Goal: Task Accomplishment & Management: Manage account settings

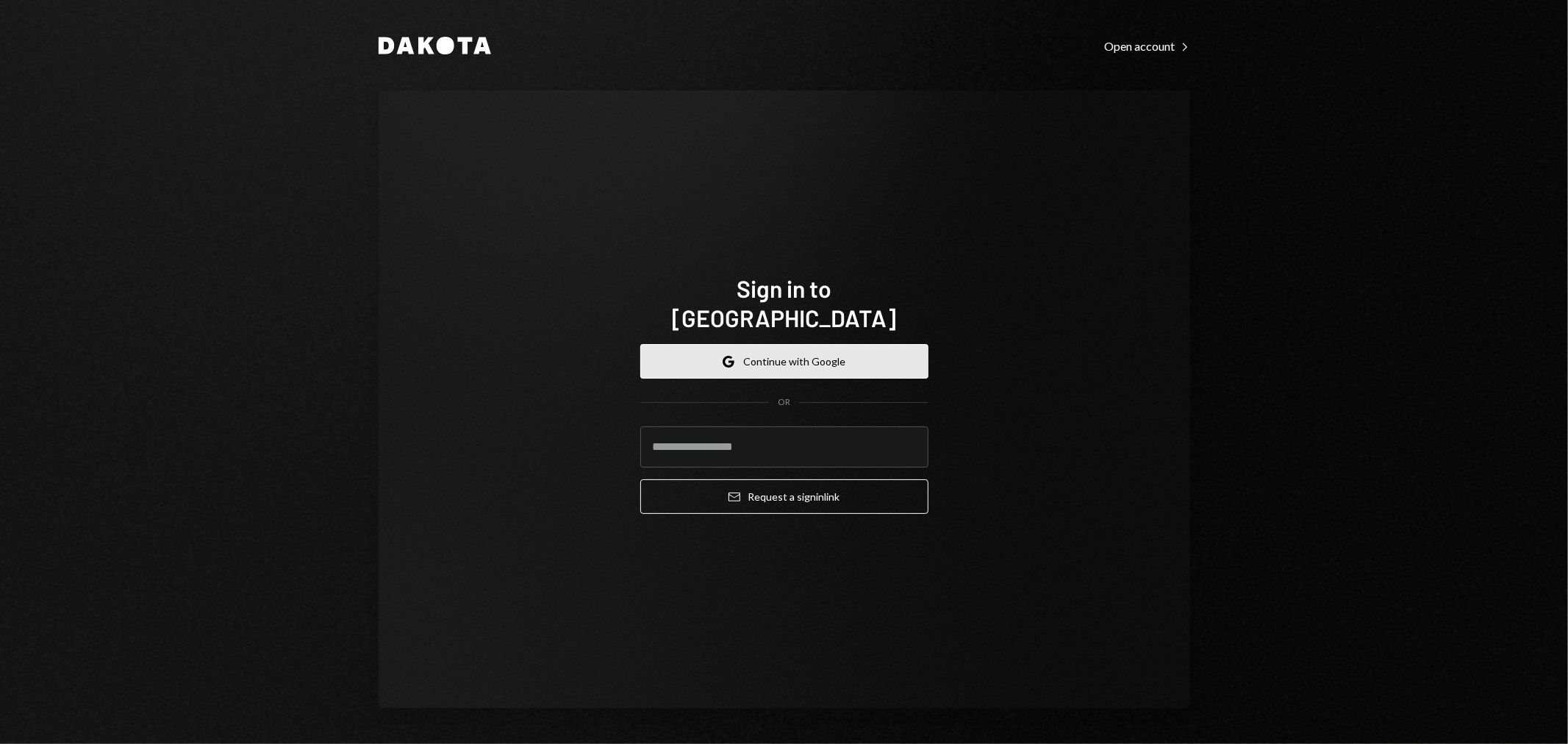
click at [784, 344] on button "Google Continue with Google" at bounding box center [784, 361] width 288 height 35
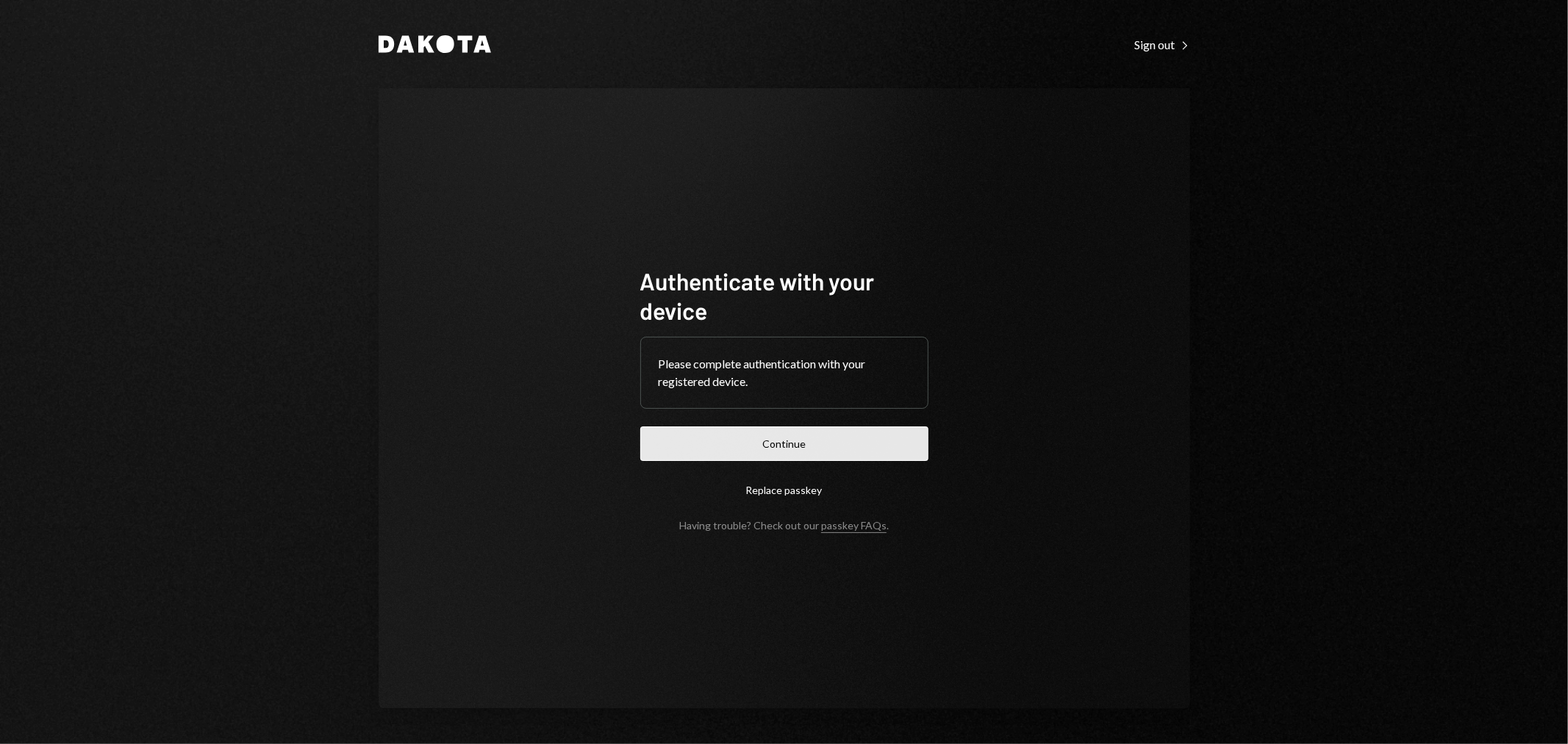
click at [802, 427] on button "Continue" at bounding box center [784, 444] width 288 height 35
click at [799, 457] on button "Continue" at bounding box center [784, 444] width 288 height 35
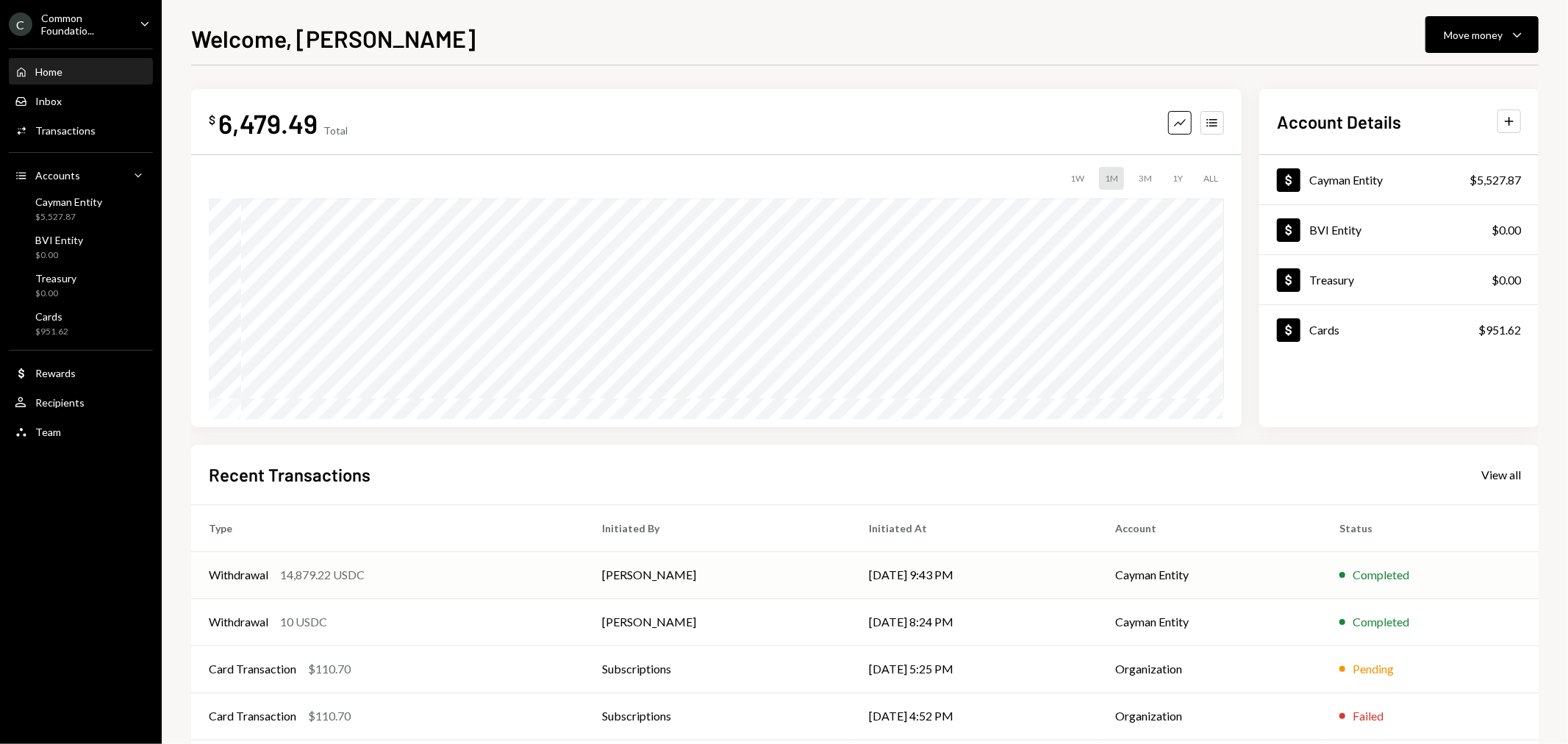
scroll to position [71, 0]
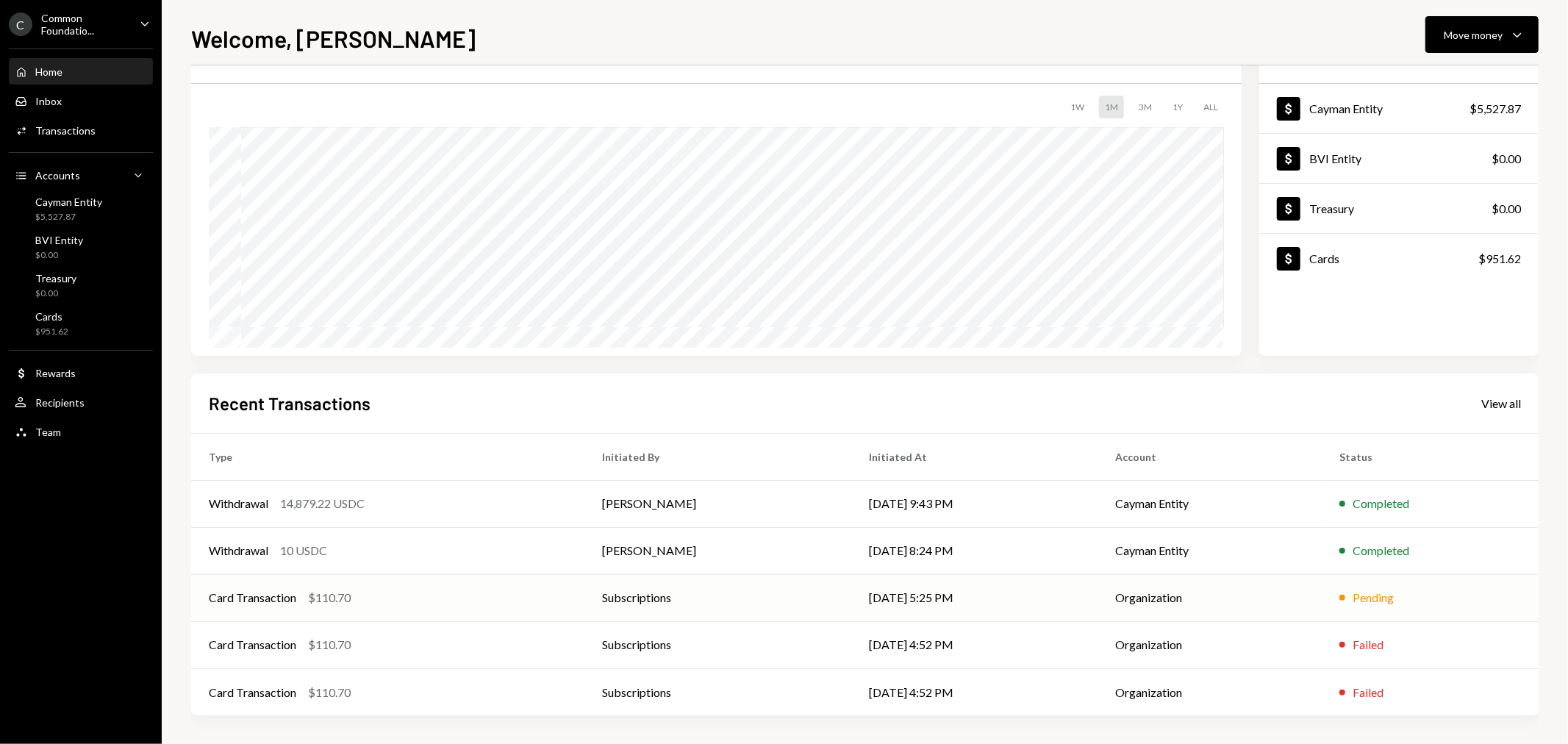
click at [244, 598] on div "Card Transaction" at bounding box center [252, 597] width 87 height 18
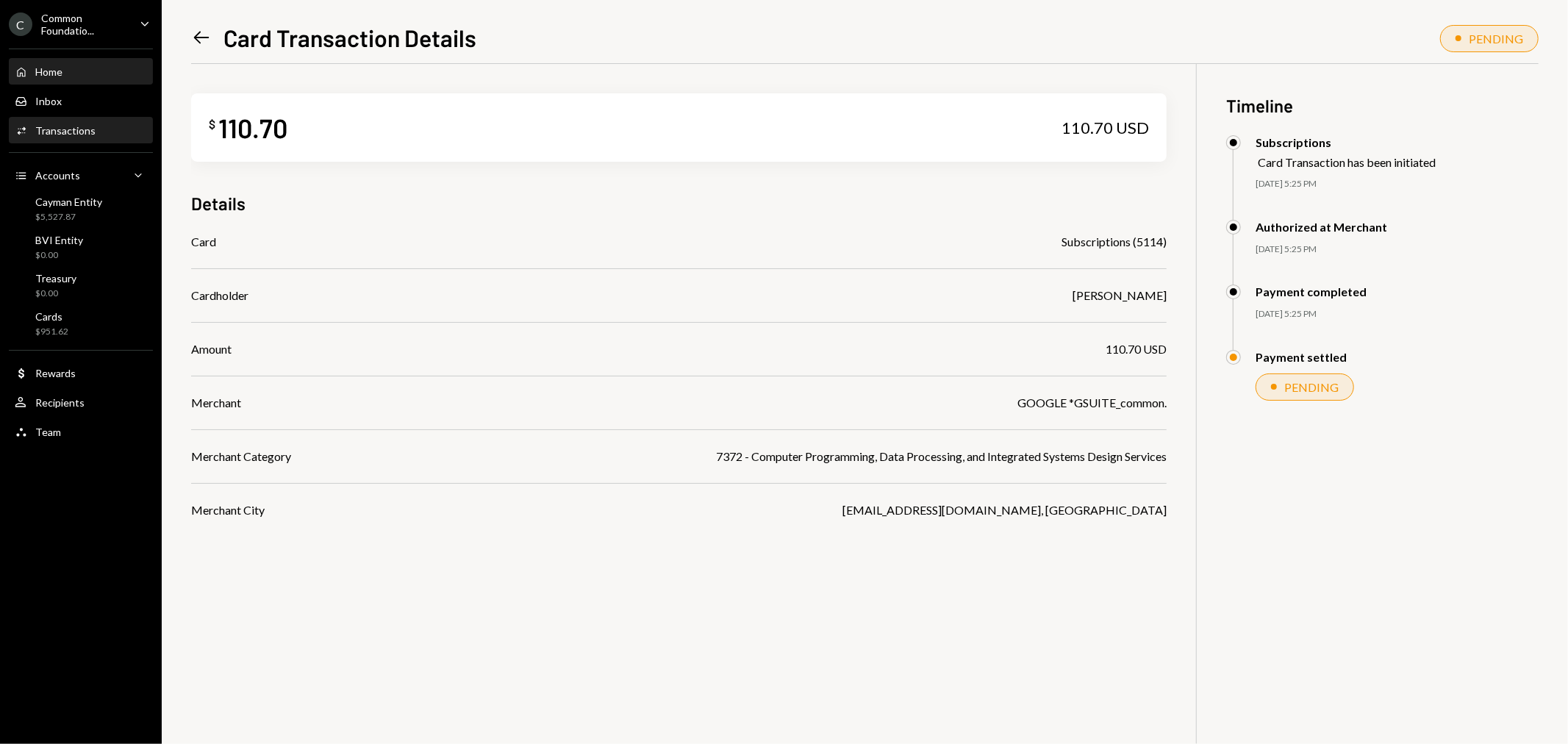
click at [93, 70] on div "Home Home" at bounding box center [81, 72] width 132 height 13
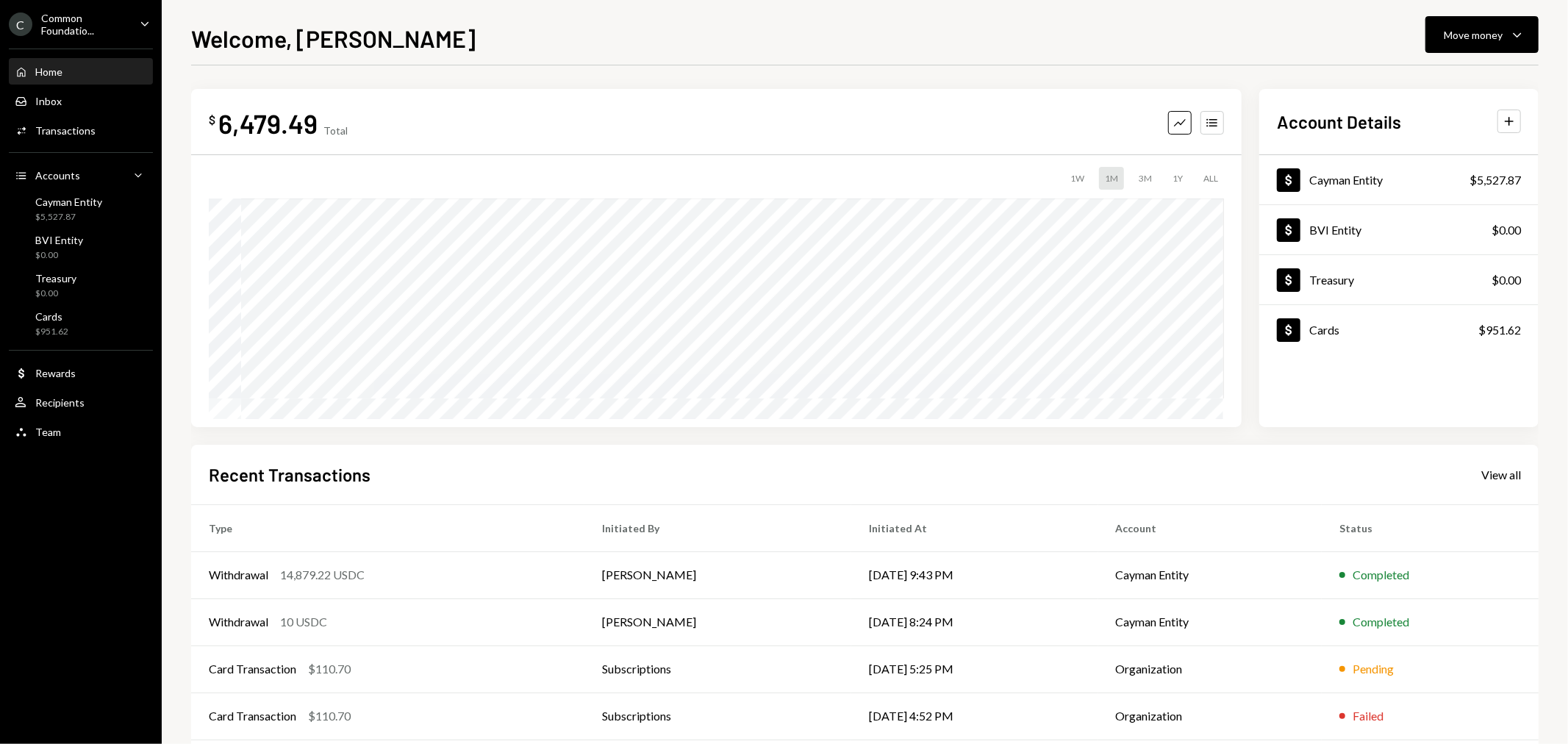
click at [94, 20] on div "Common Foundatio..." at bounding box center [84, 24] width 87 height 25
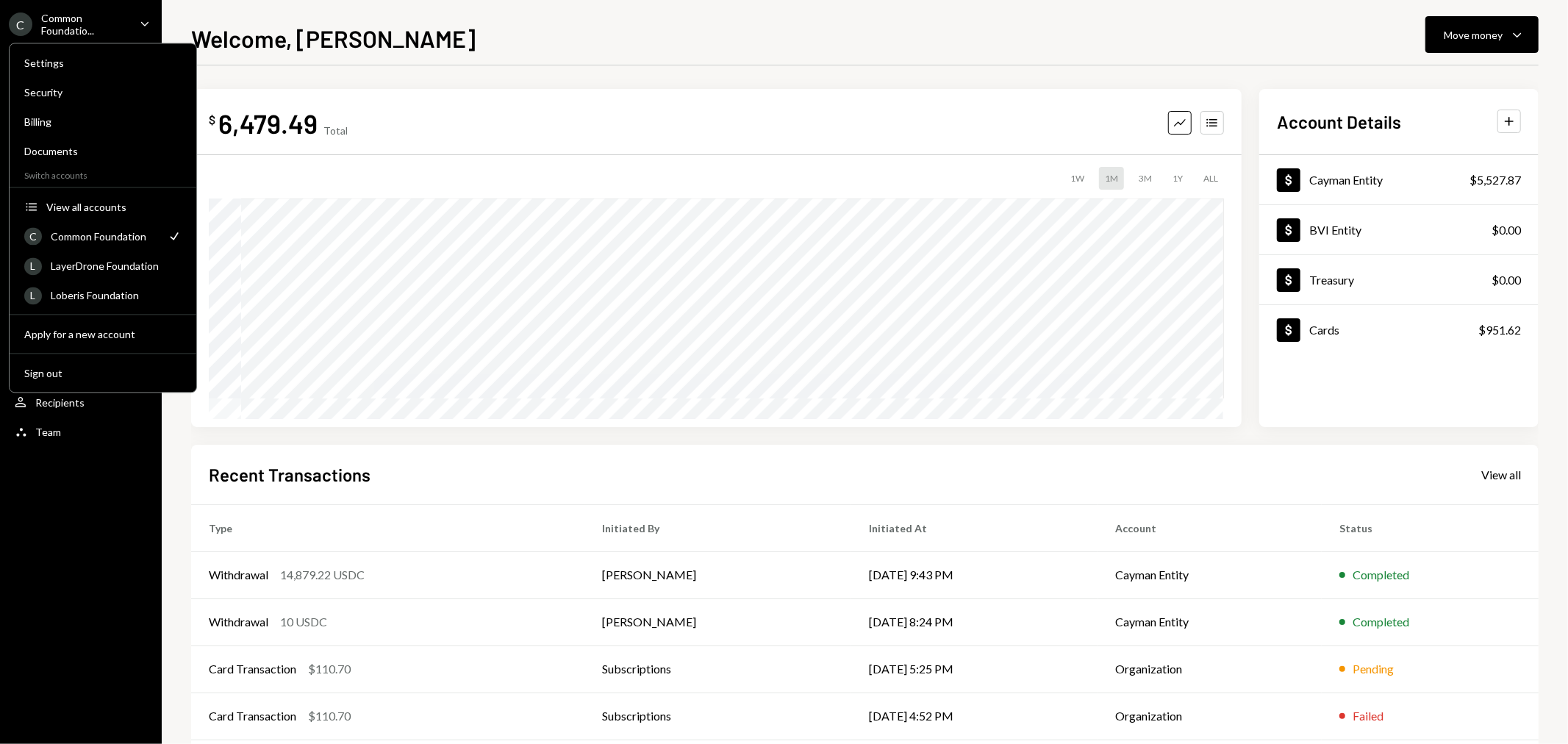
click at [119, 278] on div "Settings Security Billing Documents Switch accounts Accounts View all accounts …" at bounding box center [102, 218] width 188 height 350
click at [124, 269] on div "LayerDrone Foundation" at bounding box center [116, 265] width 131 height 12
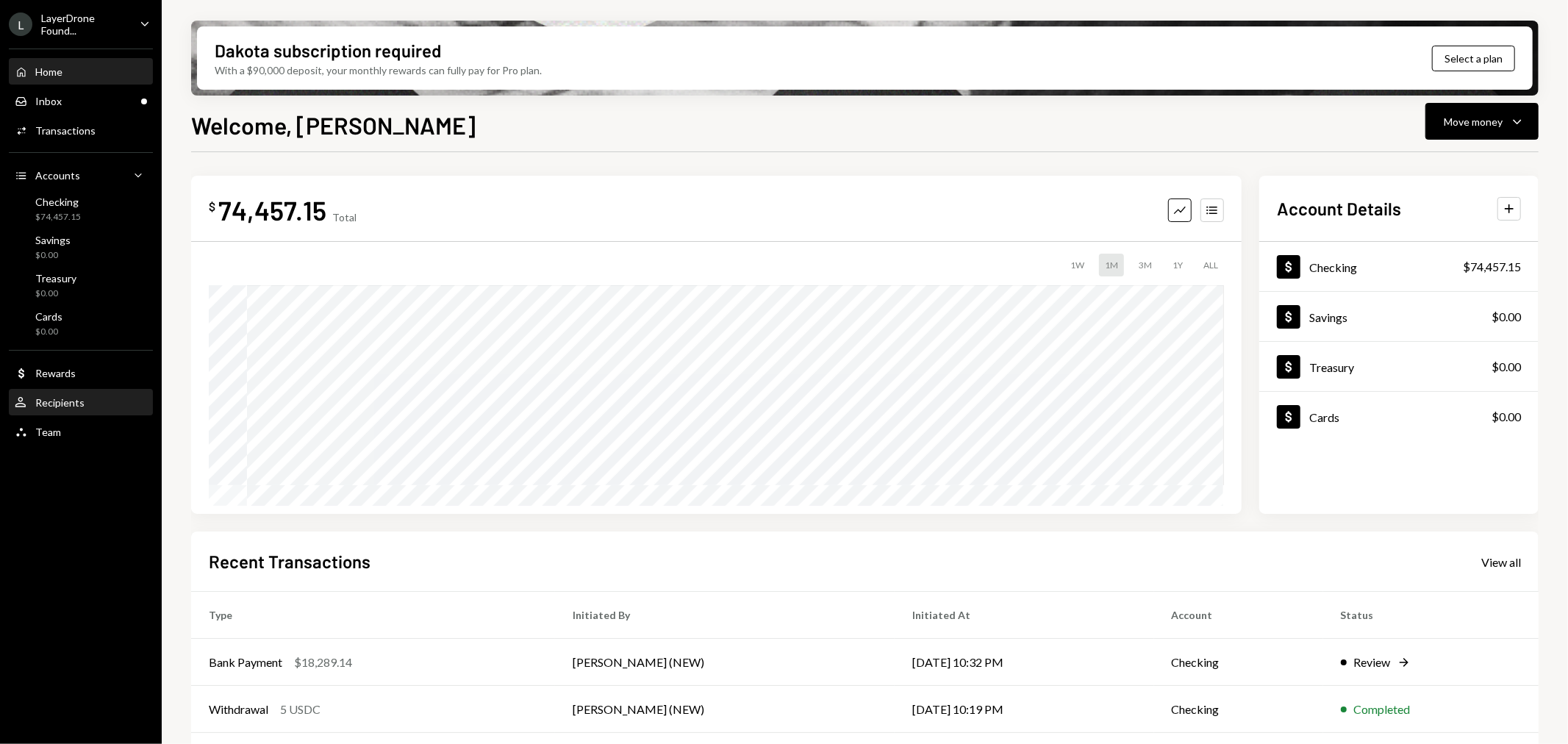
click at [62, 408] on div "User Recipients" at bounding box center [81, 402] width 132 height 25
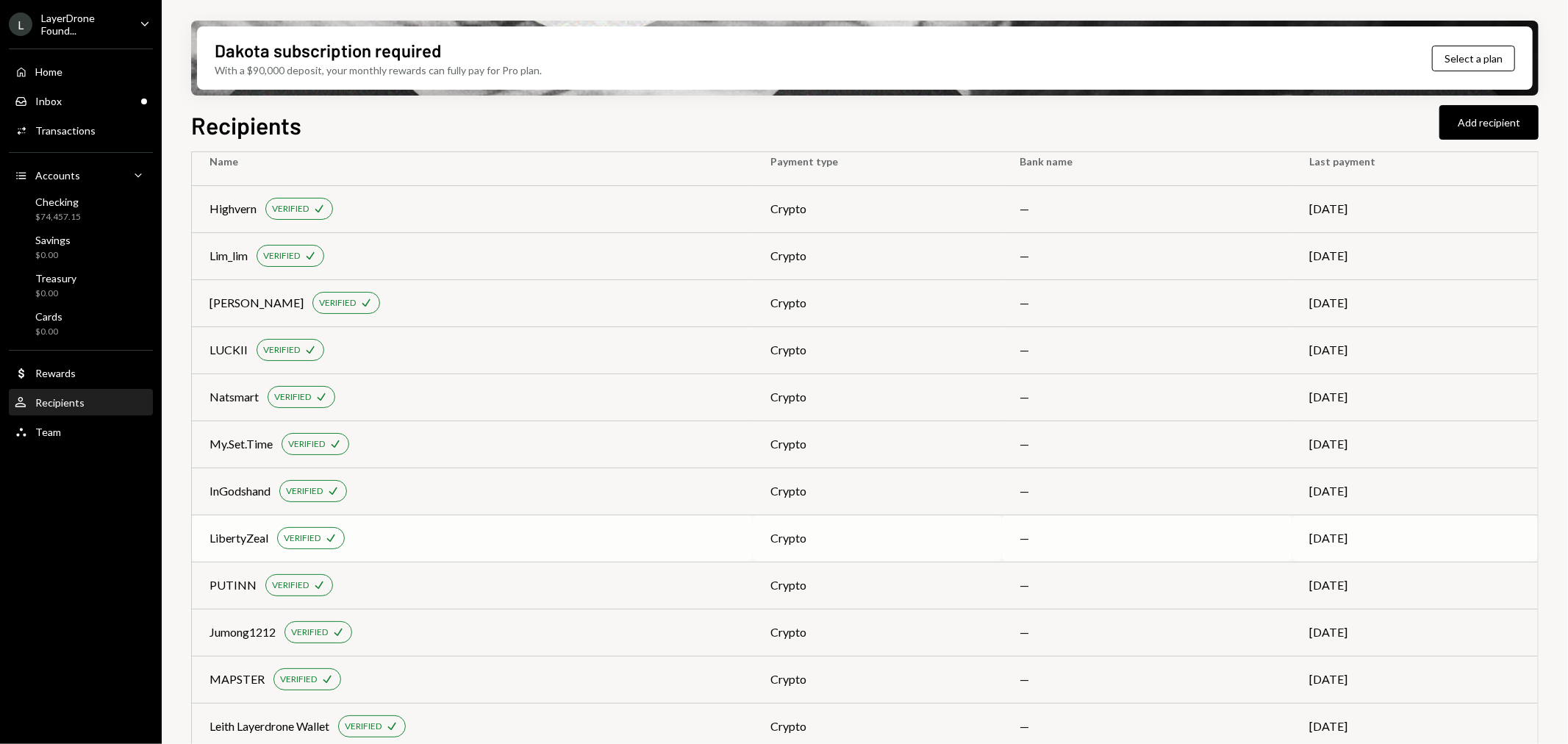
scroll to position [197, 0]
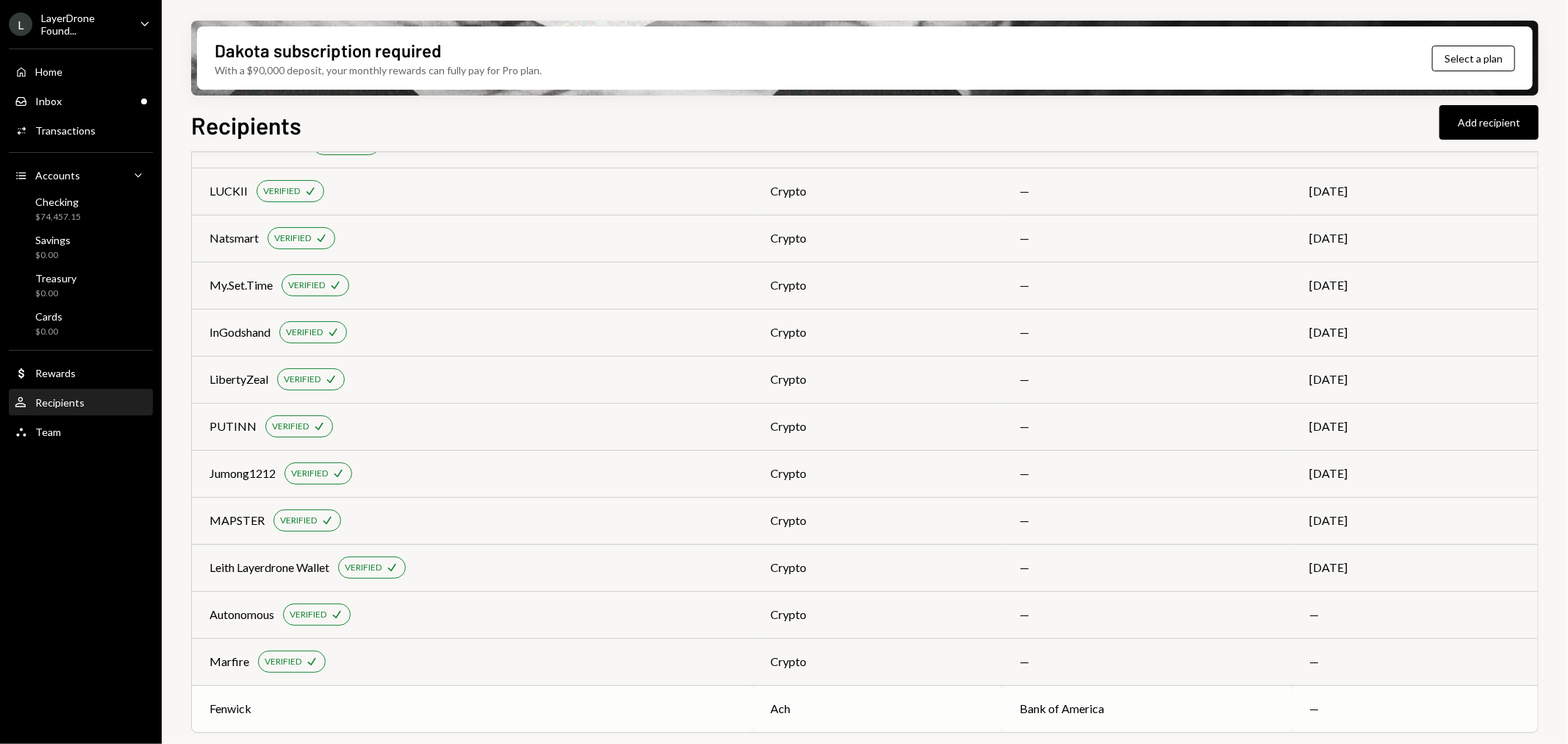
click at [252, 707] on div "Fenwick" at bounding box center [473, 708] width 526 height 18
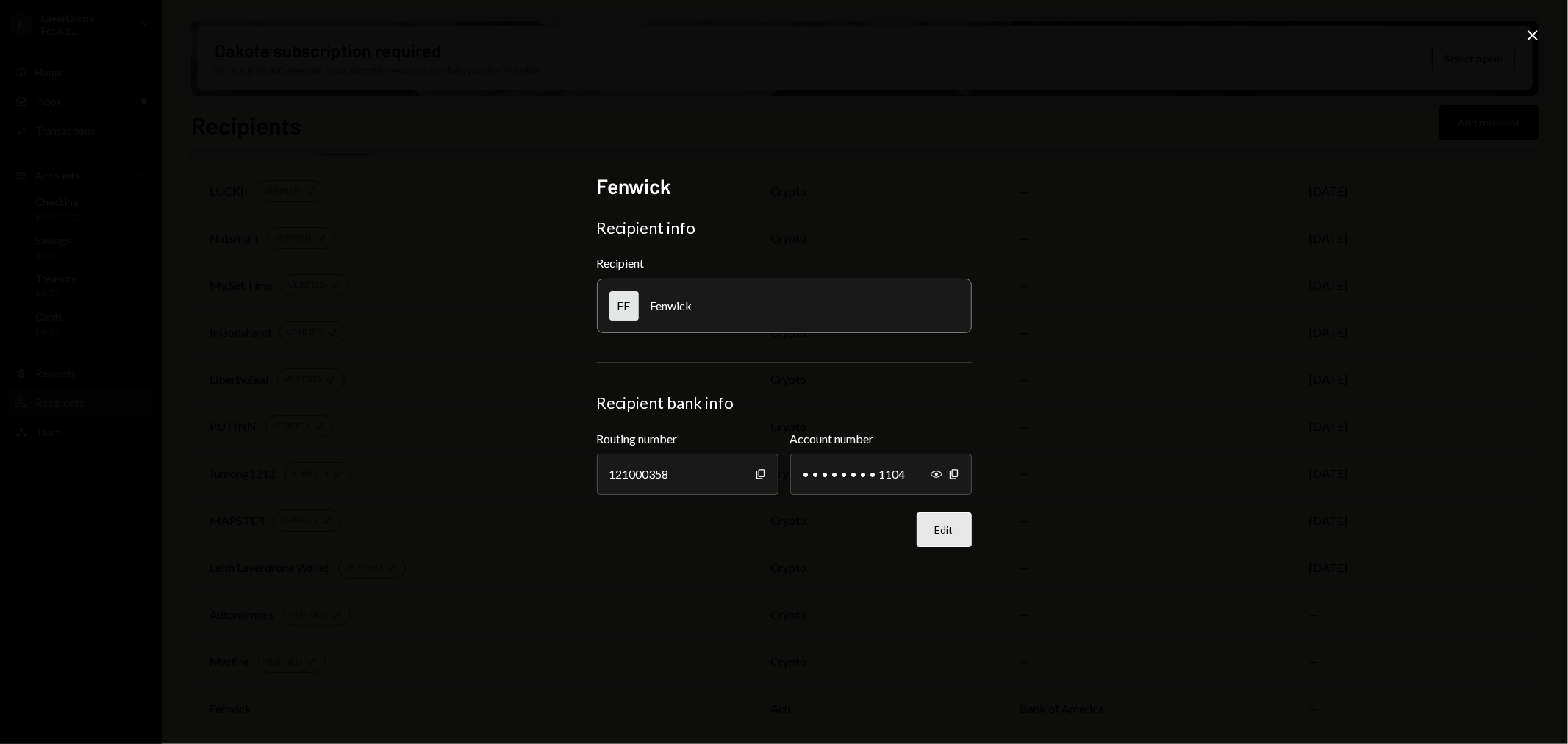
click at [948, 539] on button "Edit" at bounding box center [944, 529] width 55 height 35
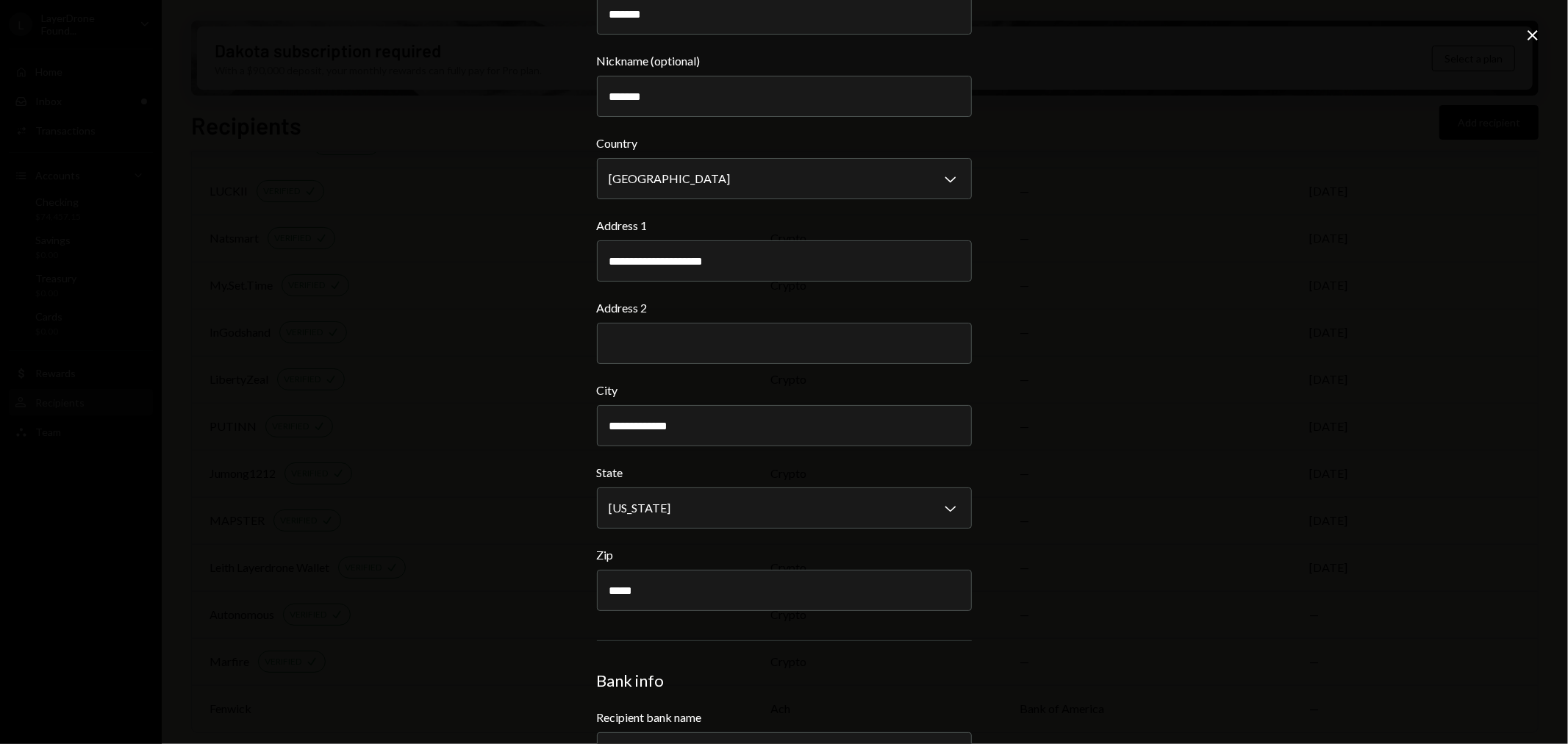
scroll to position [317, 0]
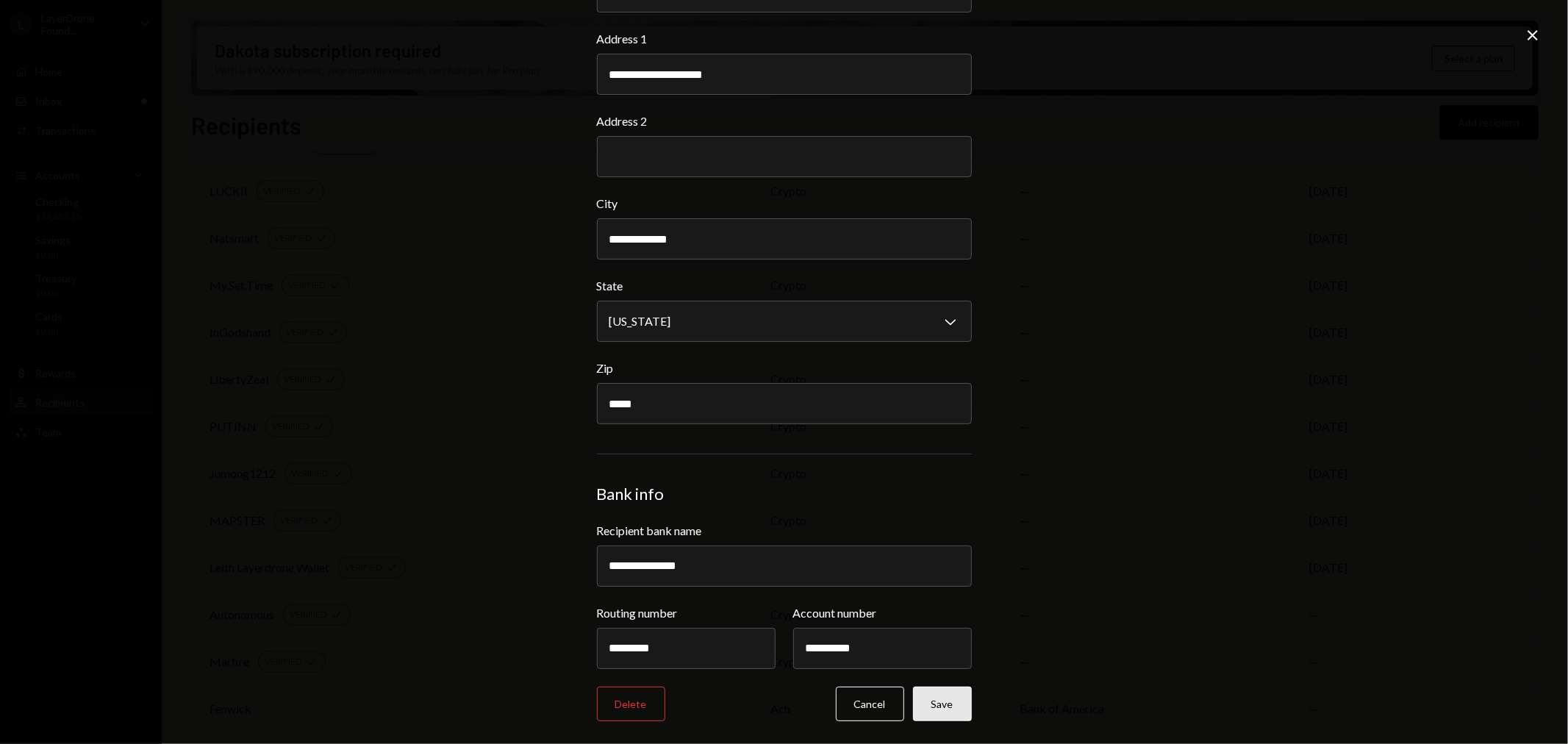
click at [943, 704] on button "Save" at bounding box center [942, 704] width 59 height 35
click at [1535, 33] on icon at bounding box center [1532, 35] width 10 height 10
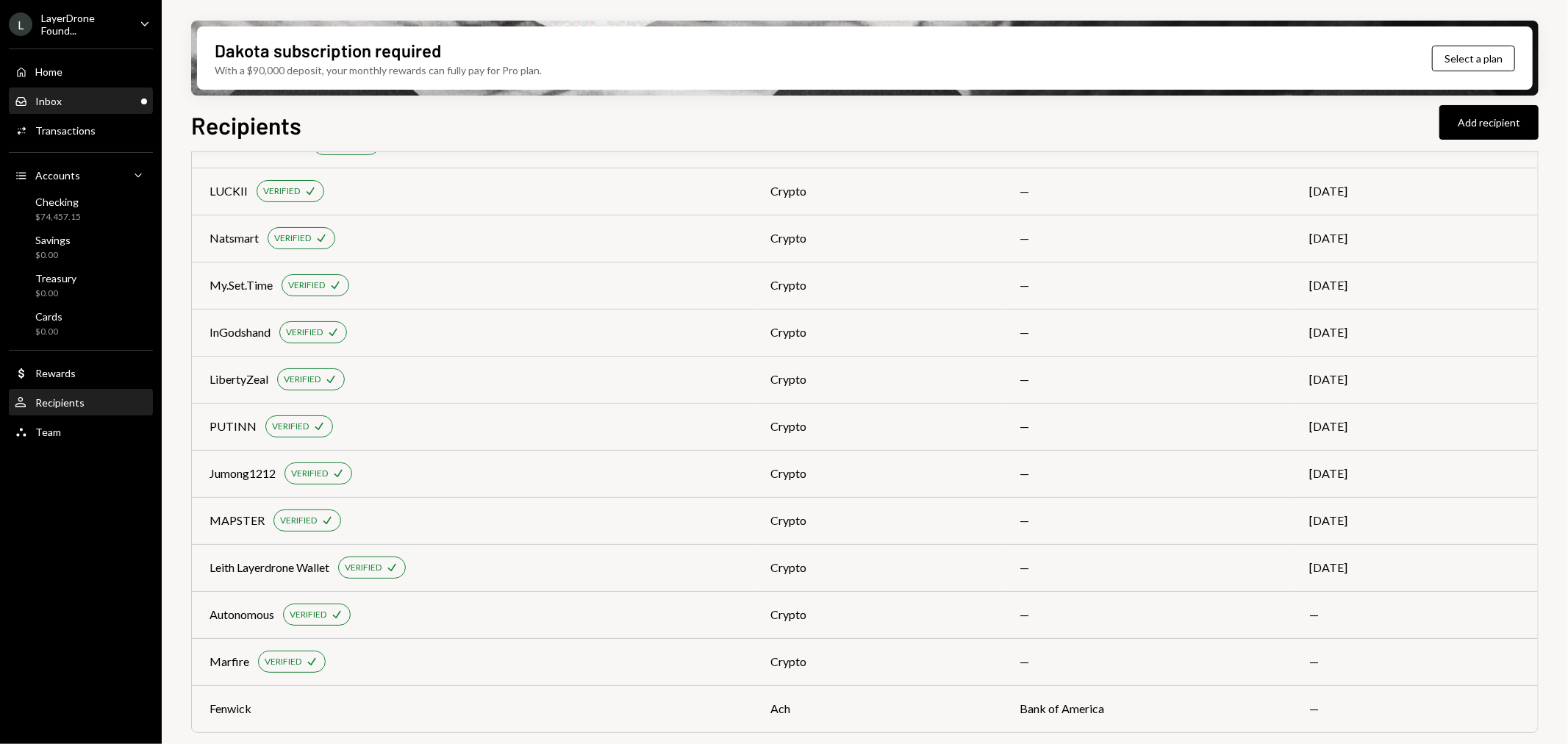
click at [67, 97] on div "Inbox Inbox" at bounding box center [81, 101] width 132 height 13
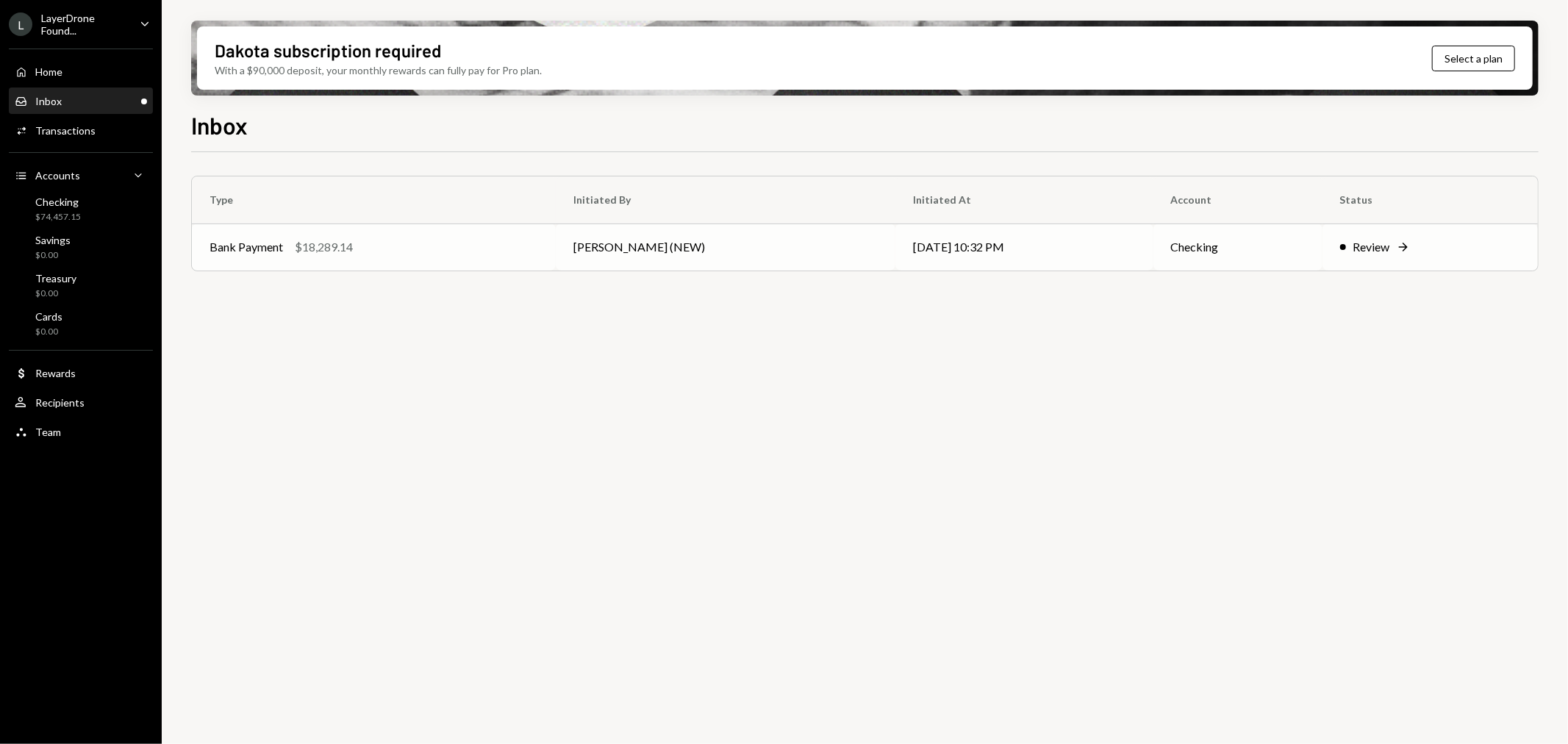
click at [330, 250] on div "$18,289.14" at bounding box center [324, 246] width 58 height 18
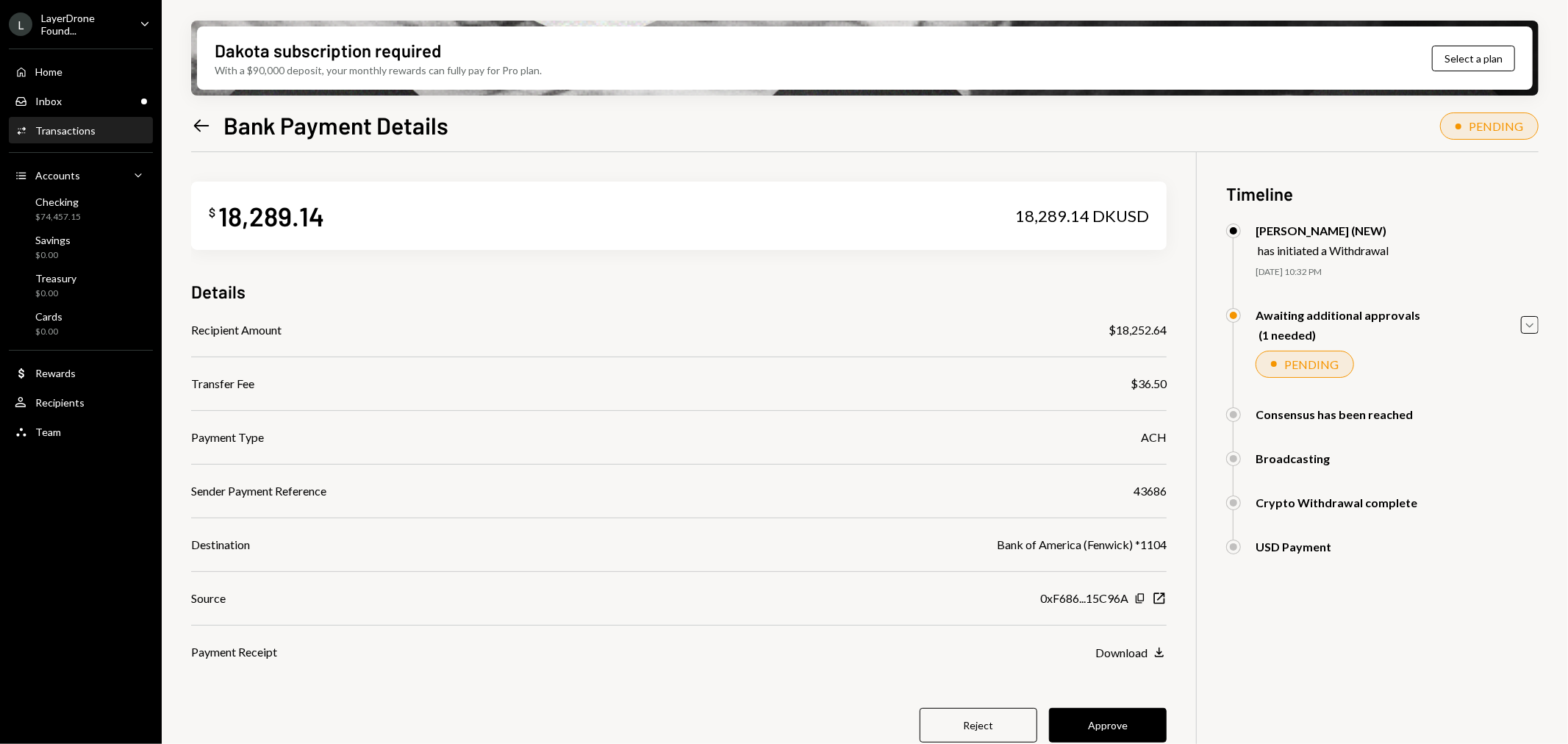
drag, startPoint x: 286, startPoint y: 503, endPoint x: 297, endPoint y: 492, distance: 15.6
click at [286, 503] on div "Recipient Amount $18,252.64 Transfer Fee $36.50 Payment Type ACH Sender Payment…" at bounding box center [679, 490] width 975 height 340
click at [300, 489] on div "Sender Payment Reference" at bounding box center [258, 490] width 136 height 18
drag, startPoint x: 1169, startPoint y: 386, endPoint x: 1107, endPoint y: 386, distance: 62.0
click at [1107, 386] on div "$ 18,289.14 18,289.14 DKUSD Details Recipient Amount $18,252.64 Transfer Fee $3…" at bounding box center [865, 524] width 1348 height 744
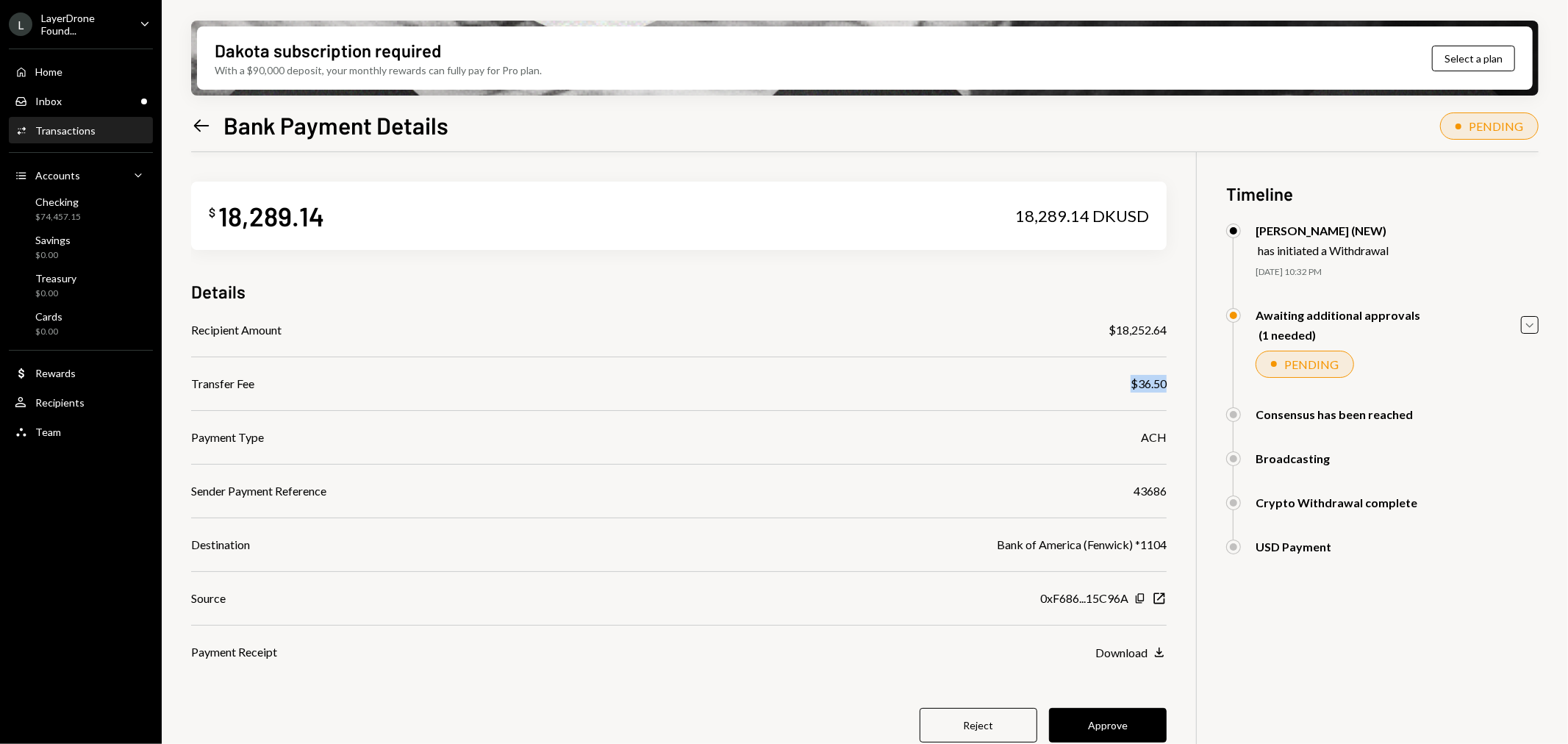
scroll to position [118, 0]
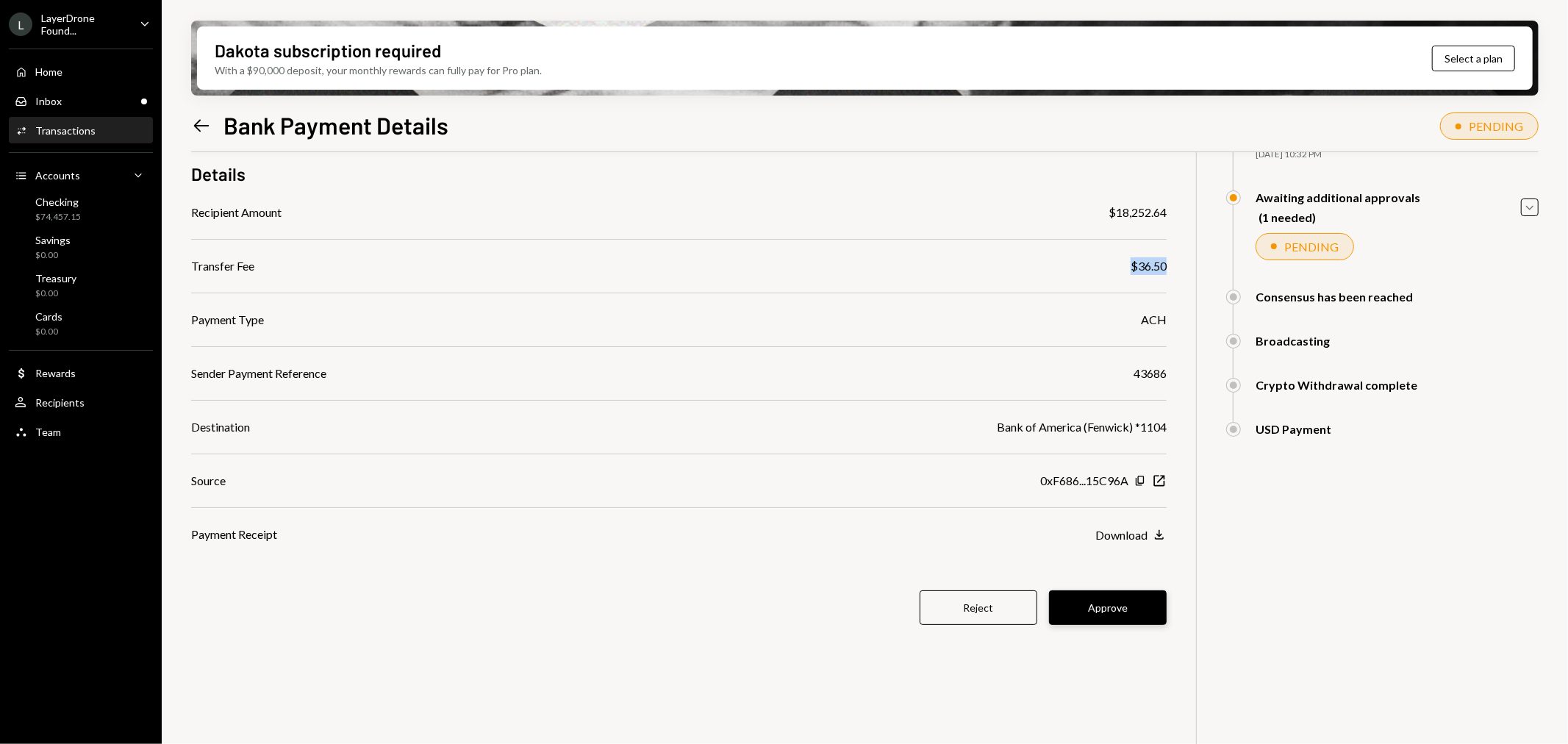
click at [1112, 596] on button "Approve" at bounding box center [1108, 607] width 118 height 35
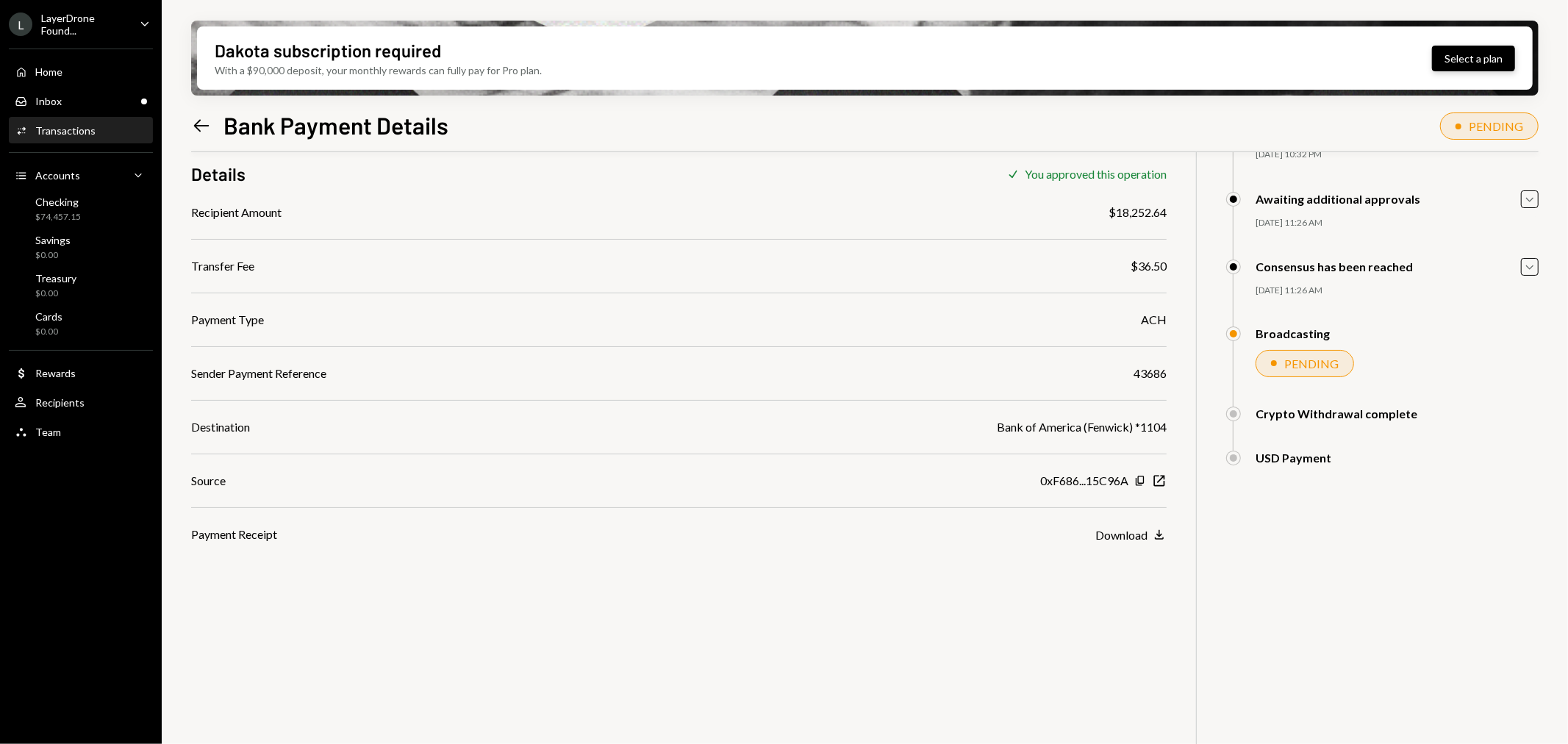
click at [1453, 56] on button "Select a plan" at bounding box center [1473, 58] width 83 height 25
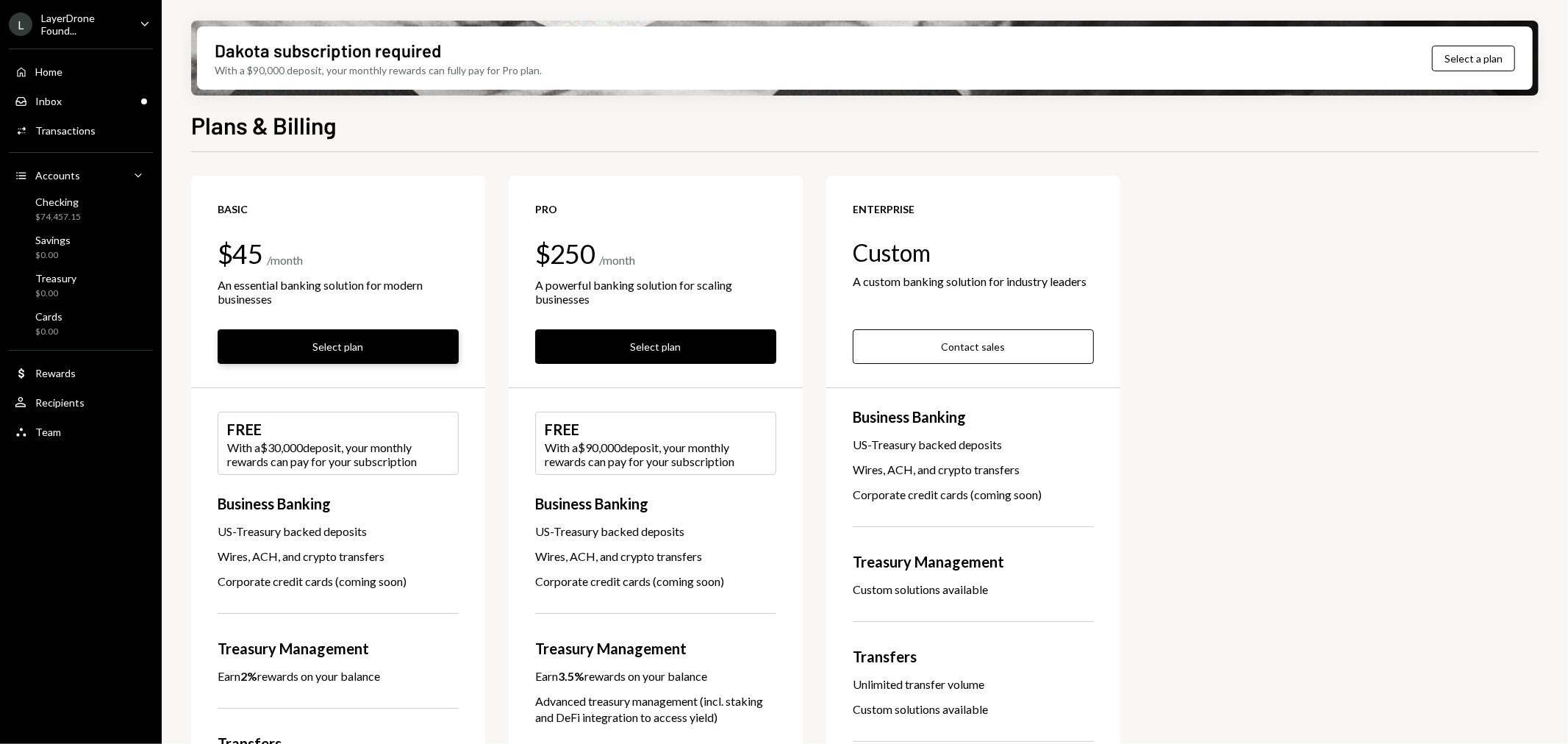
click at [351, 344] on button "Select plan" at bounding box center [338, 346] width 242 height 35
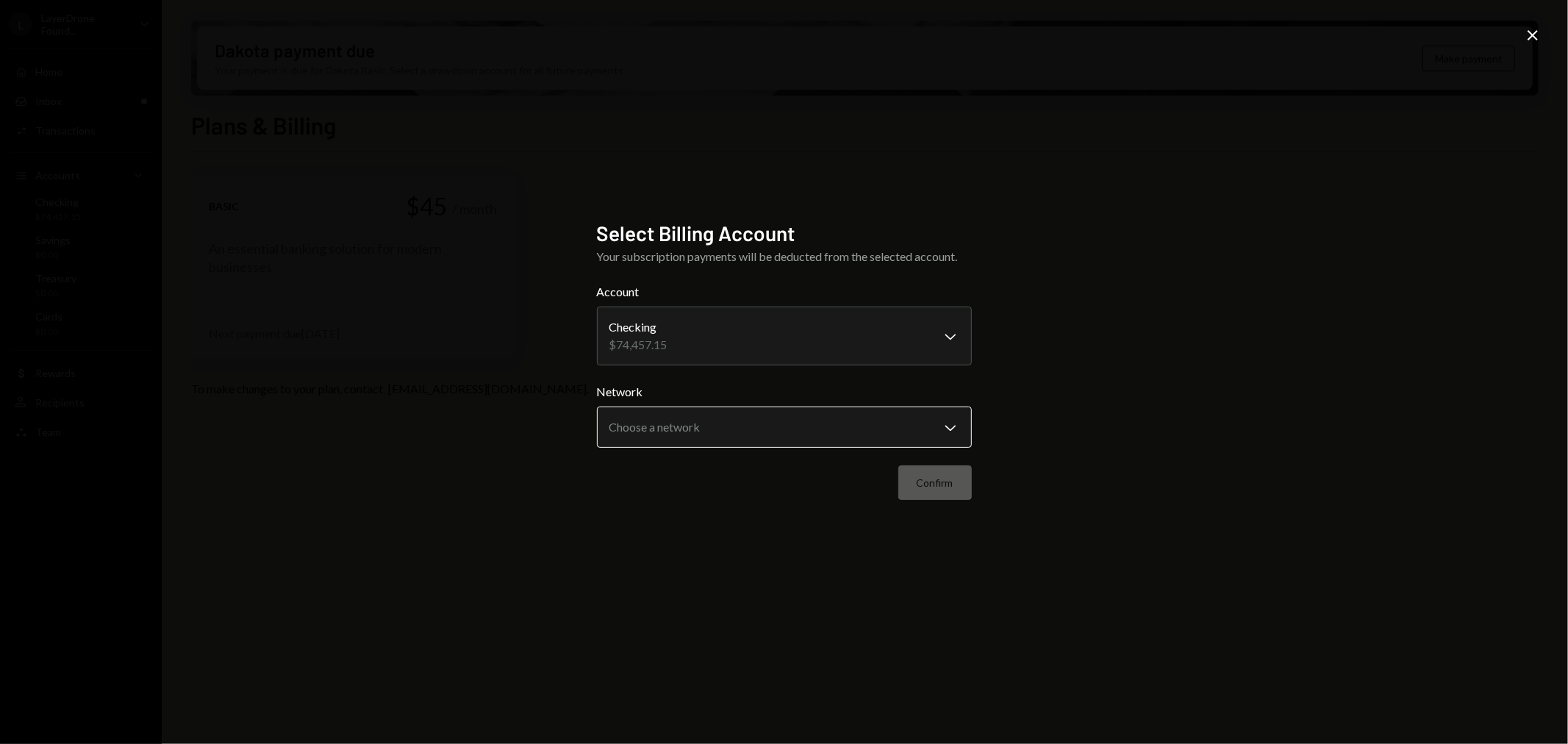
click at [784, 430] on body "**********" at bounding box center [784, 372] width 1568 height 744
select select "**********"
click at [935, 476] on button "Confirm" at bounding box center [935, 482] width 74 height 35
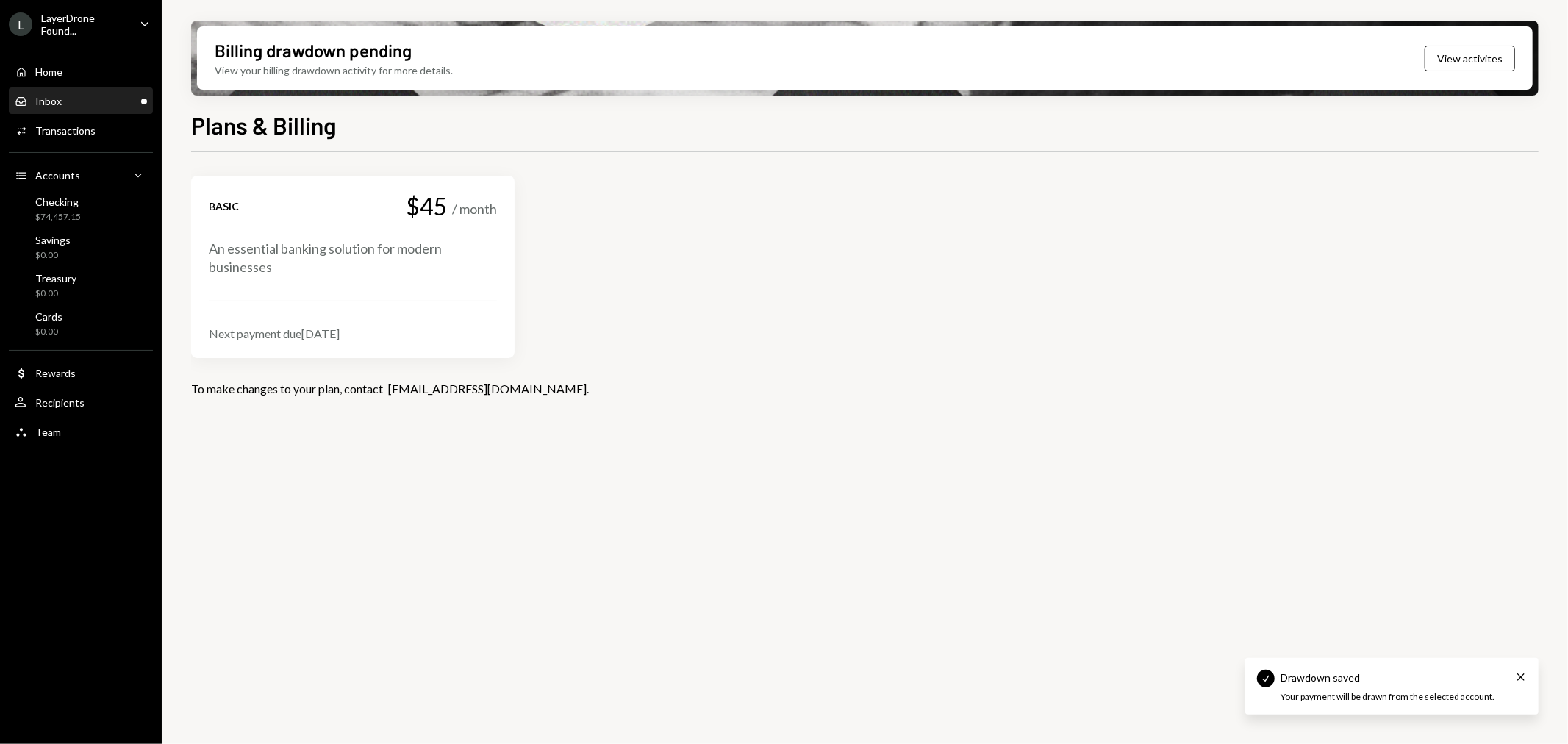
click at [84, 89] on div "Inbox Inbox" at bounding box center [81, 101] width 132 height 25
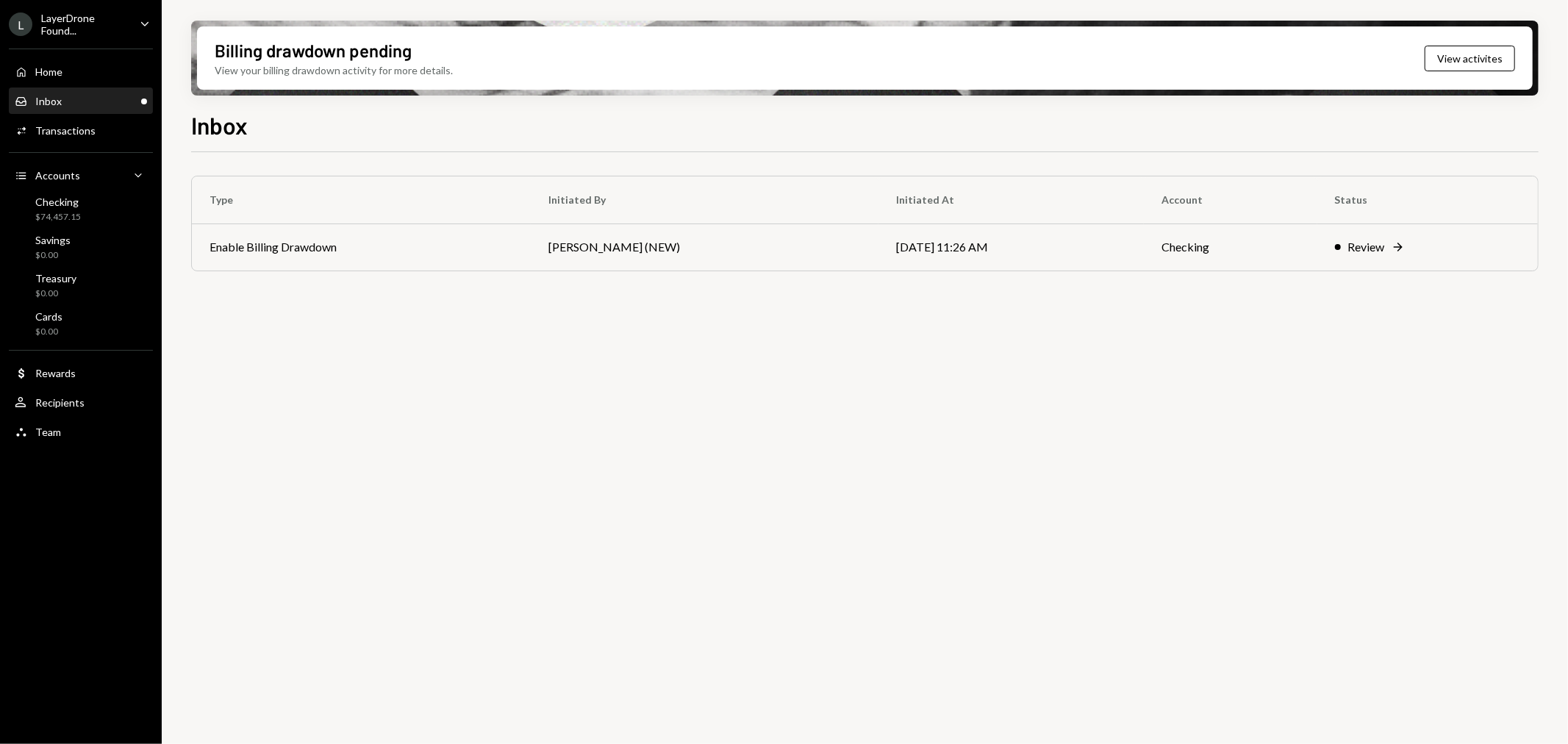
click at [118, 22] on div "LayerDrone Found..." at bounding box center [84, 24] width 87 height 25
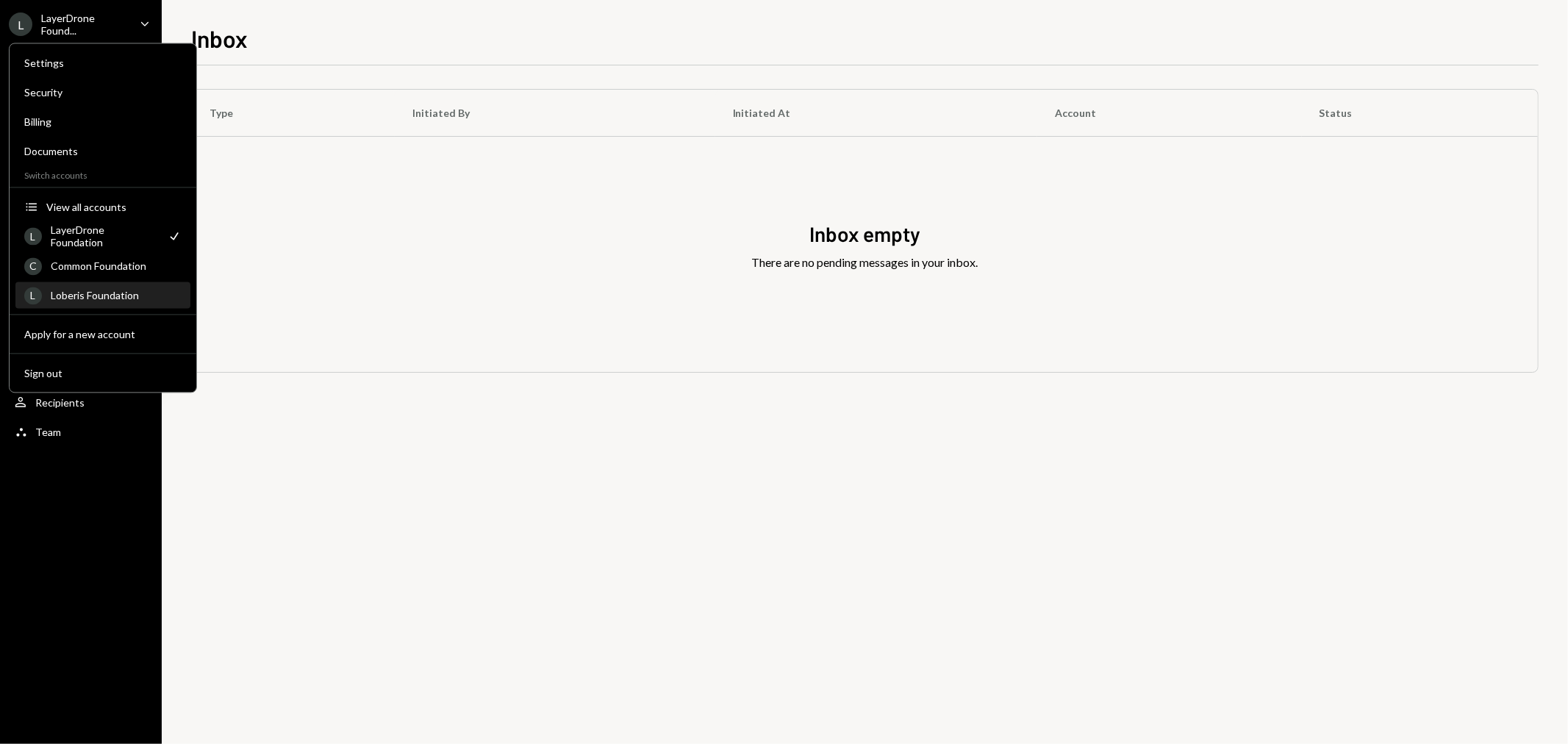
click at [111, 297] on div "Loberis Foundation" at bounding box center [116, 295] width 131 height 12
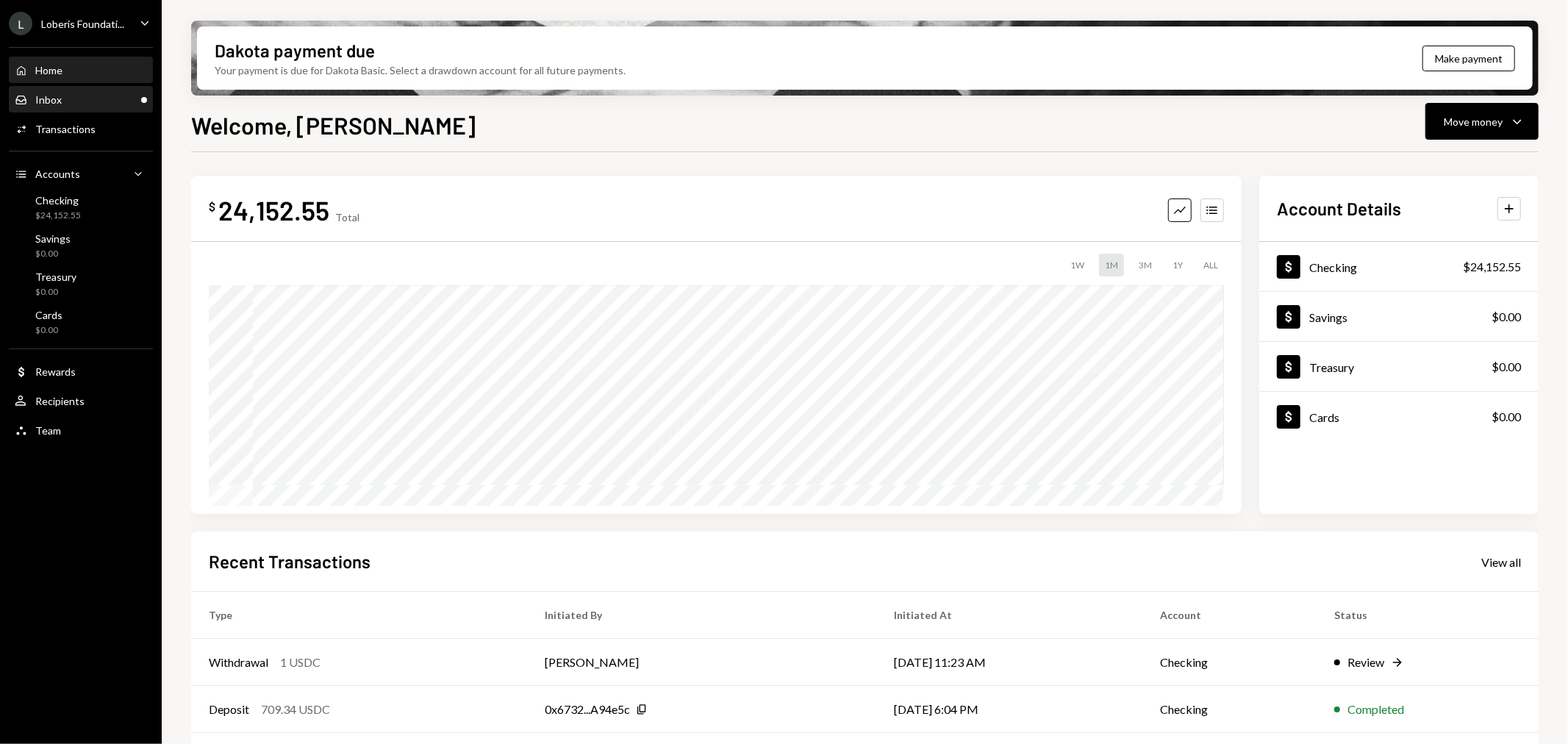
click at [83, 108] on div "Inbox Inbox" at bounding box center [81, 99] width 132 height 25
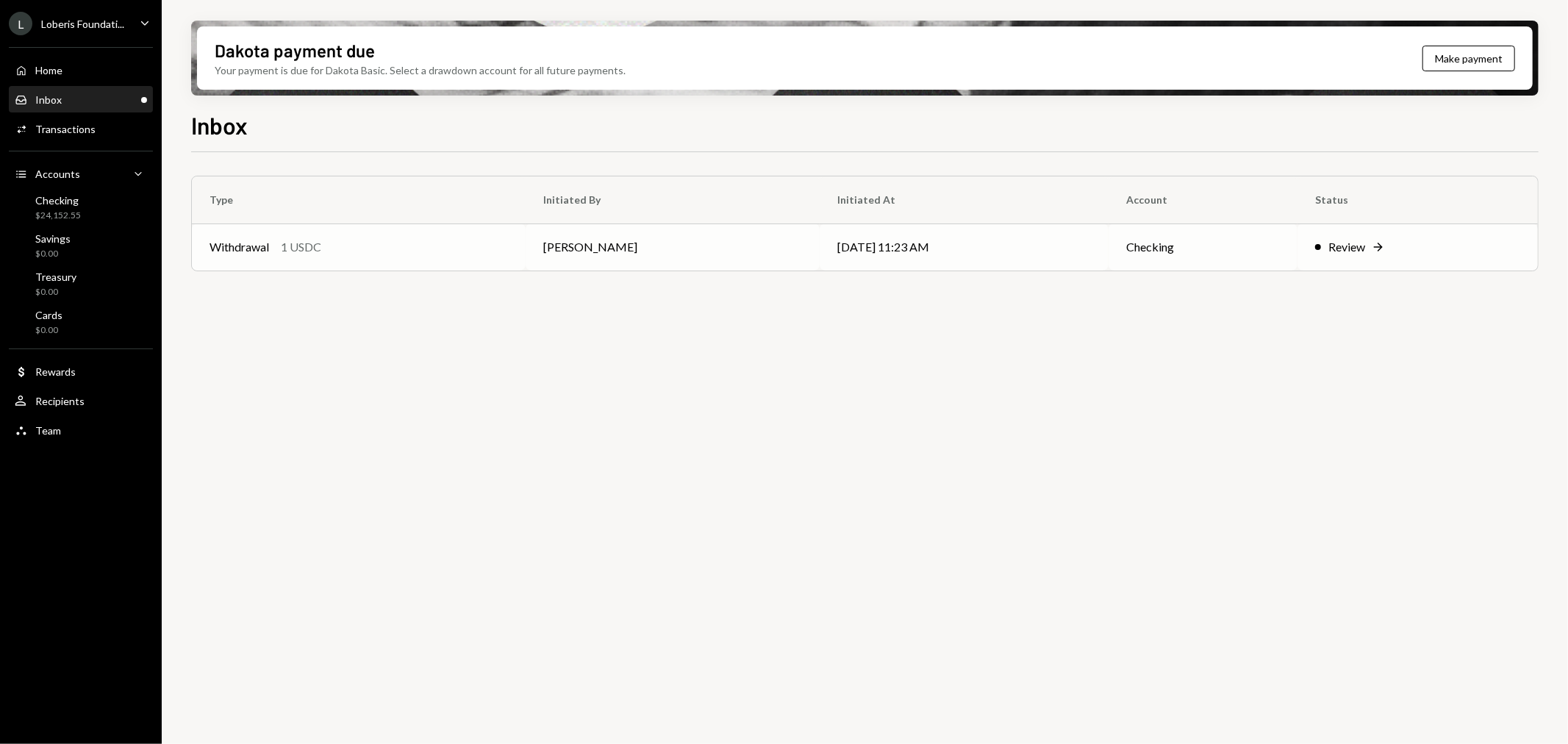
click at [1349, 245] on div "Review" at bounding box center [1346, 246] width 37 height 18
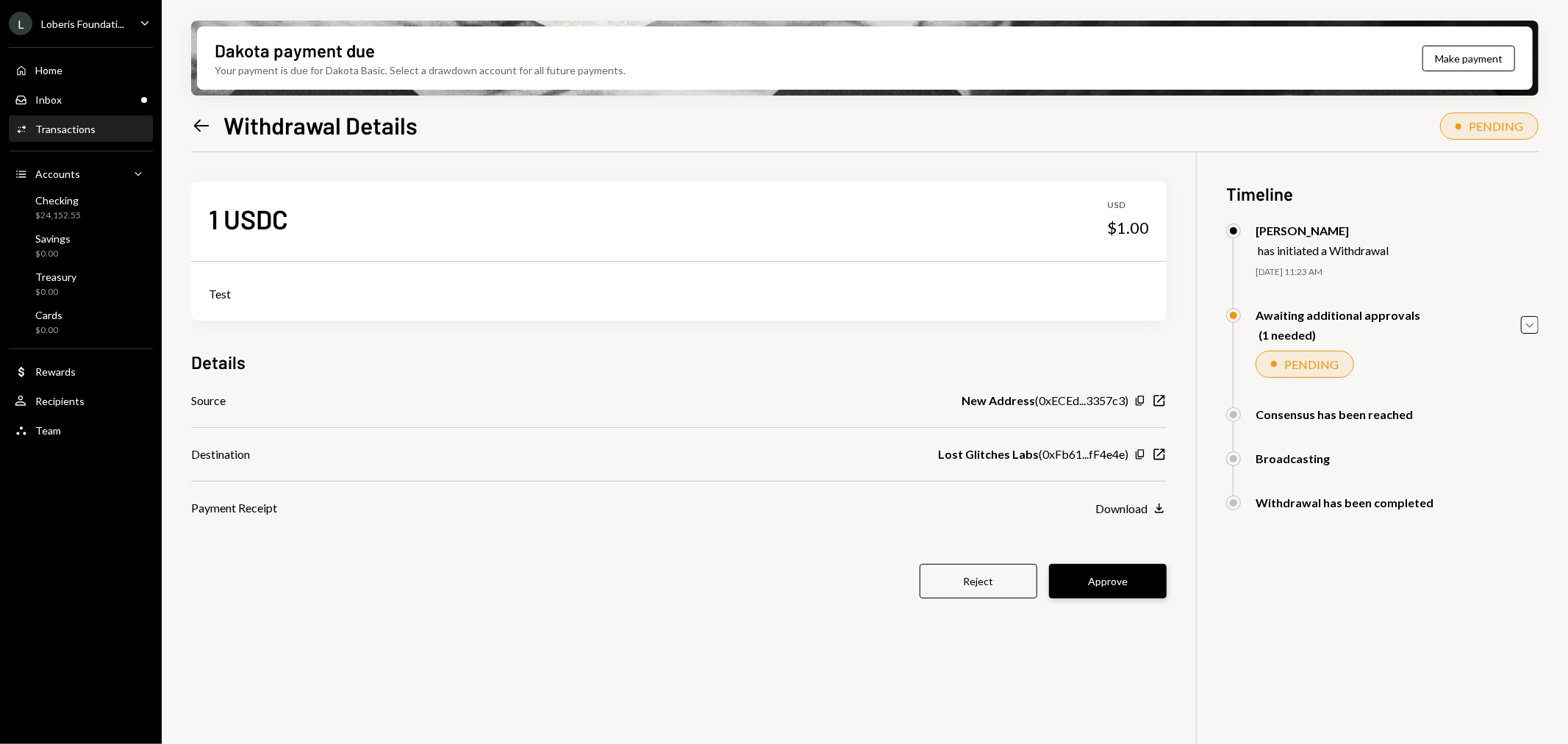
click at [1120, 584] on button "Approve" at bounding box center [1108, 580] width 118 height 35
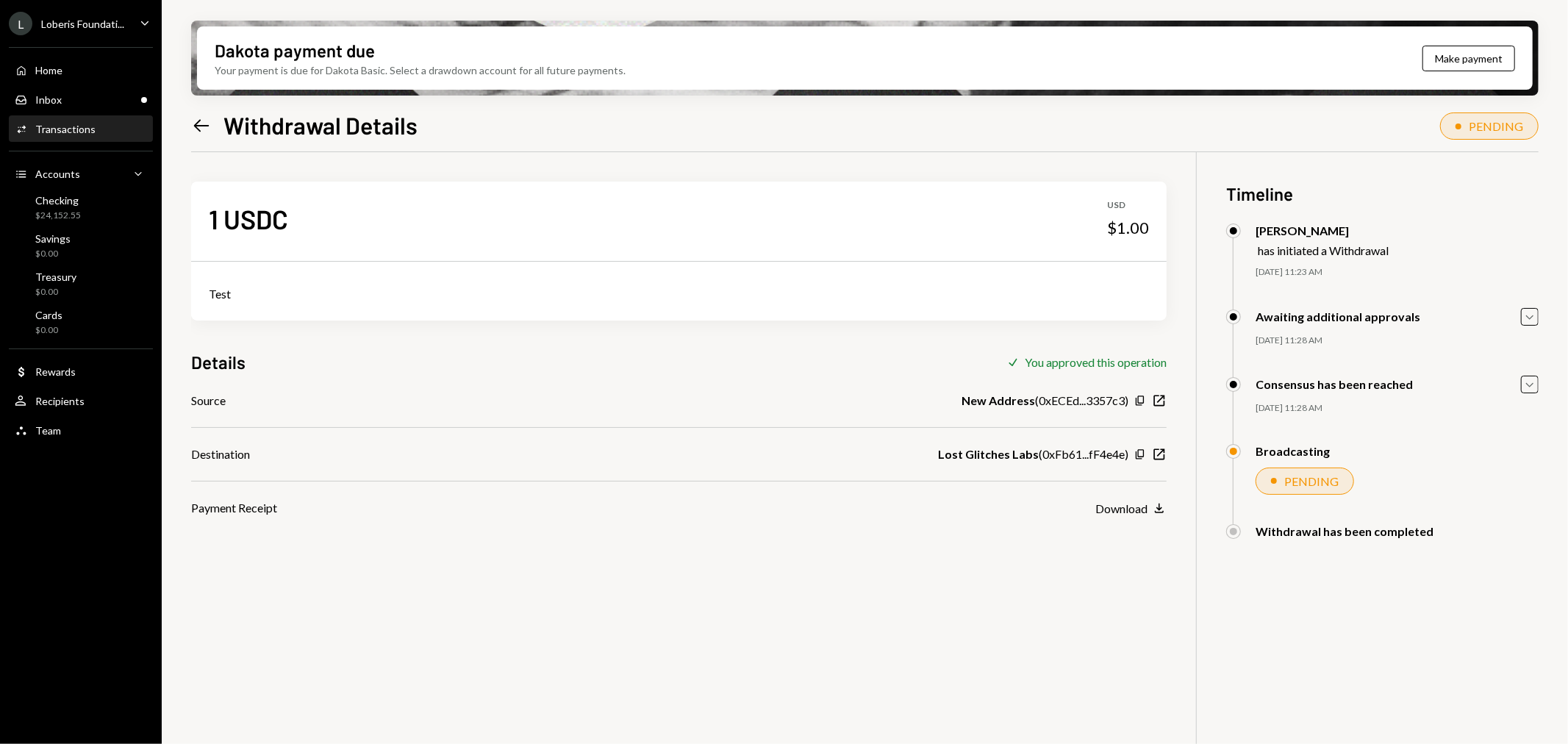
click at [132, 20] on div "L Loberis Foundati... Caret Down" at bounding box center [81, 23] width 162 height 23
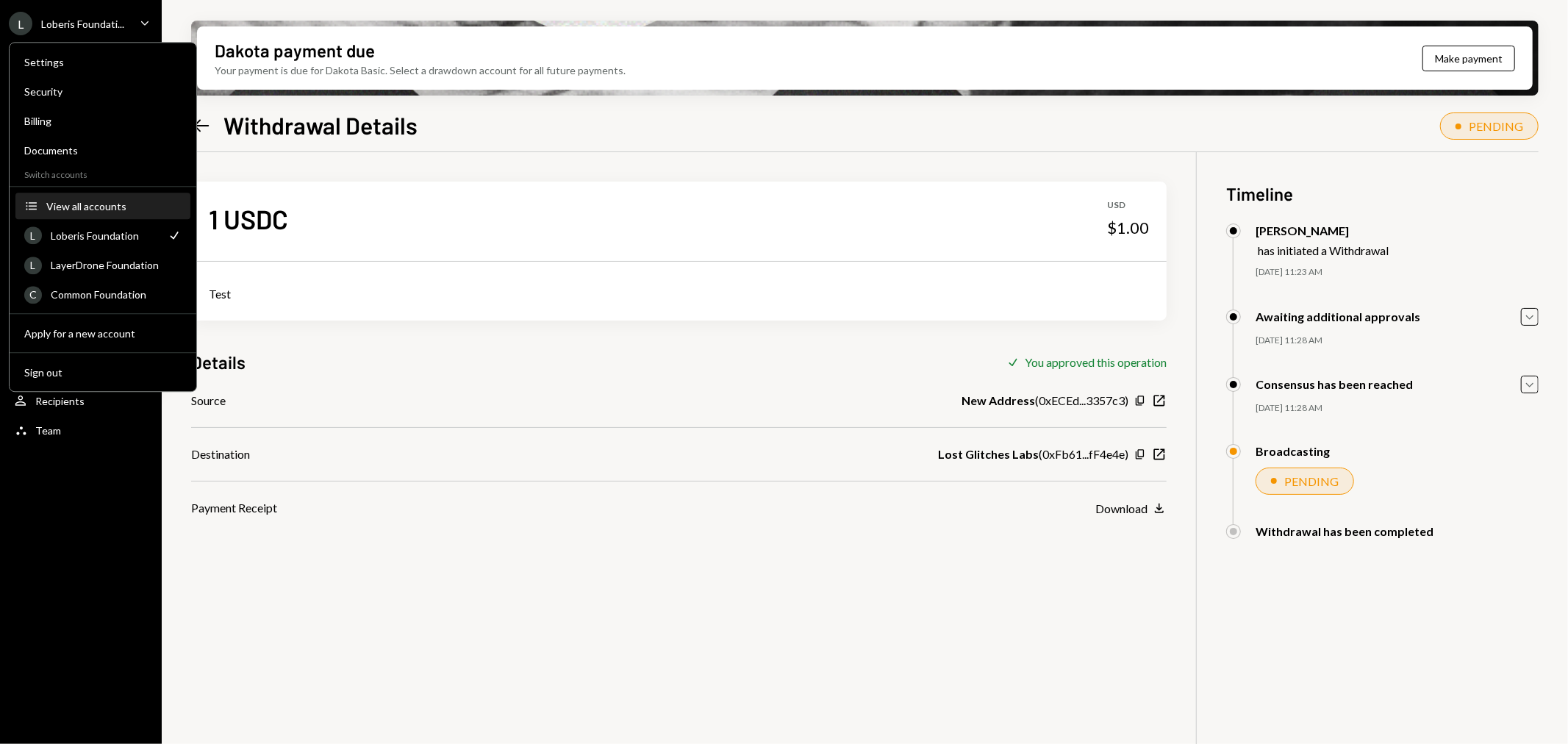
click at [92, 202] on div "View all accounts" at bounding box center [113, 206] width 136 height 12
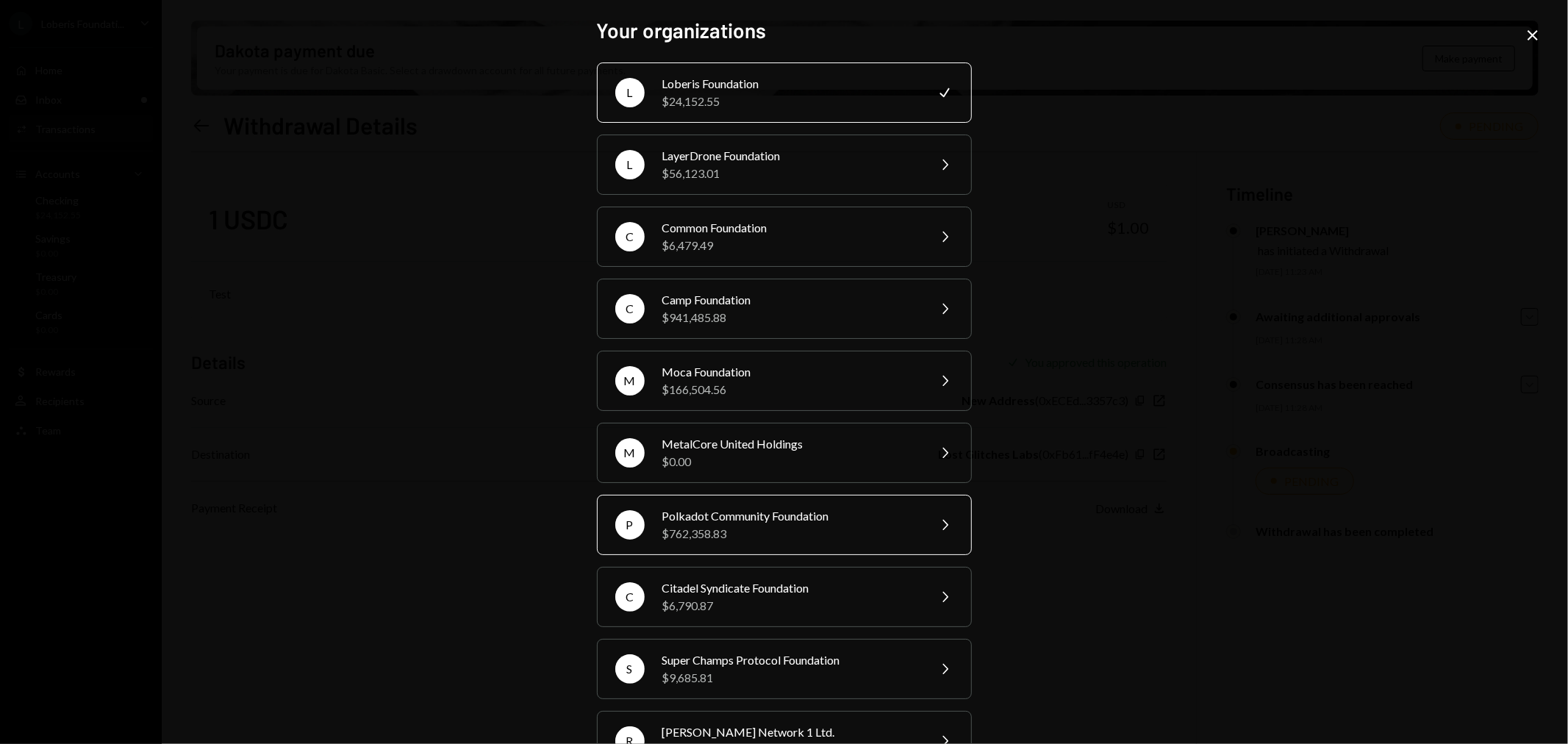
click at [781, 518] on div "Polkadot Community Foundation" at bounding box center [790, 516] width 256 height 18
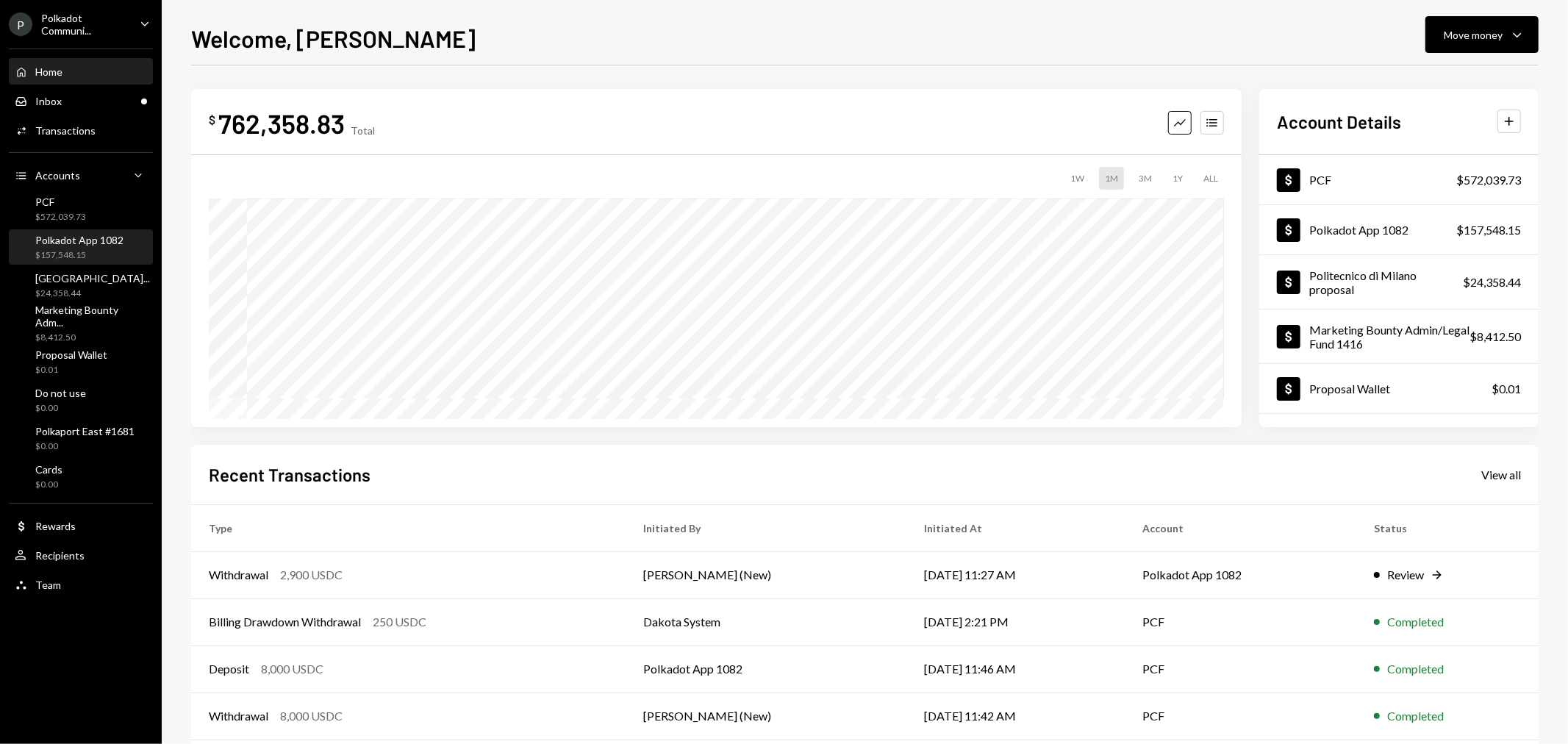
click at [76, 245] on div "Polkadot App 1082" at bounding box center [80, 240] width 88 height 12
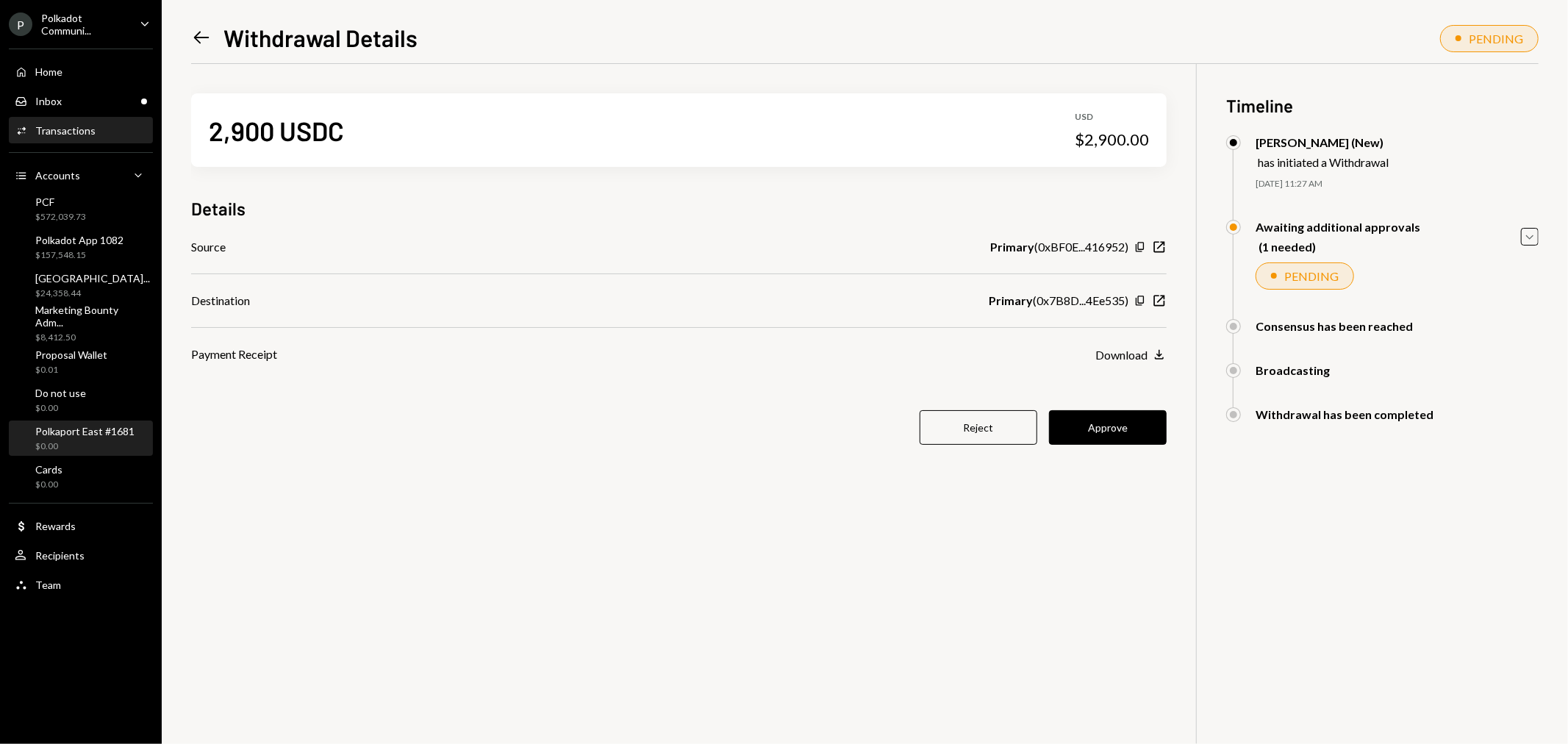
click at [88, 430] on div "Polkaport East #1681" at bounding box center [85, 430] width 99 height 12
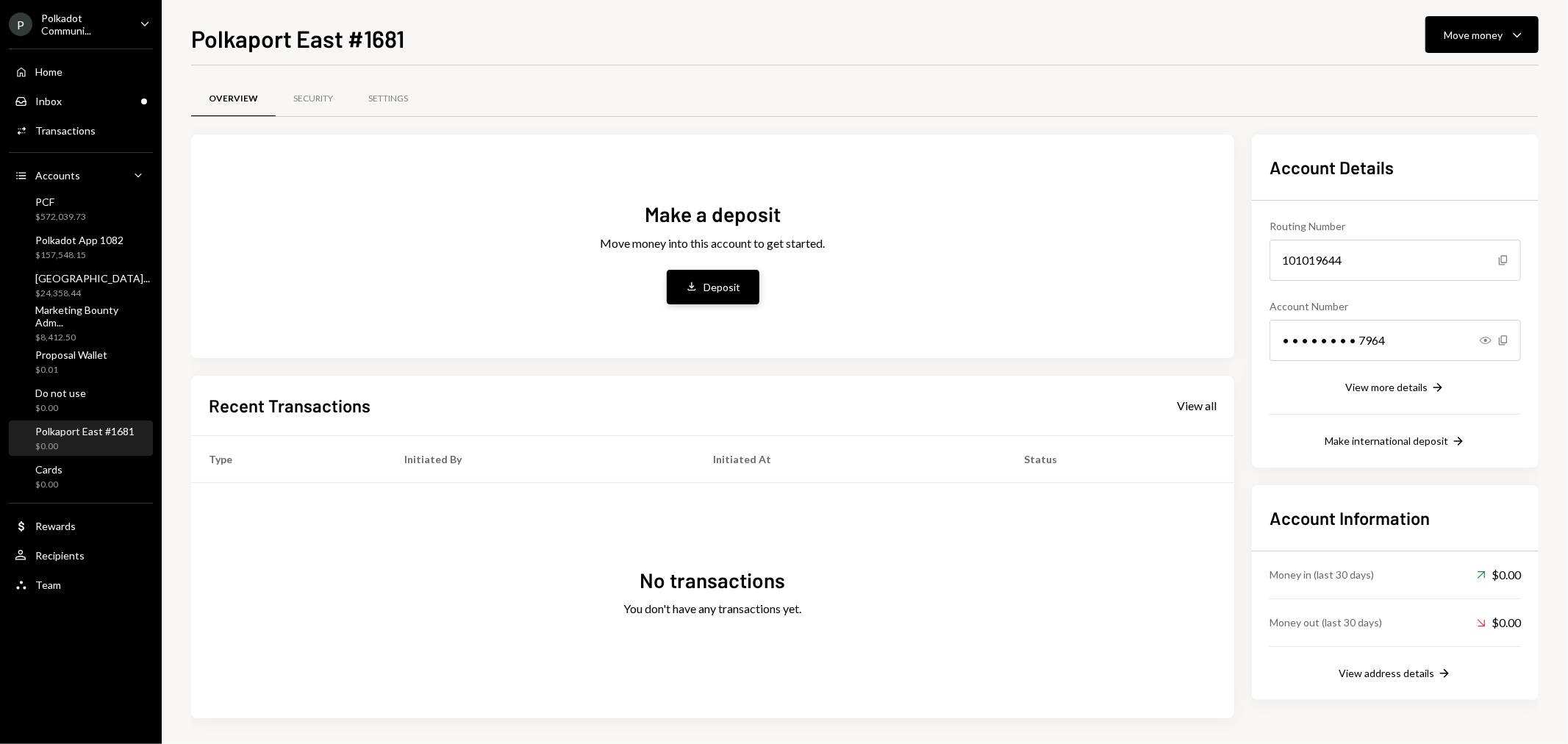
click at [707, 299] on button "Deposit Deposit" at bounding box center [712, 286] width 93 height 35
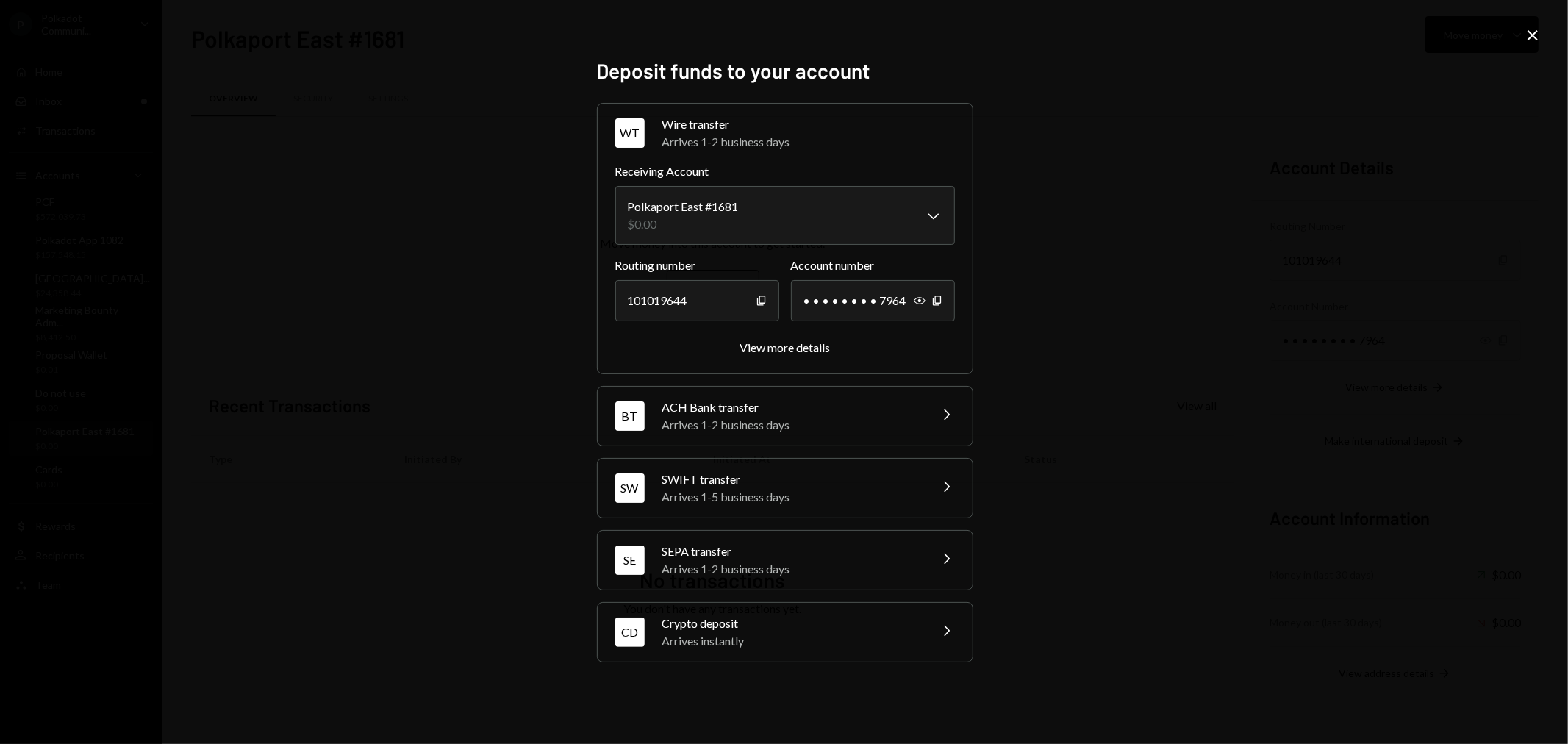
click at [900, 626] on div "Crypto deposit" at bounding box center [791, 623] width 257 height 18
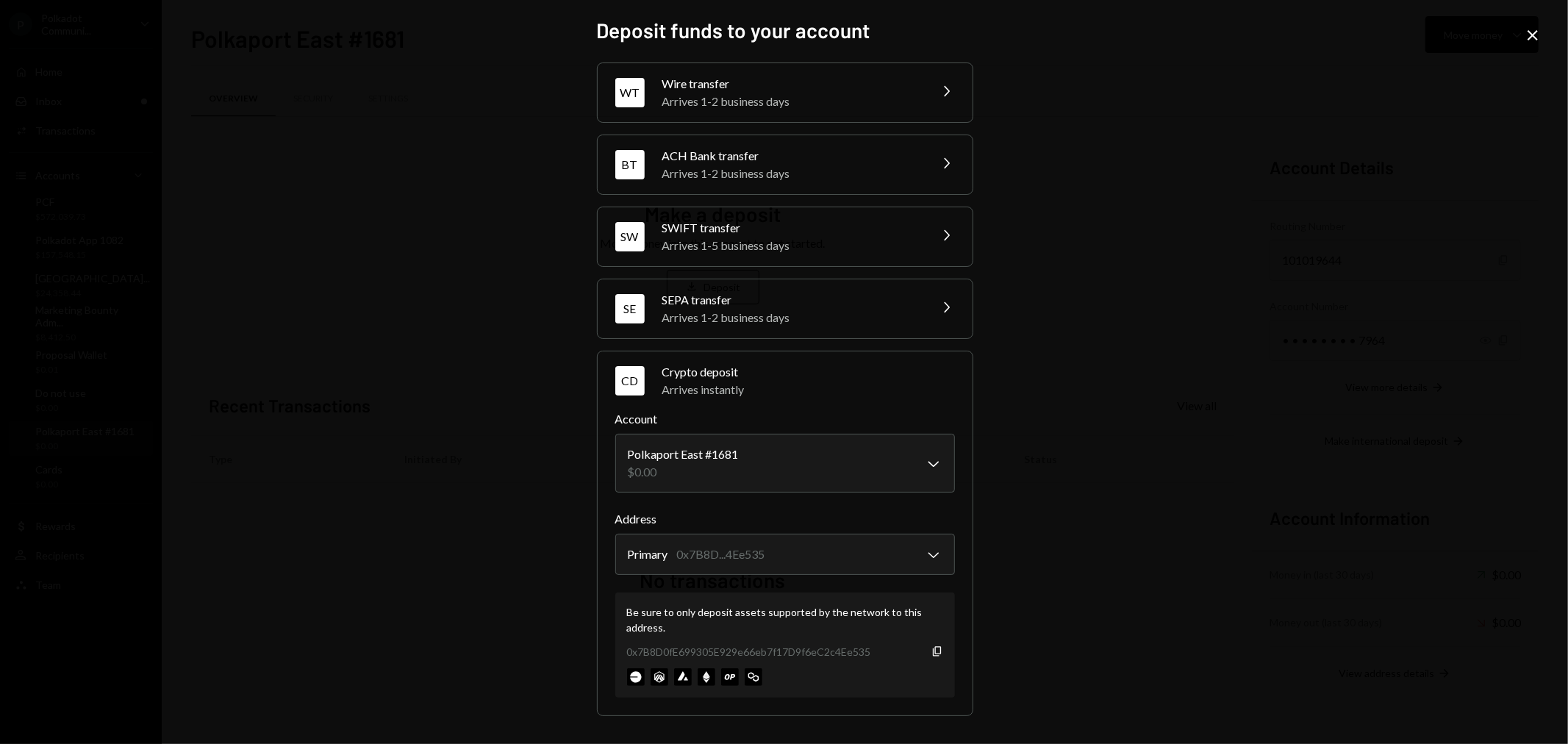
click at [928, 654] on div "0x7B8D0fE699305E929e66eb7f17D9f6eC2c4Ee535 Copy" at bounding box center [785, 651] width 316 height 15
click at [933, 655] on icon "button" at bounding box center [937, 650] width 8 height 9
click at [1533, 30] on icon "Close" at bounding box center [1532, 35] width 18 height 18
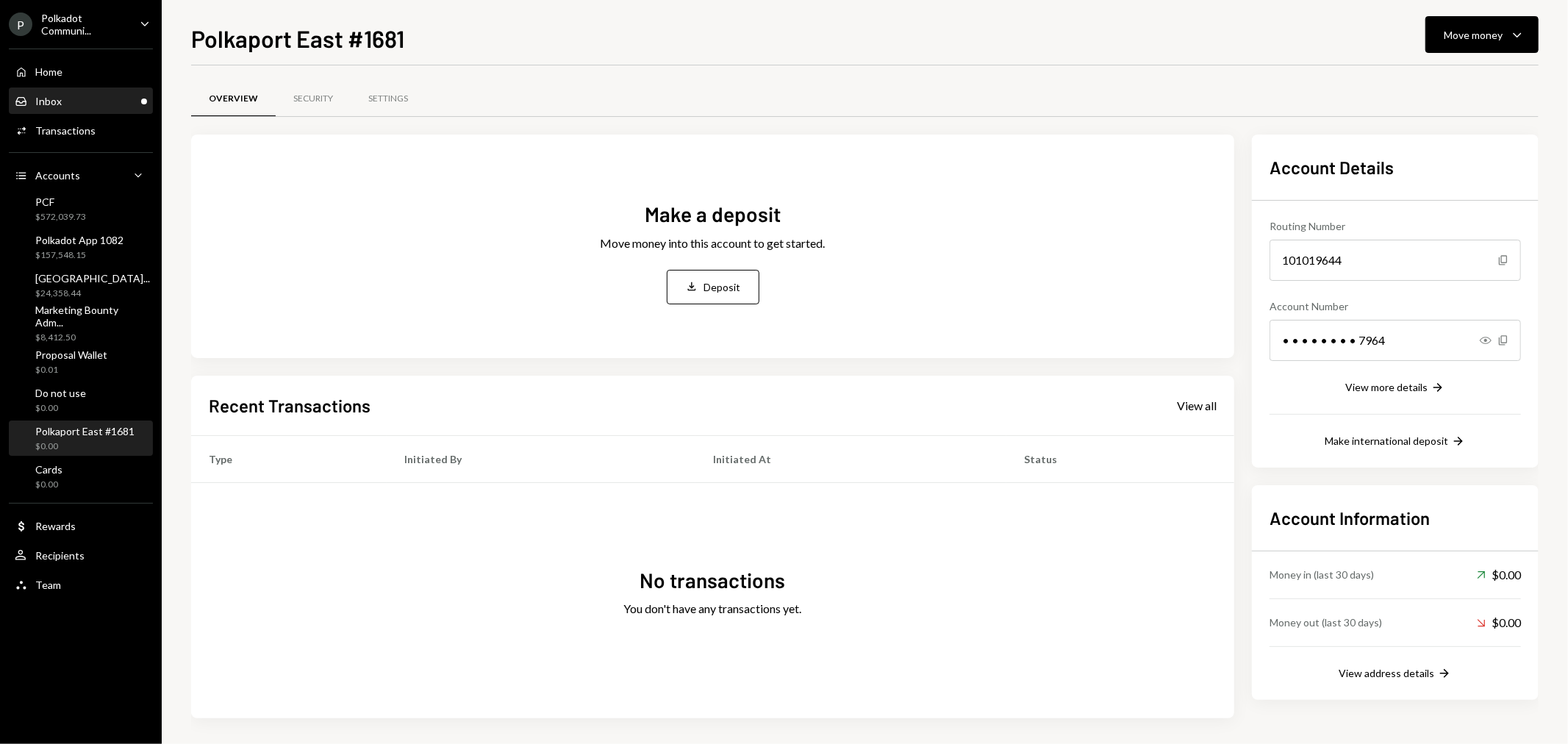
click at [87, 97] on div "Inbox Inbox" at bounding box center [81, 101] width 132 height 13
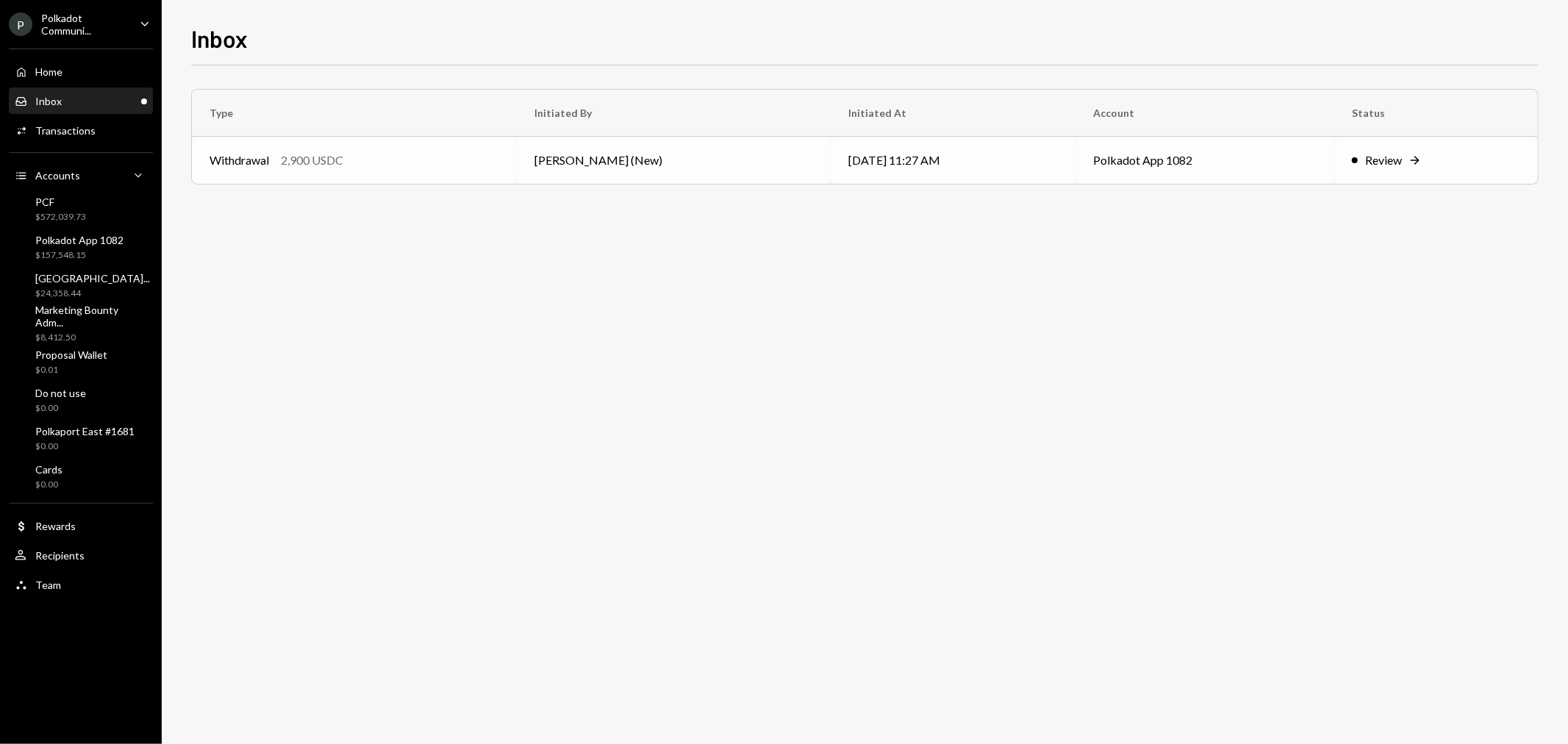
click at [983, 154] on td "[DATE] 11:27 AM" at bounding box center [954, 160] width 245 height 47
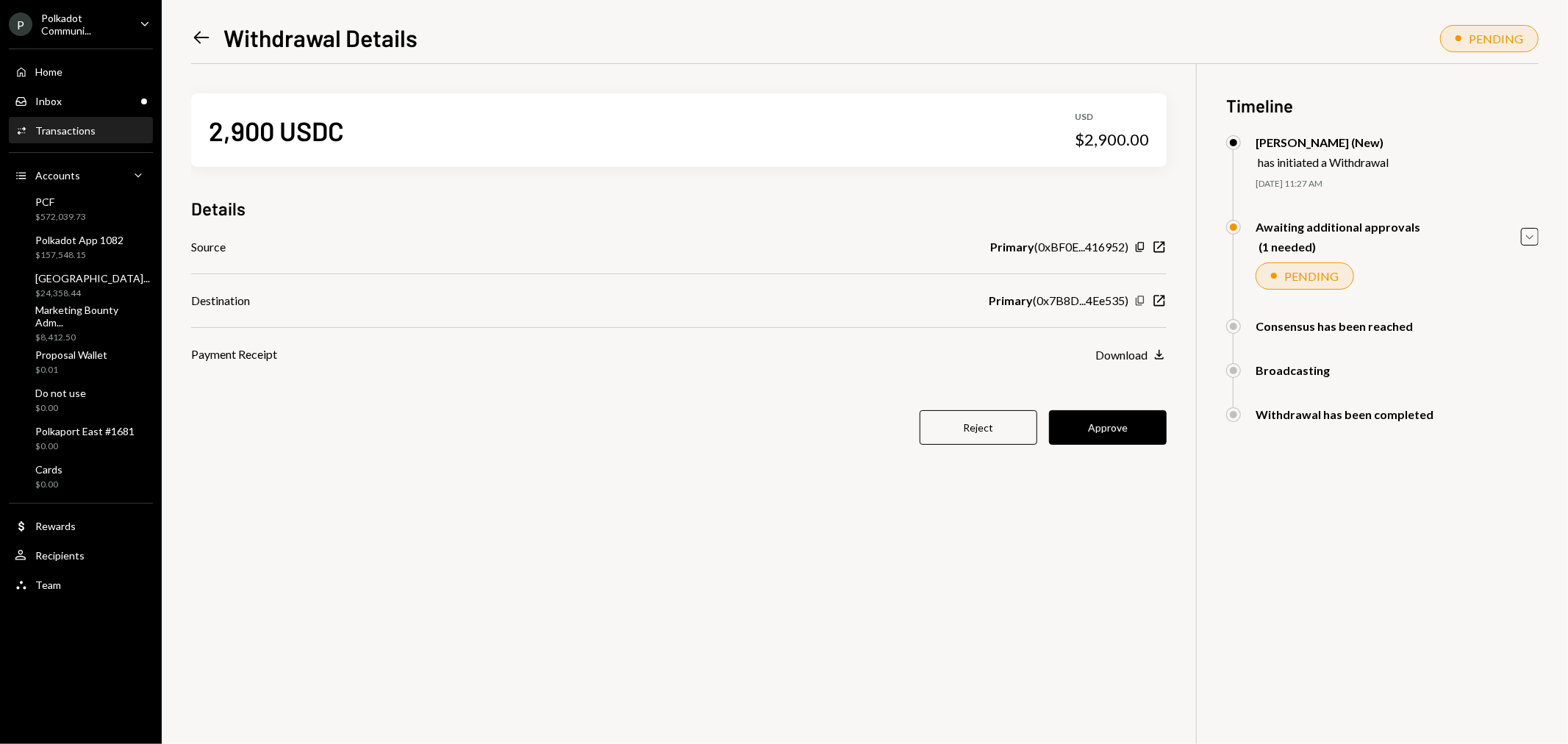
click at [1138, 301] on icon "button" at bounding box center [1139, 301] width 8 height 9
click at [68, 427] on div "Polkaport East #1681" at bounding box center [85, 430] width 99 height 12
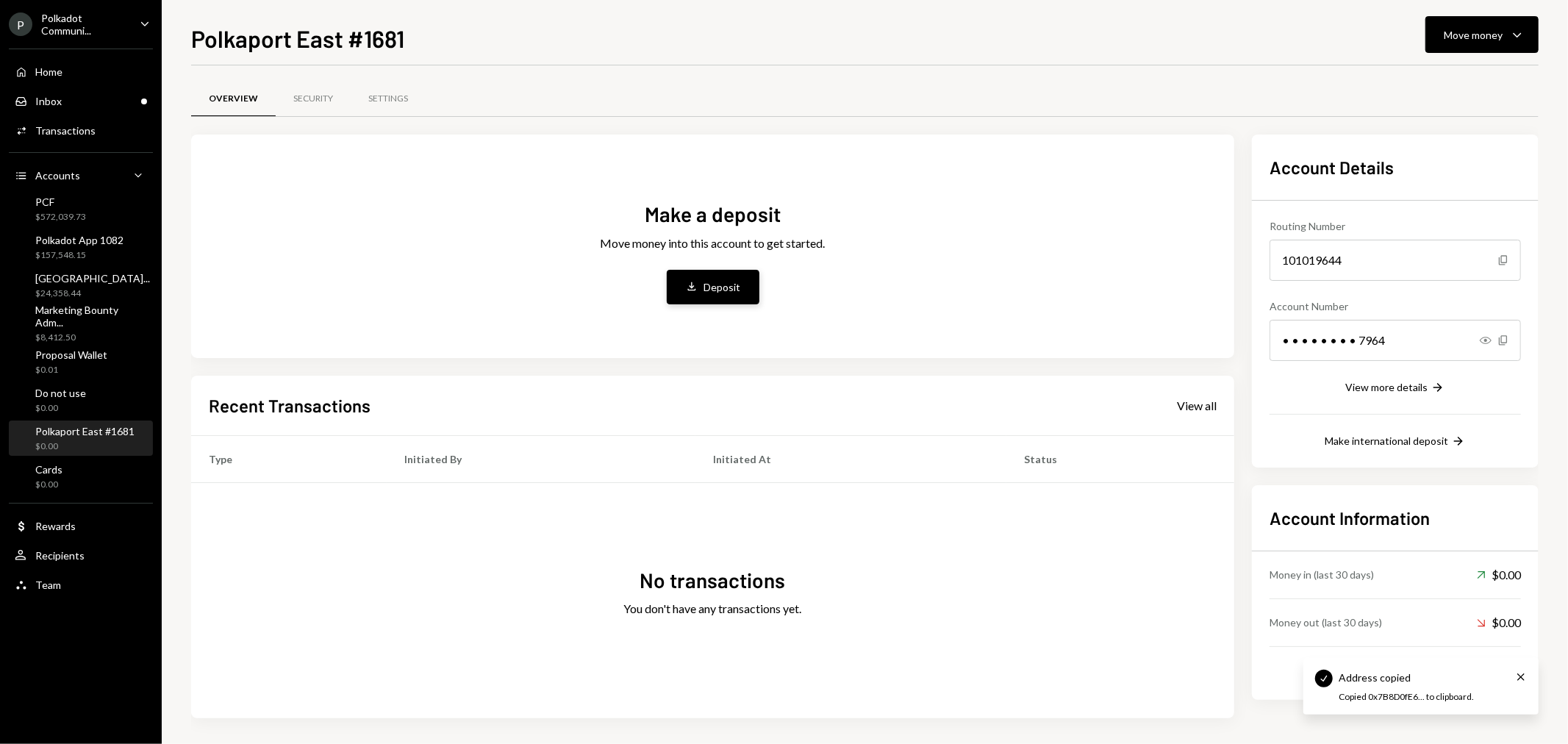
click at [725, 285] on div "Deposit" at bounding box center [722, 286] width 37 height 15
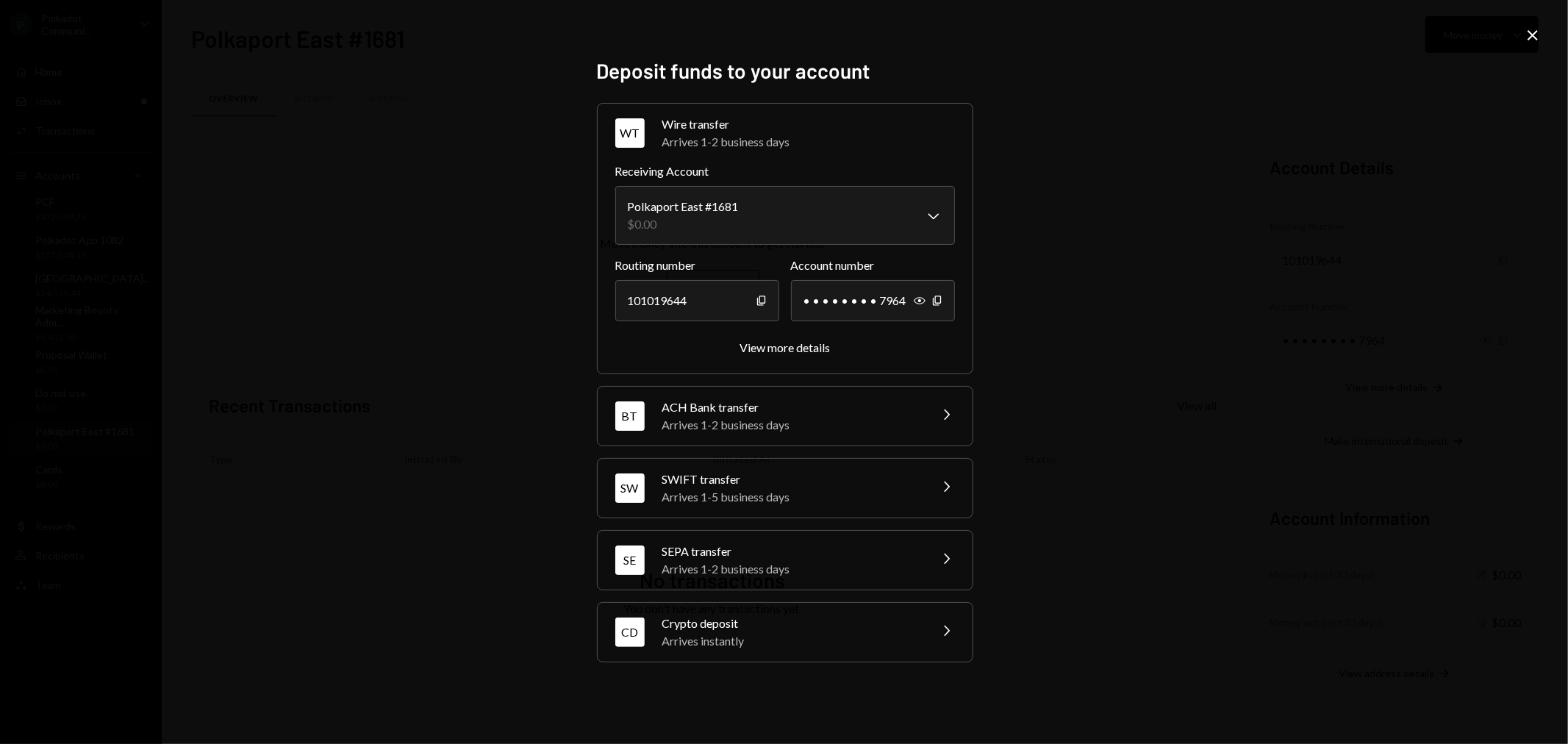
click at [933, 628] on div "CD Crypto deposit Arrives instantly Chevron Right" at bounding box center [785, 632] width 375 height 59
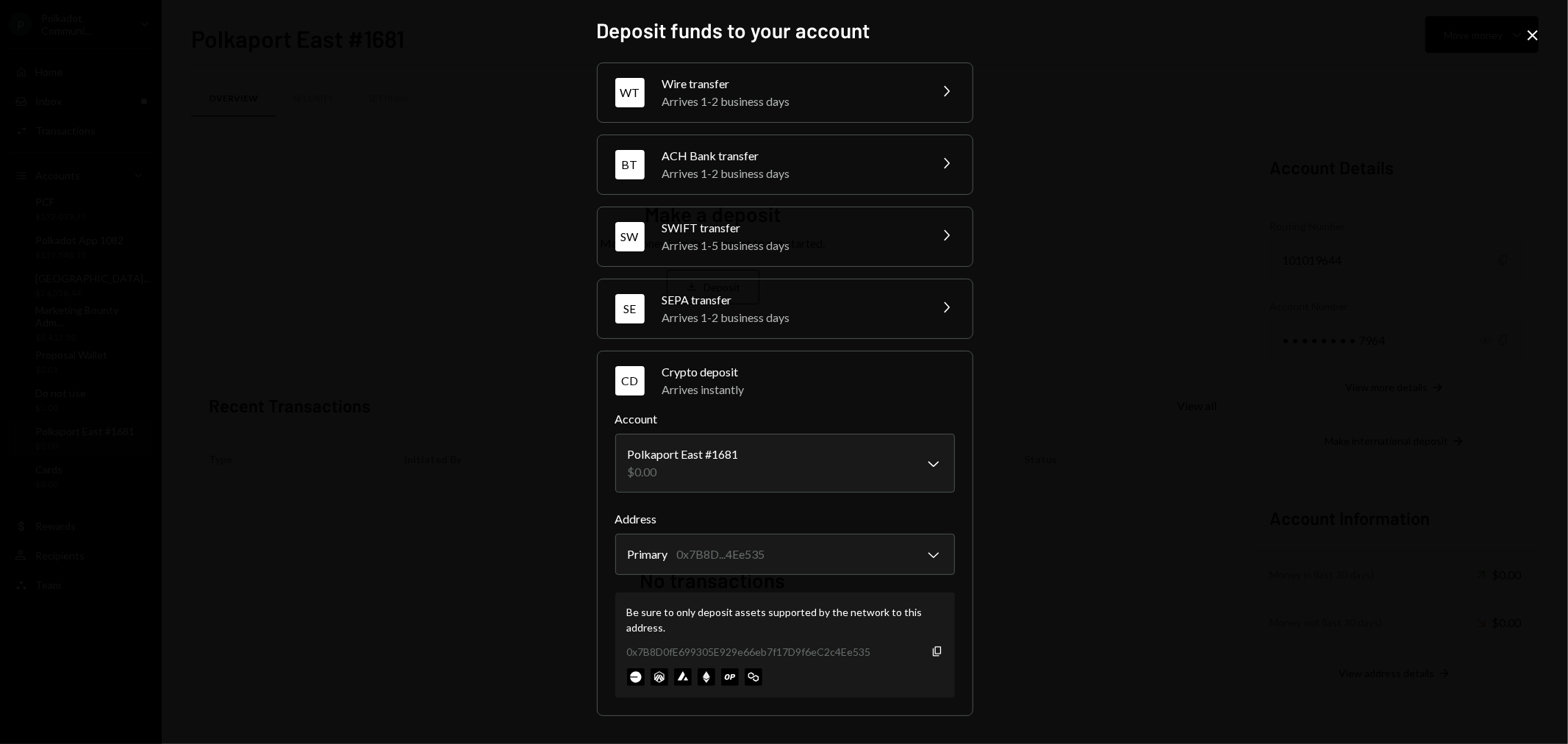
click at [1531, 36] on icon at bounding box center [1532, 35] width 10 height 10
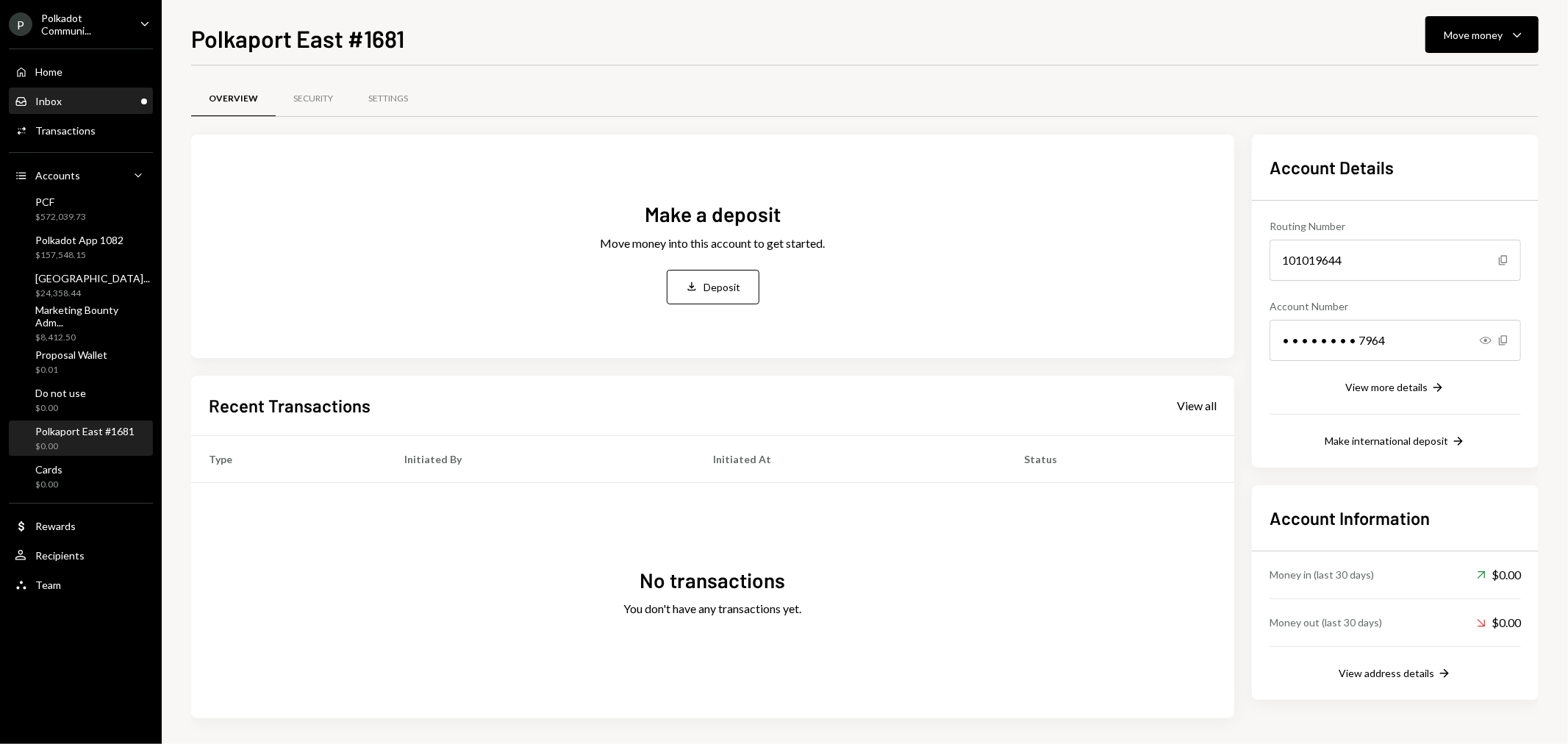
click at [104, 108] on div "Inbox Inbox" at bounding box center [81, 101] width 132 height 25
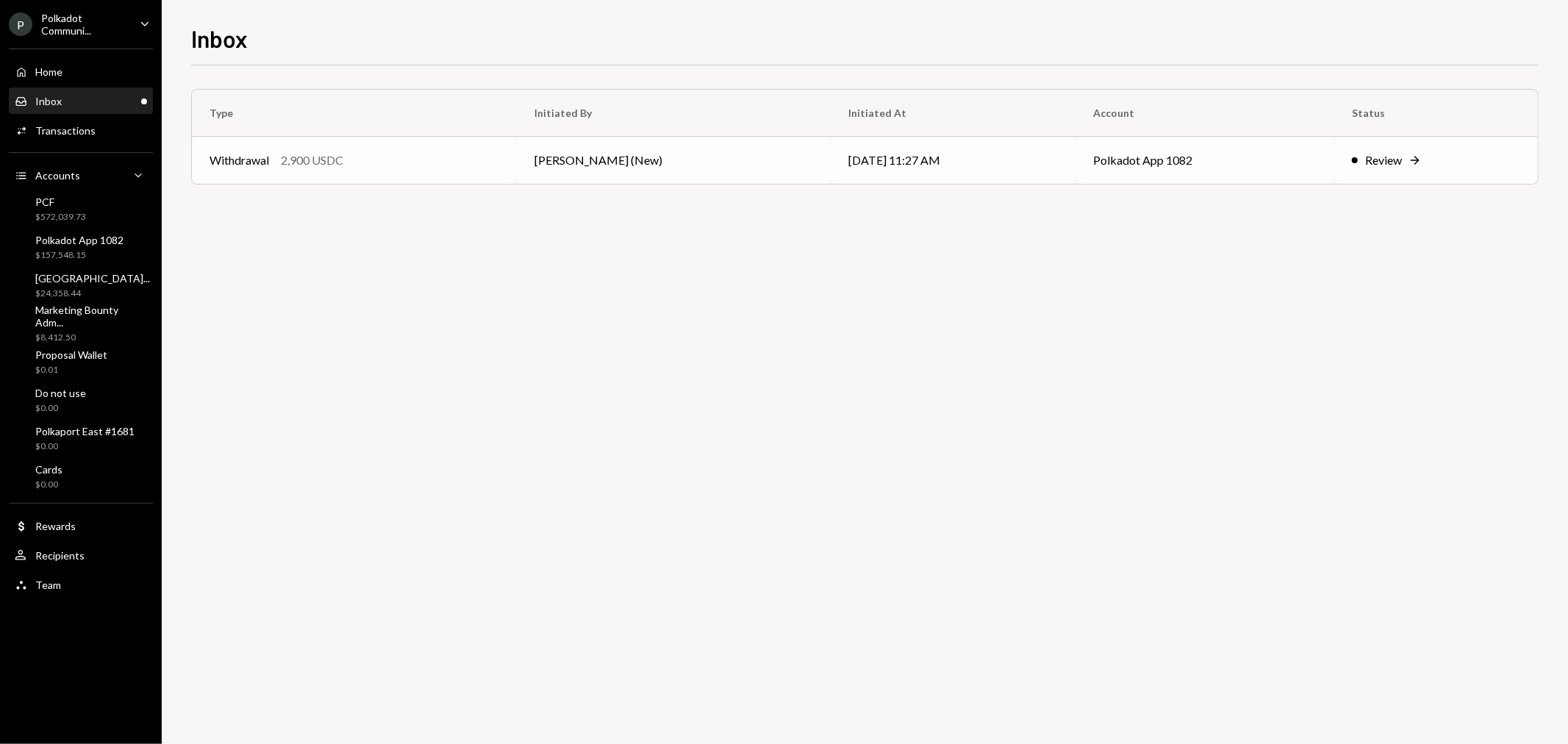
click at [564, 177] on td "[PERSON_NAME] (New)" at bounding box center [673, 160] width 314 height 47
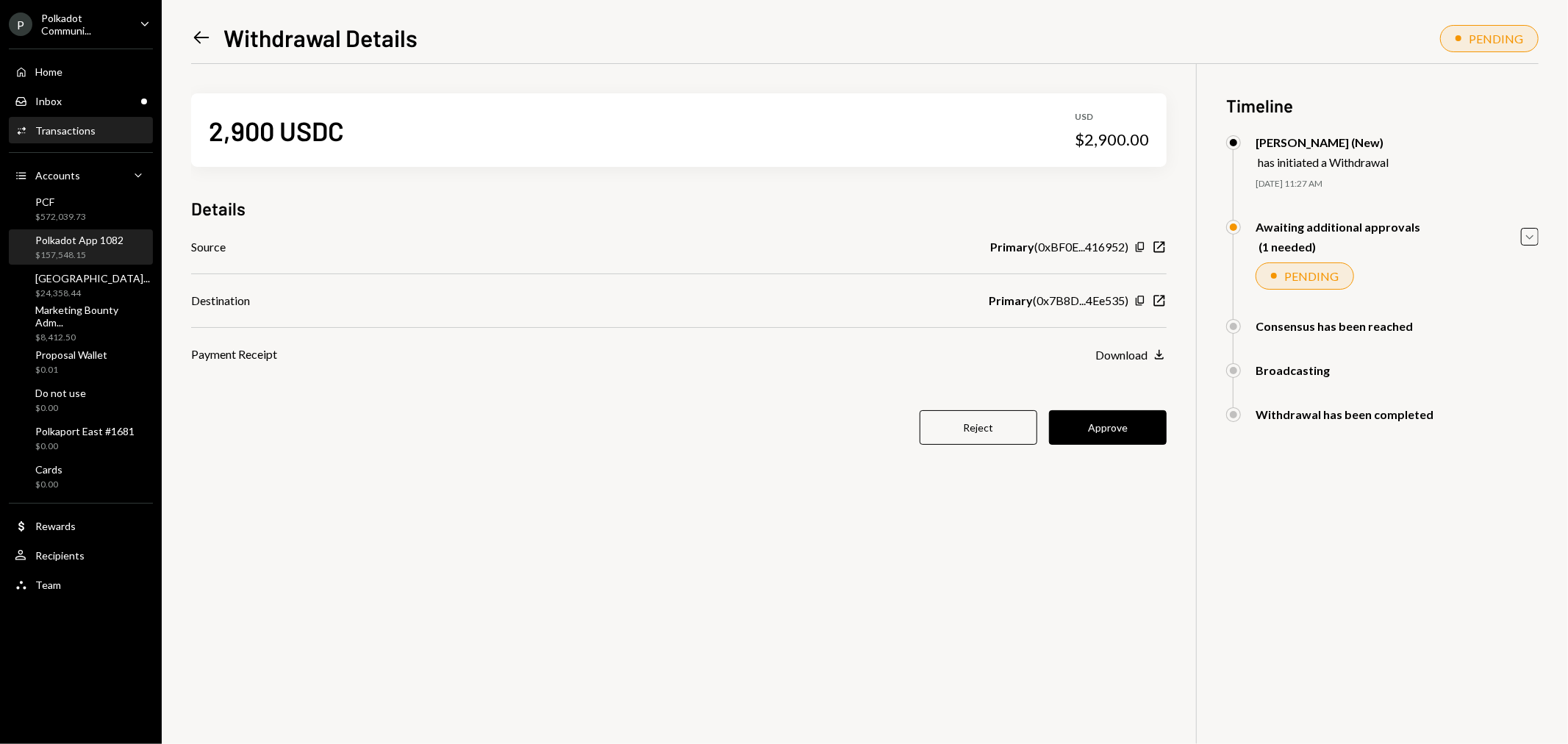
click at [60, 245] on div "Polkadot App 1082" at bounding box center [80, 240] width 88 height 12
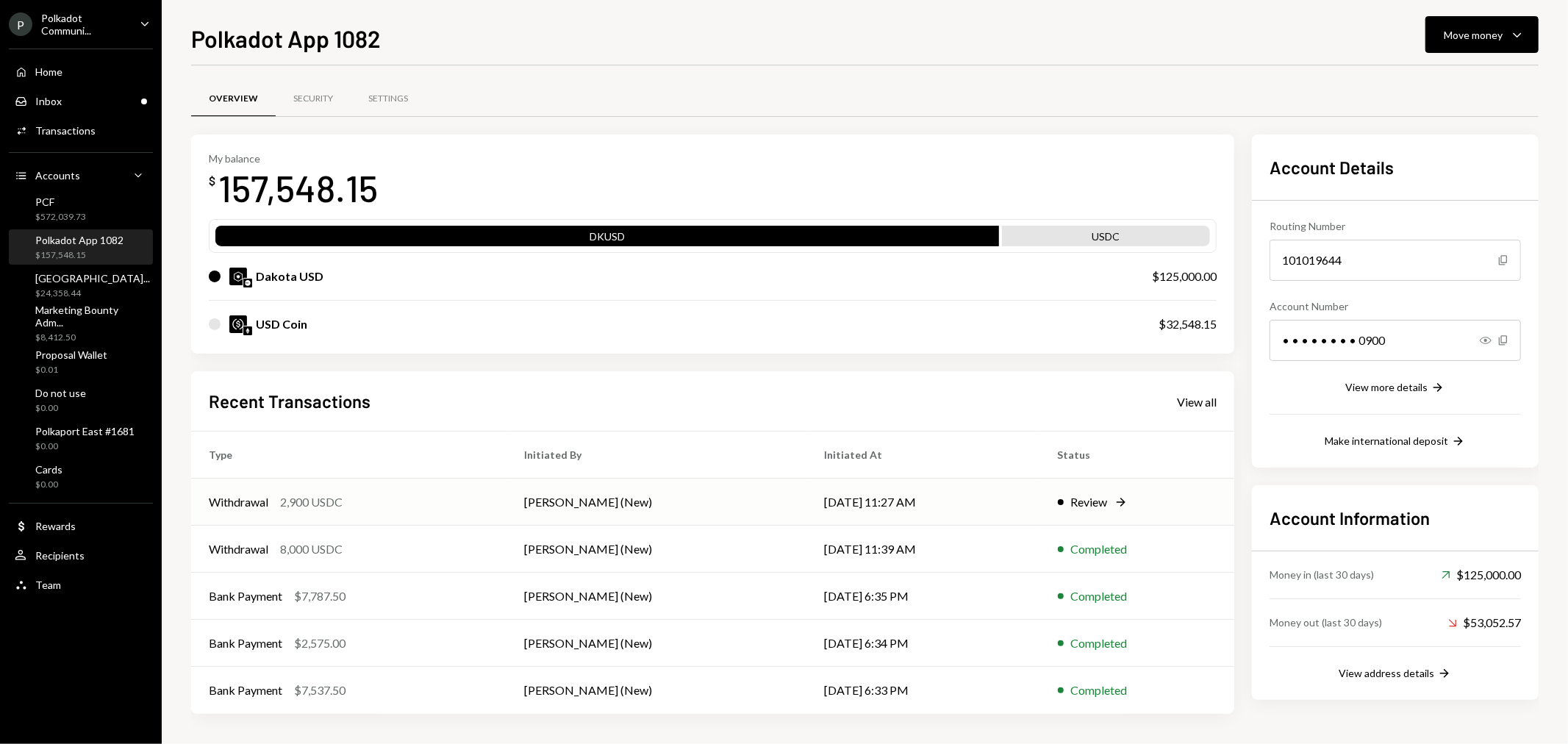
click at [275, 500] on div "Withdrawal 2,900 USDC" at bounding box center [349, 502] width 281 height 18
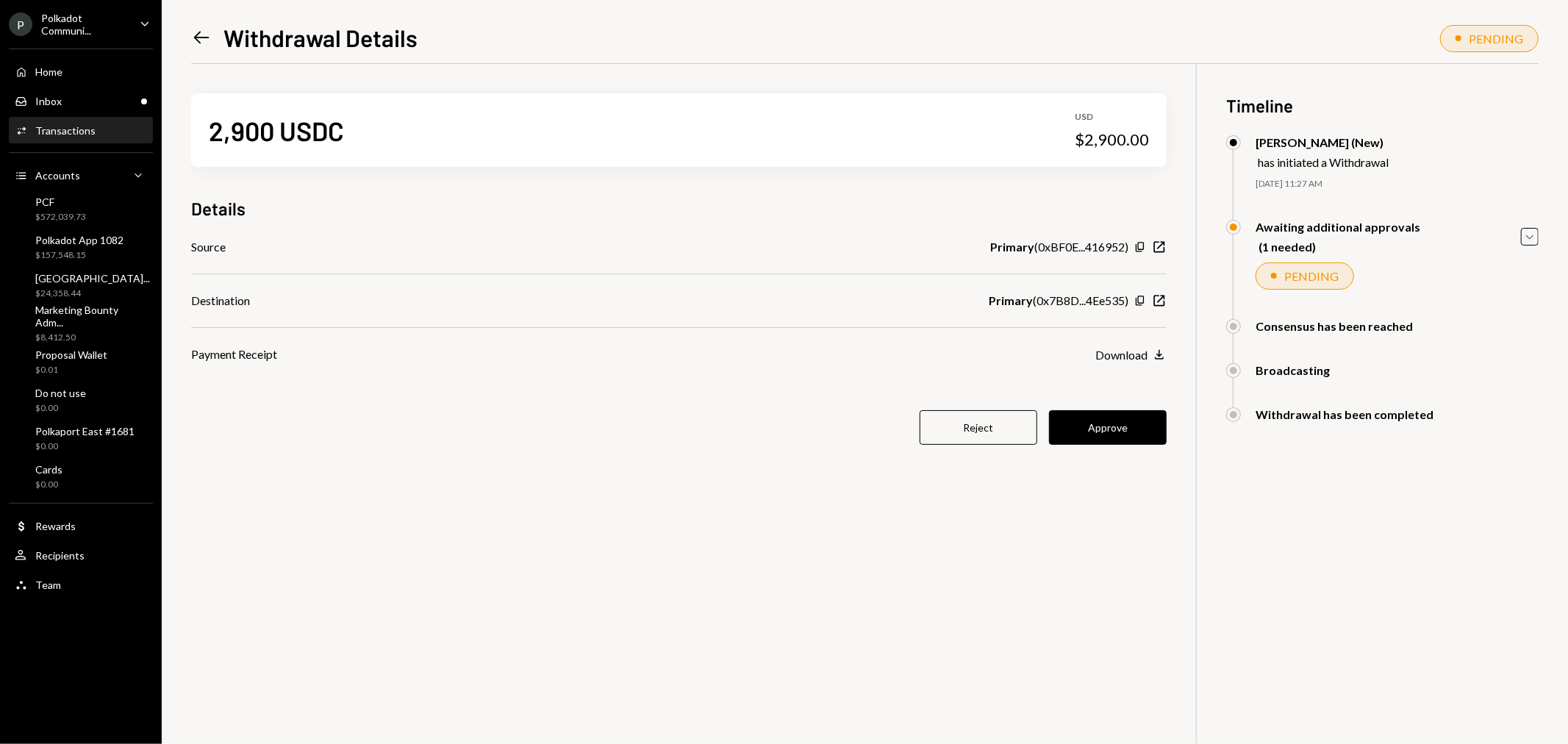
click at [70, 134] on div "Transactions" at bounding box center [66, 130] width 60 height 12
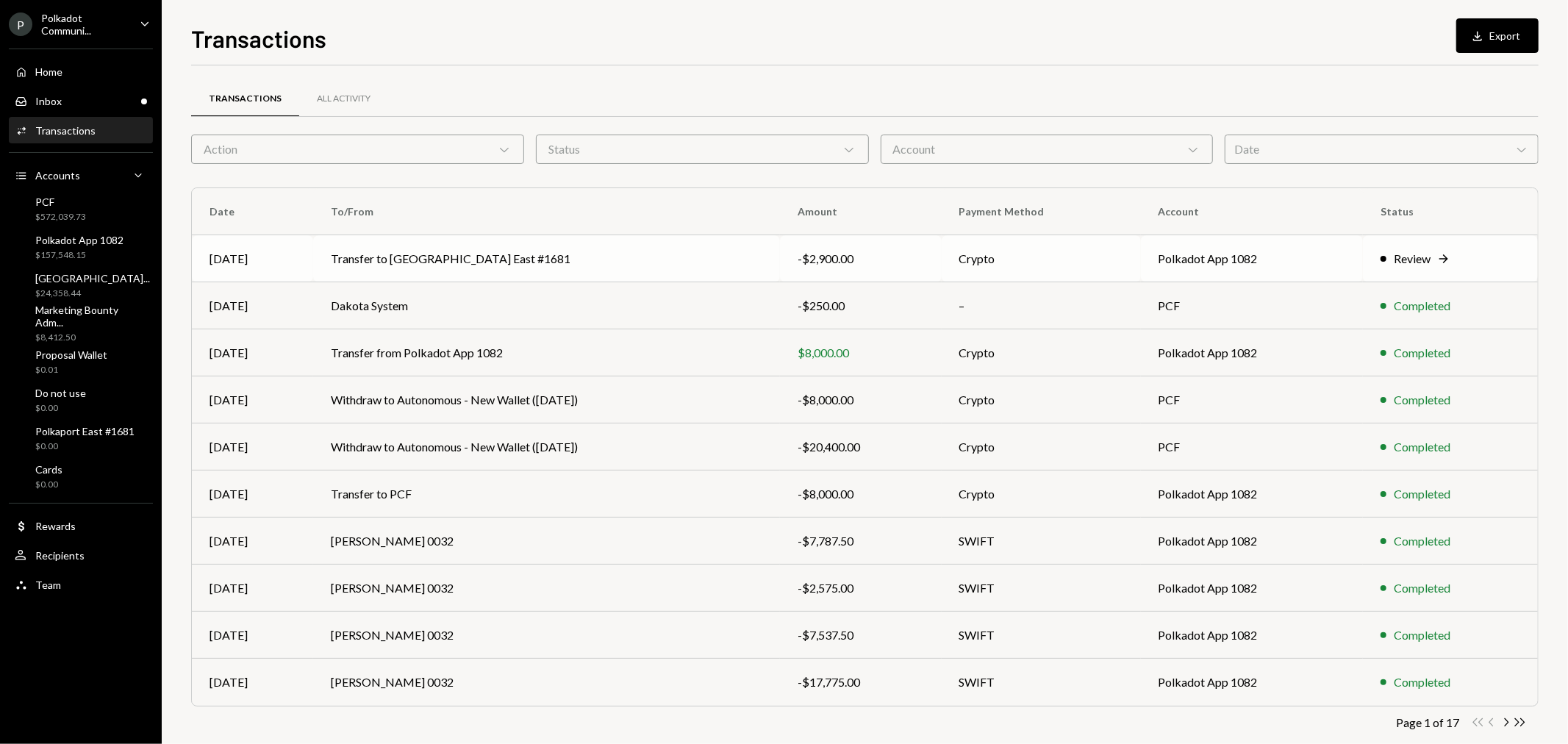
click at [1430, 255] on div "Review" at bounding box center [1412, 258] width 37 height 18
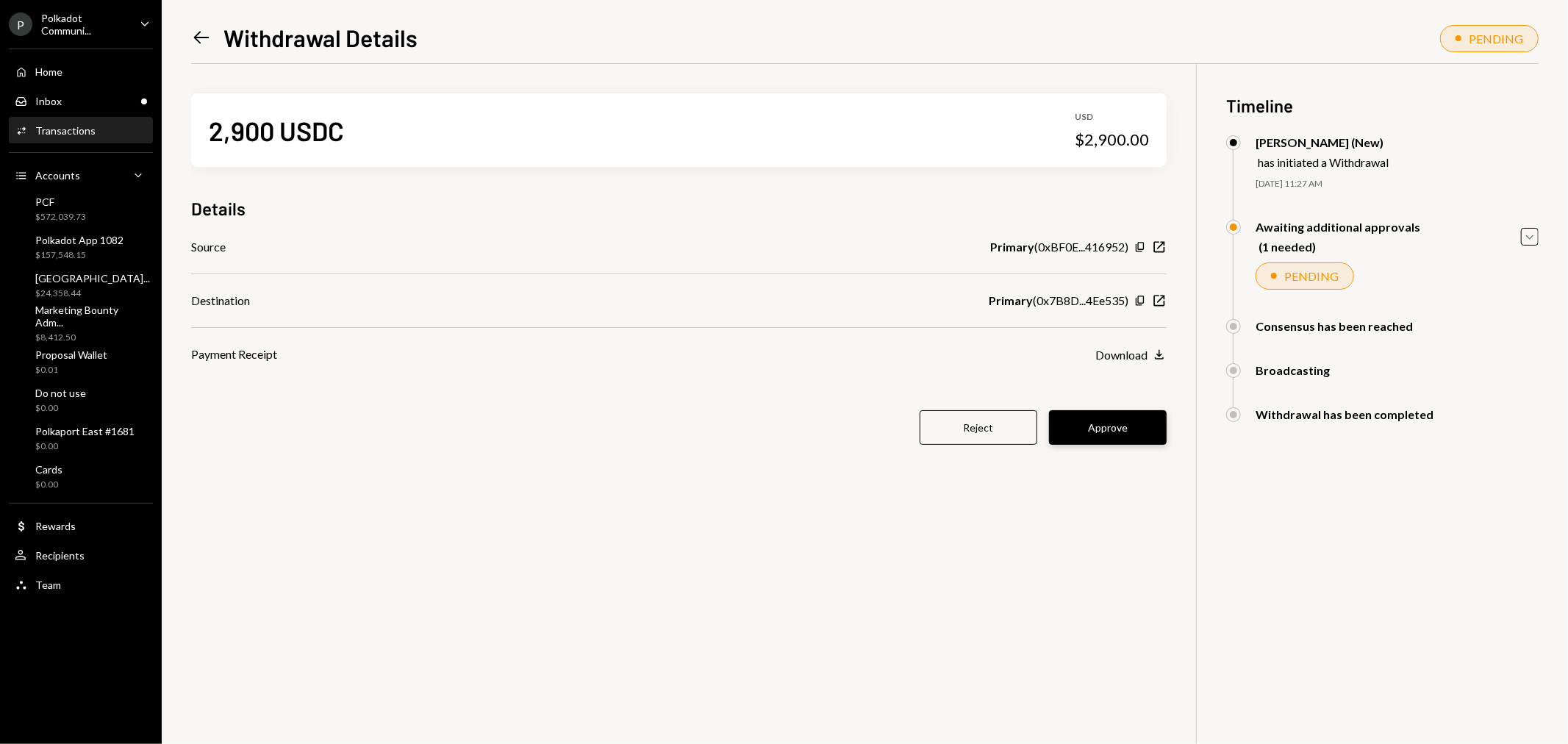
click at [1131, 419] on button "Approve" at bounding box center [1108, 427] width 118 height 35
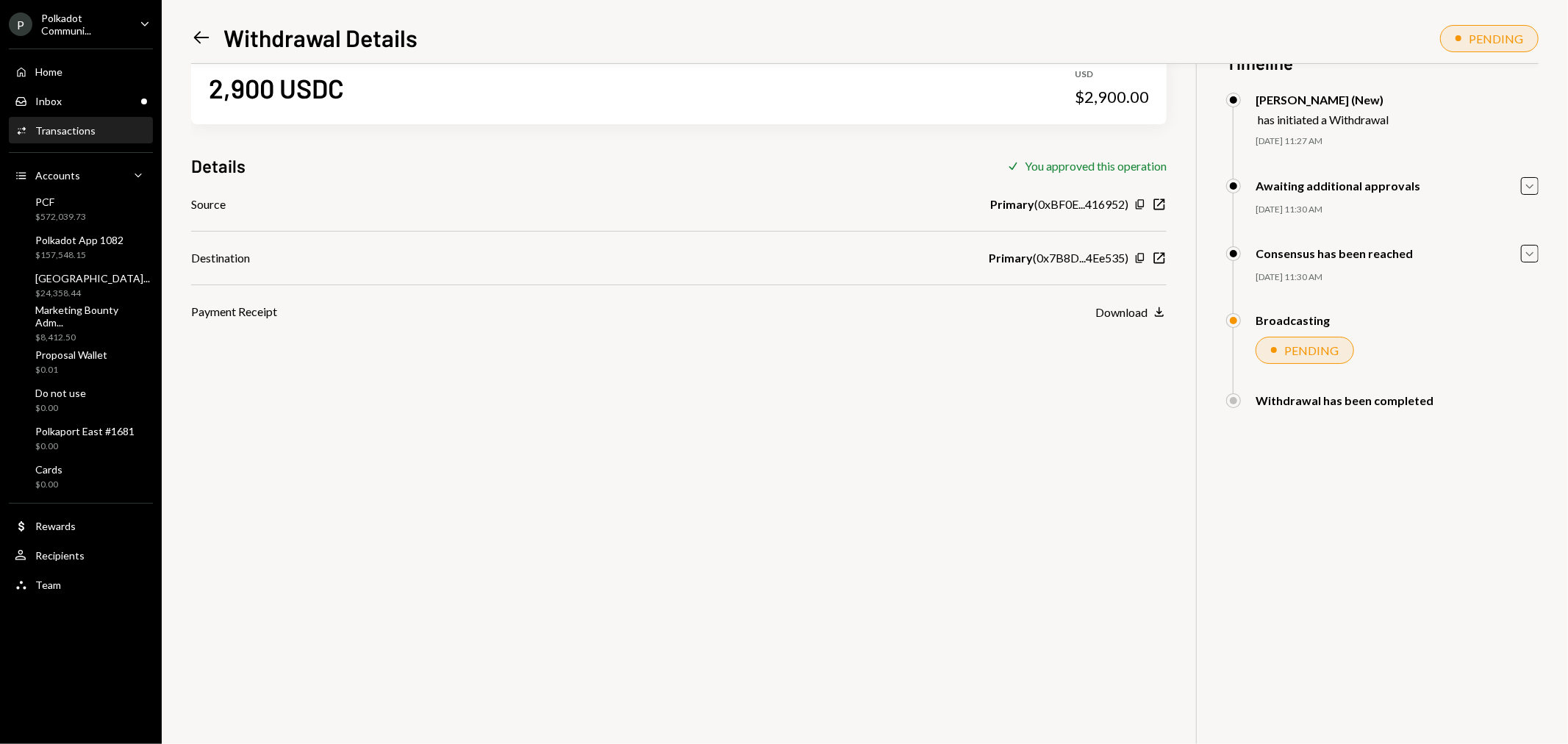
scroll to position [64, 0]
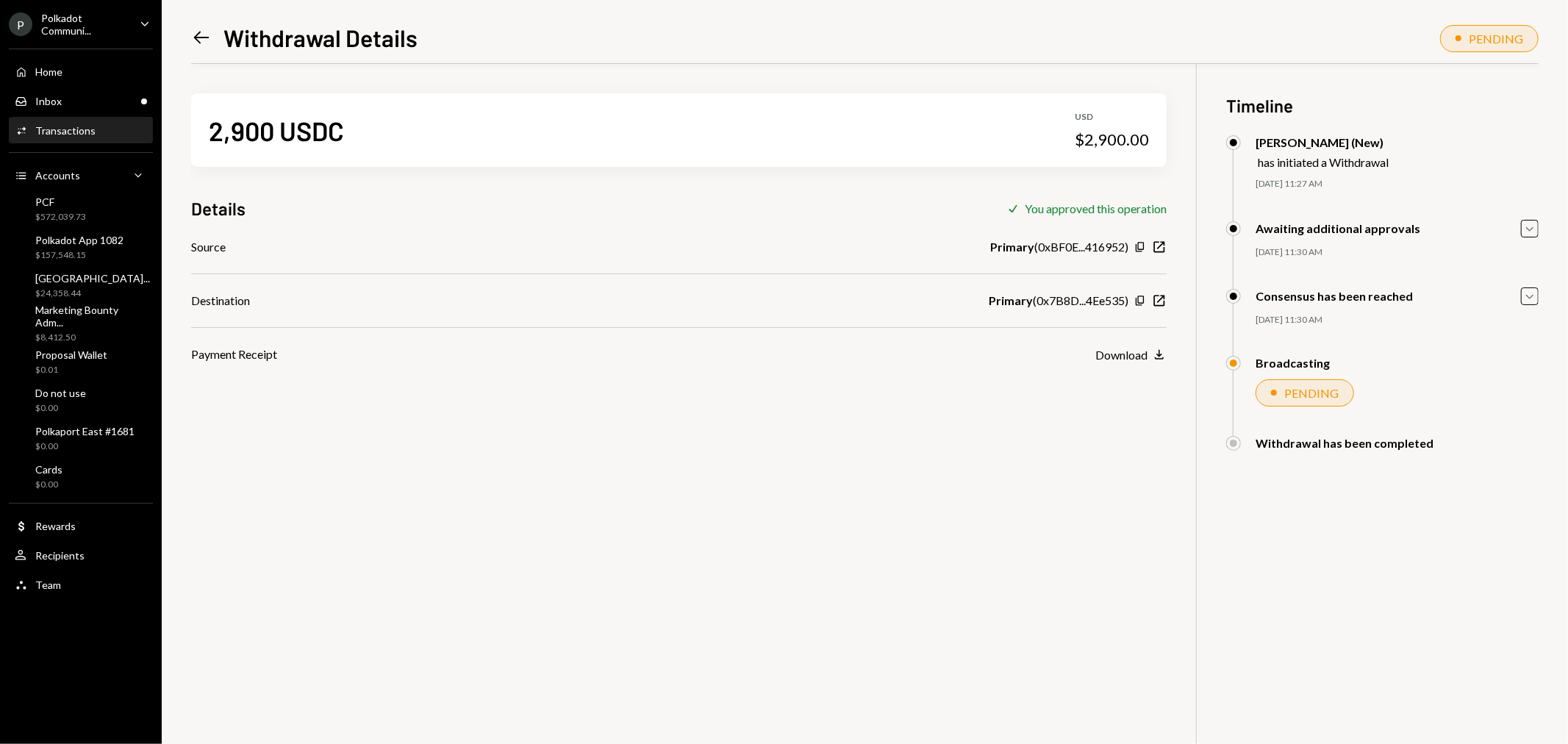
scroll to position [64, 0]
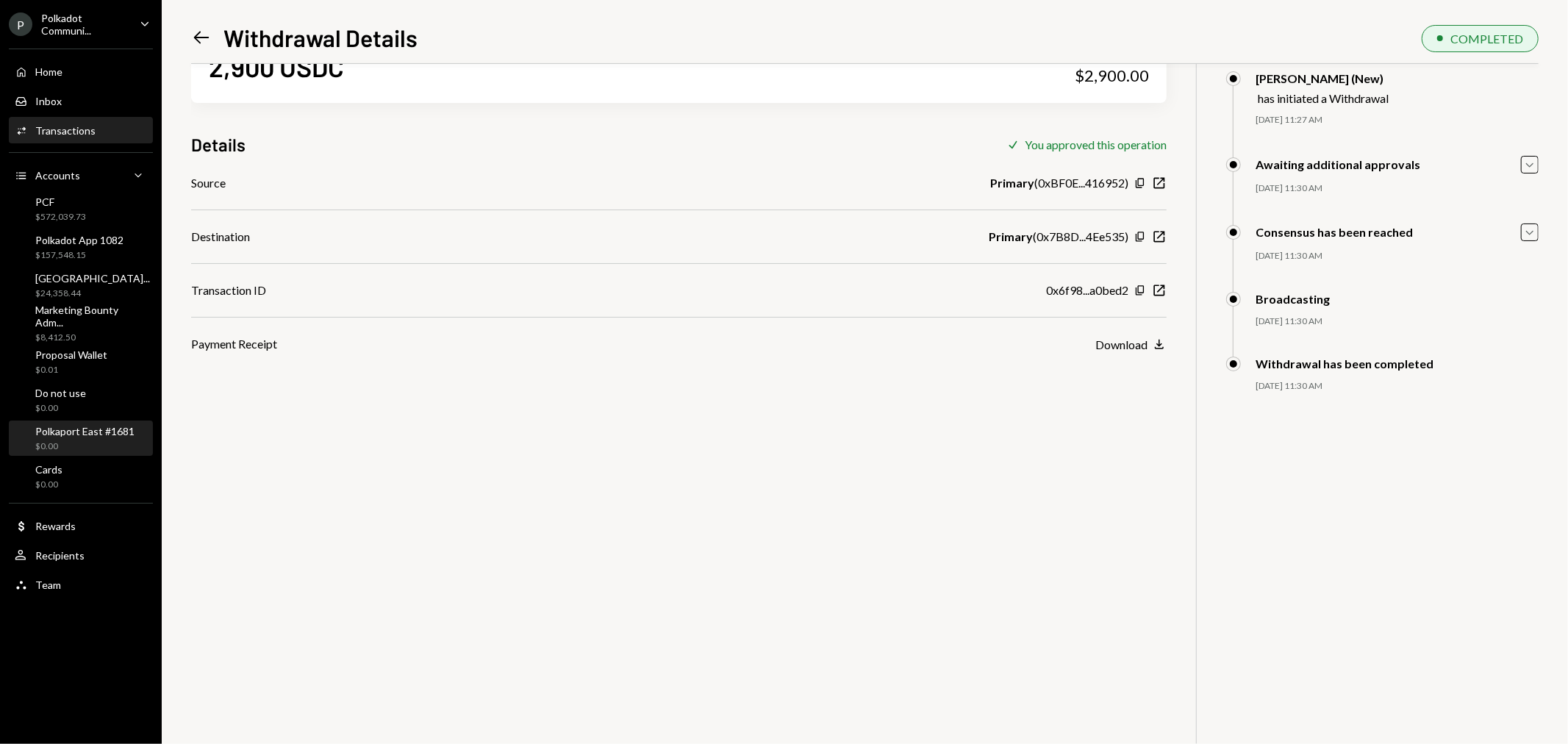
click at [83, 427] on div "Polkaport East #1681" at bounding box center [85, 430] width 99 height 12
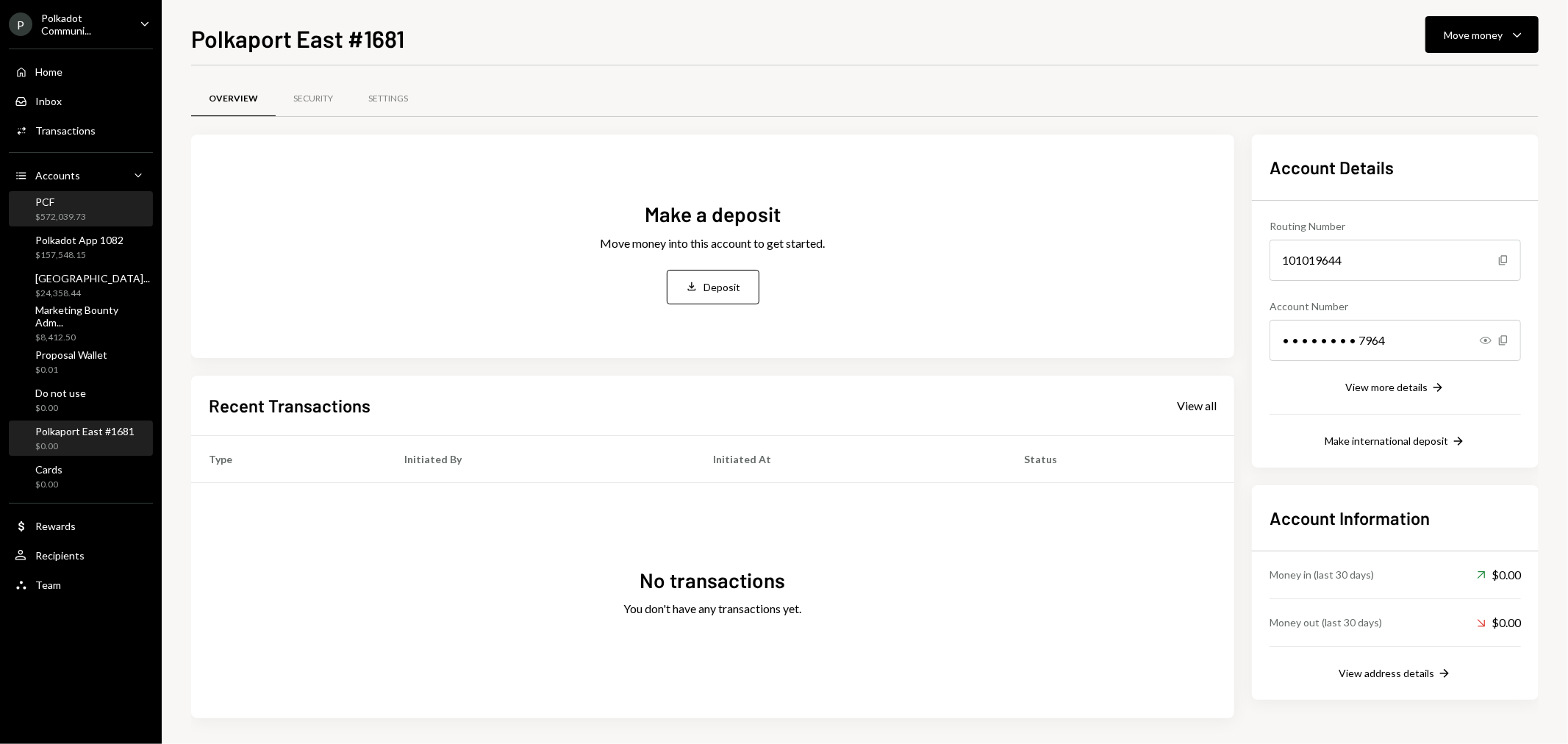
click at [60, 214] on div "$572,039.73" at bounding box center [61, 216] width 51 height 12
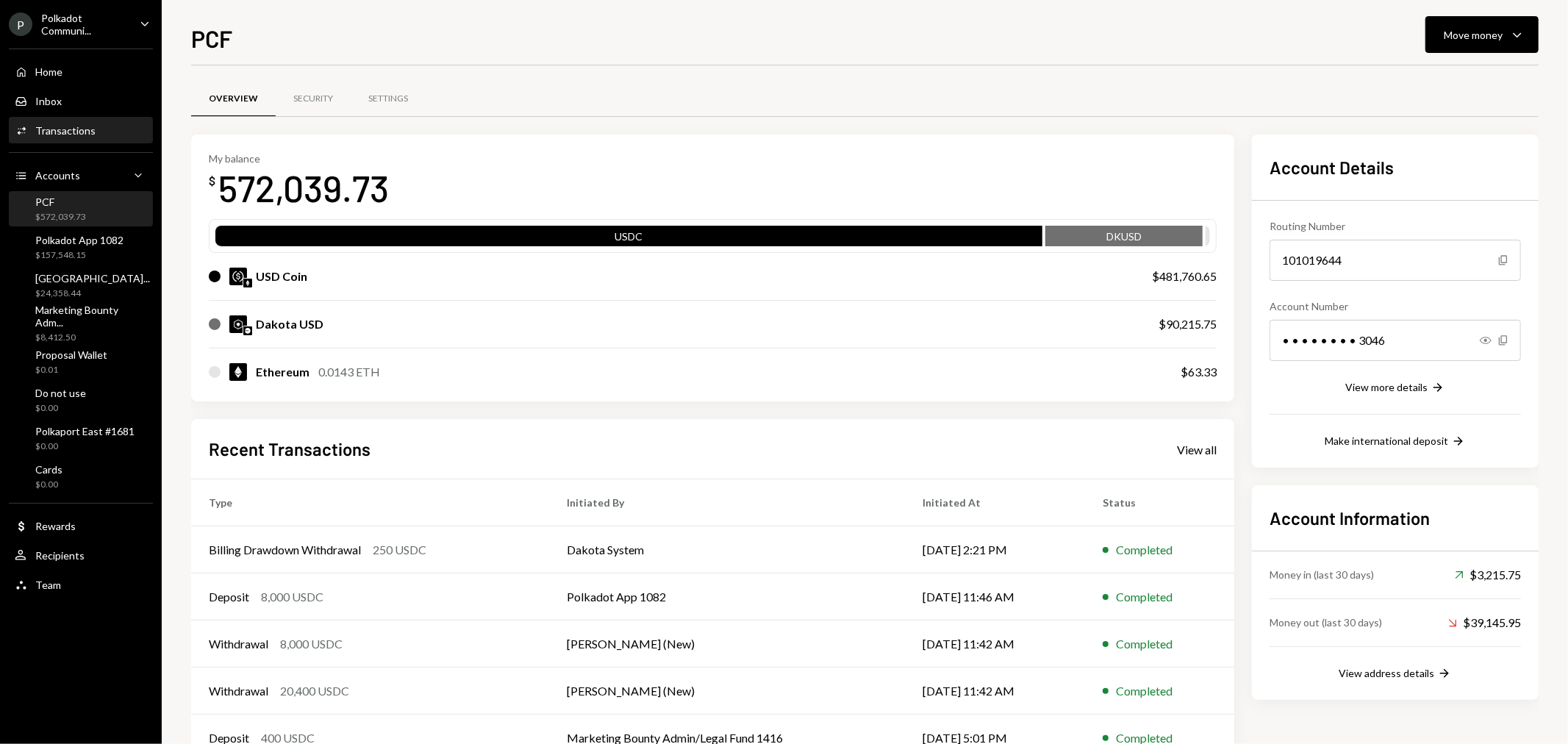
click at [70, 127] on div "Transactions" at bounding box center [66, 130] width 60 height 12
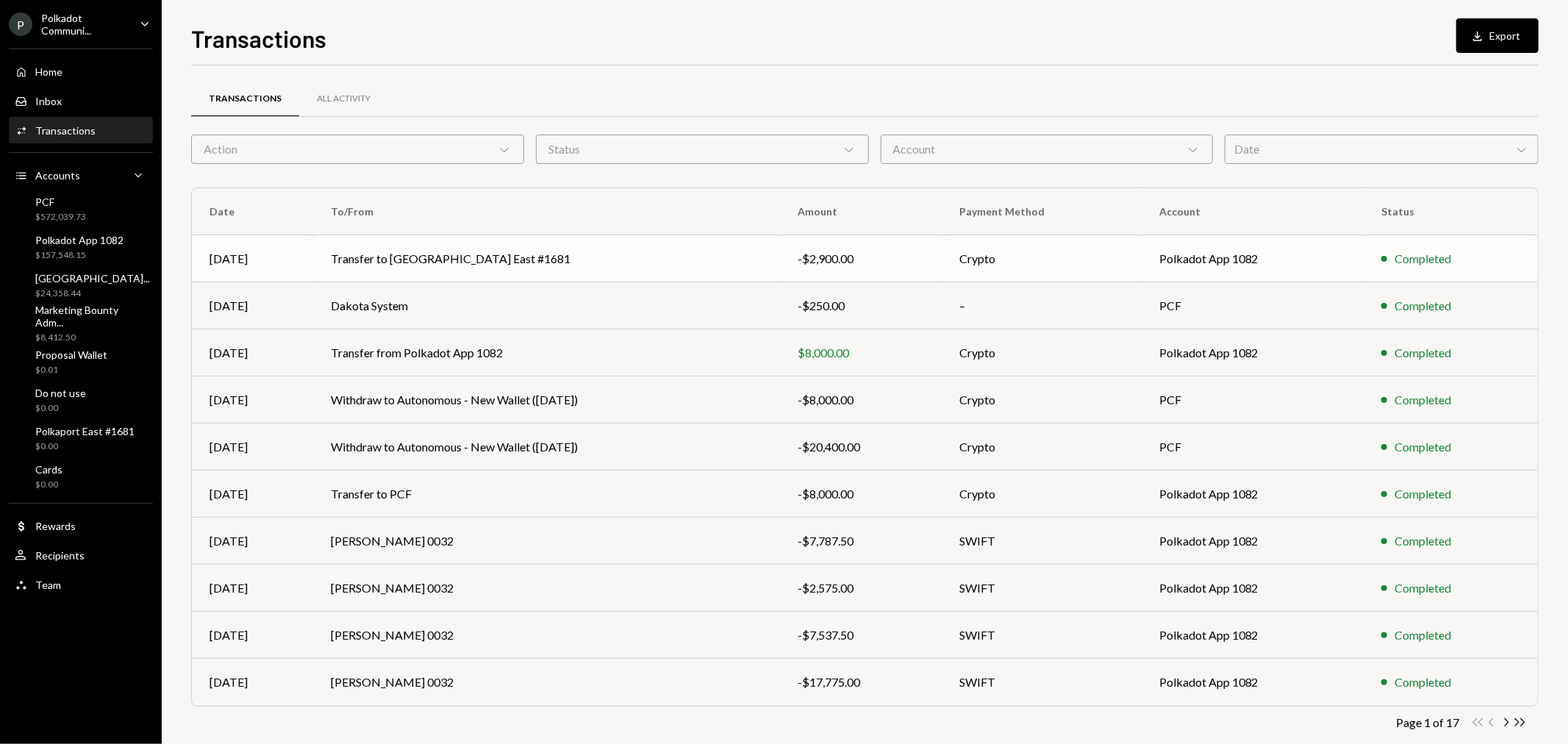
click at [403, 259] on td "Transfer to [GEOGRAPHIC_DATA] East #1681" at bounding box center [547, 258] width 467 height 47
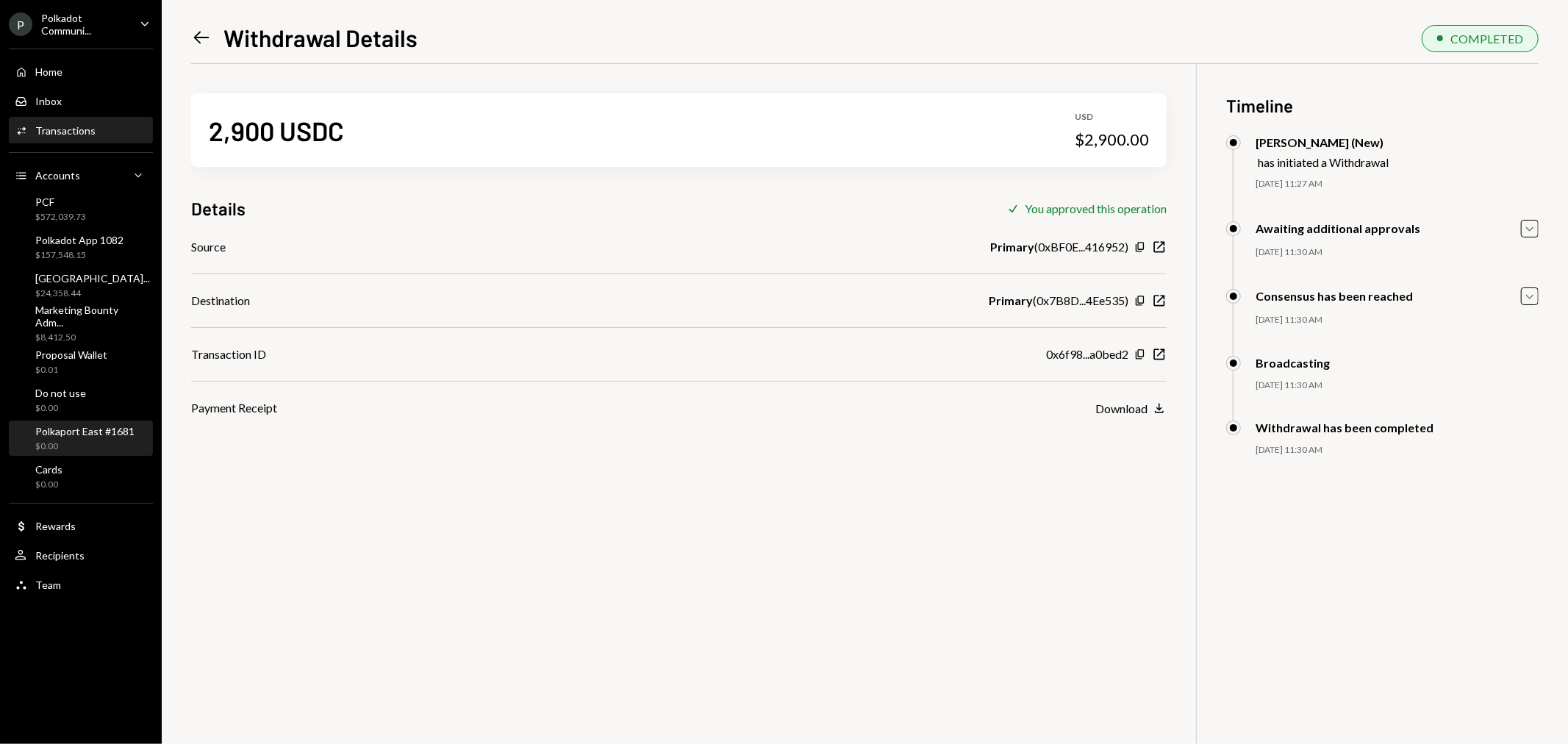
click at [79, 425] on div "Polkaport East #1681" at bounding box center [85, 430] width 99 height 12
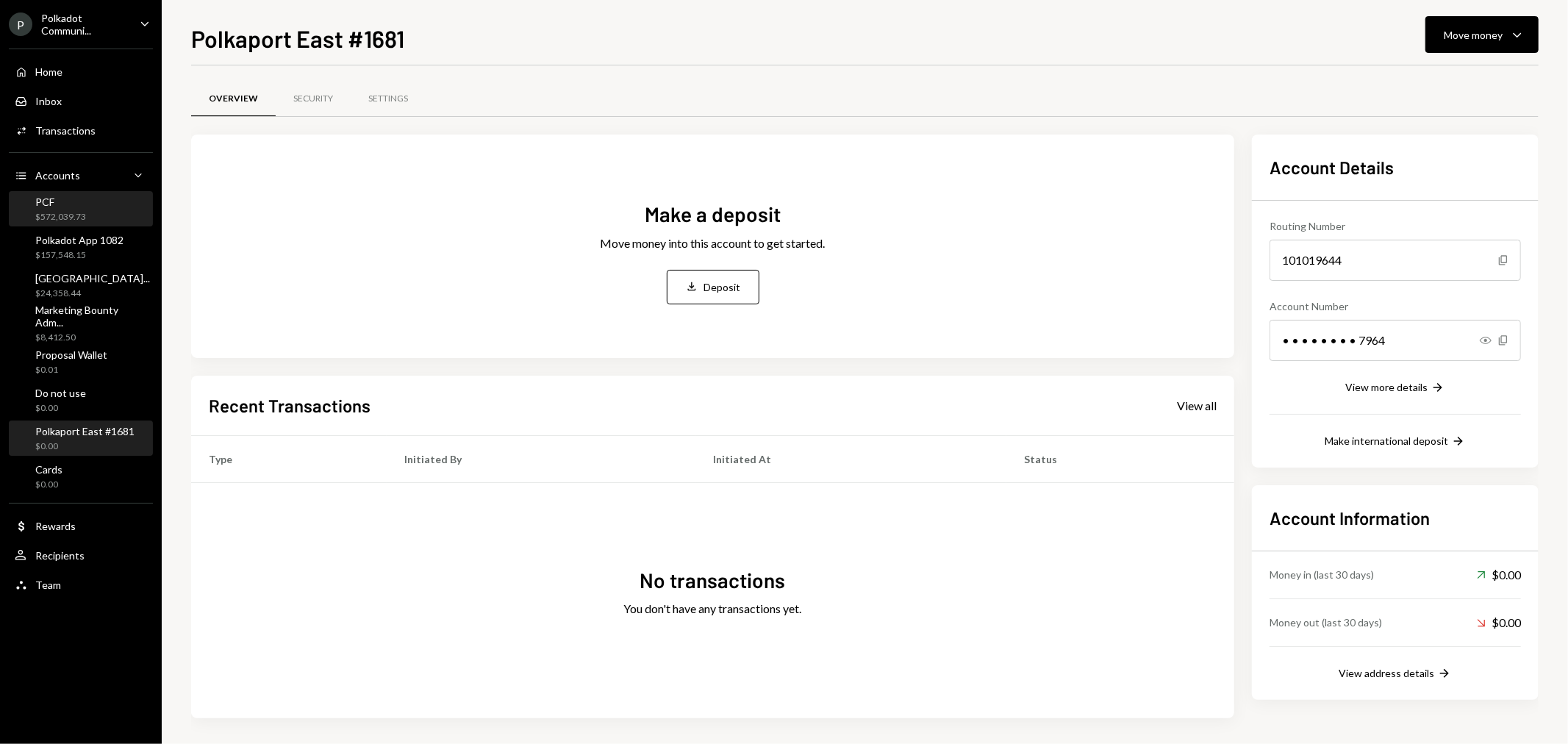
click at [81, 211] on div "$572,039.73" at bounding box center [61, 216] width 51 height 12
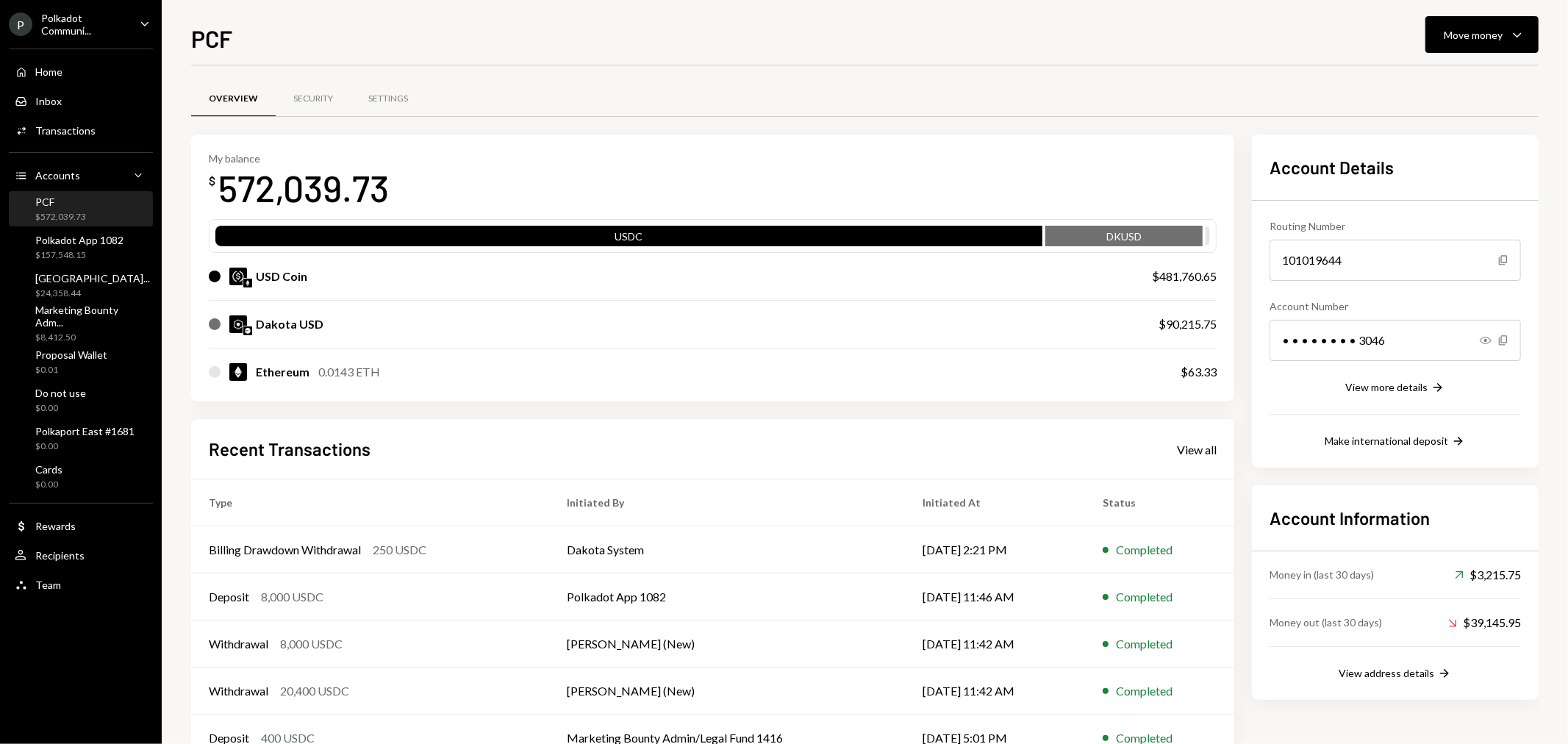
scroll to position [46, 0]
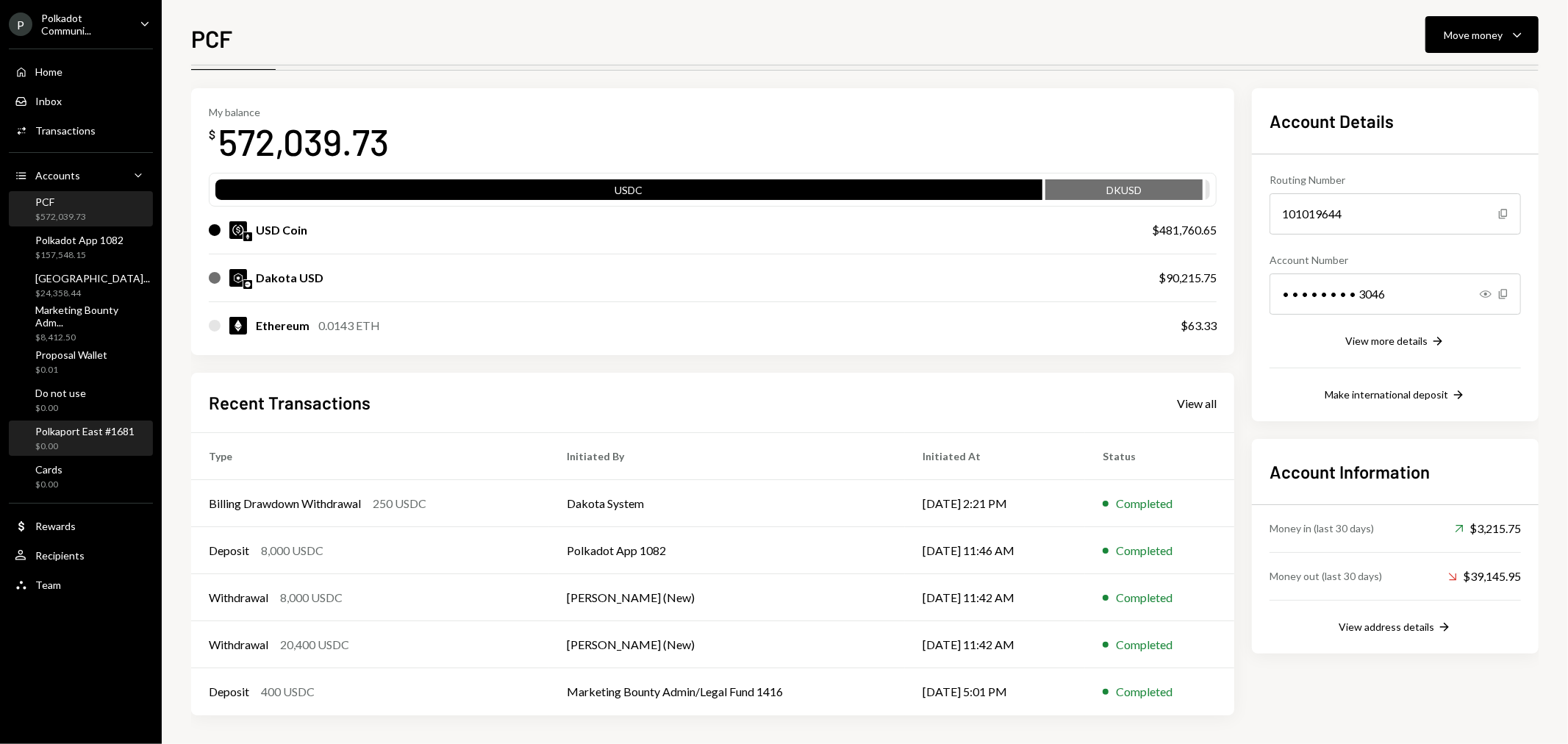
click at [84, 436] on div "Polkaport East #1681" at bounding box center [85, 430] width 99 height 12
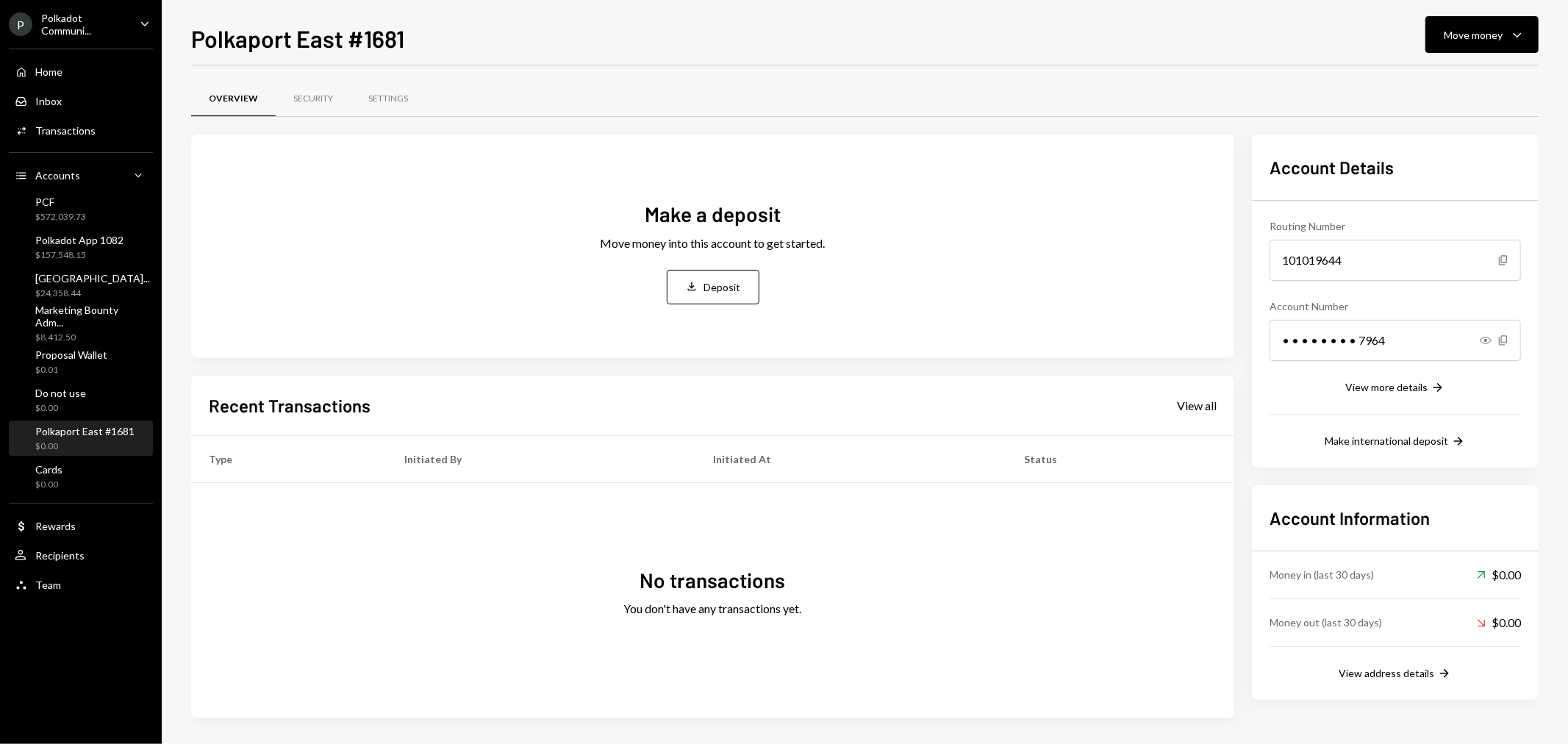
click at [64, 13] on div "Polkadot Communi..." at bounding box center [84, 24] width 87 height 25
click at [580, 103] on div "Overview Security Settings" at bounding box center [865, 99] width 1348 height 37
click at [75, 237] on div "Polkadot App 1082" at bounding box center [80, 240] width 88 height 12
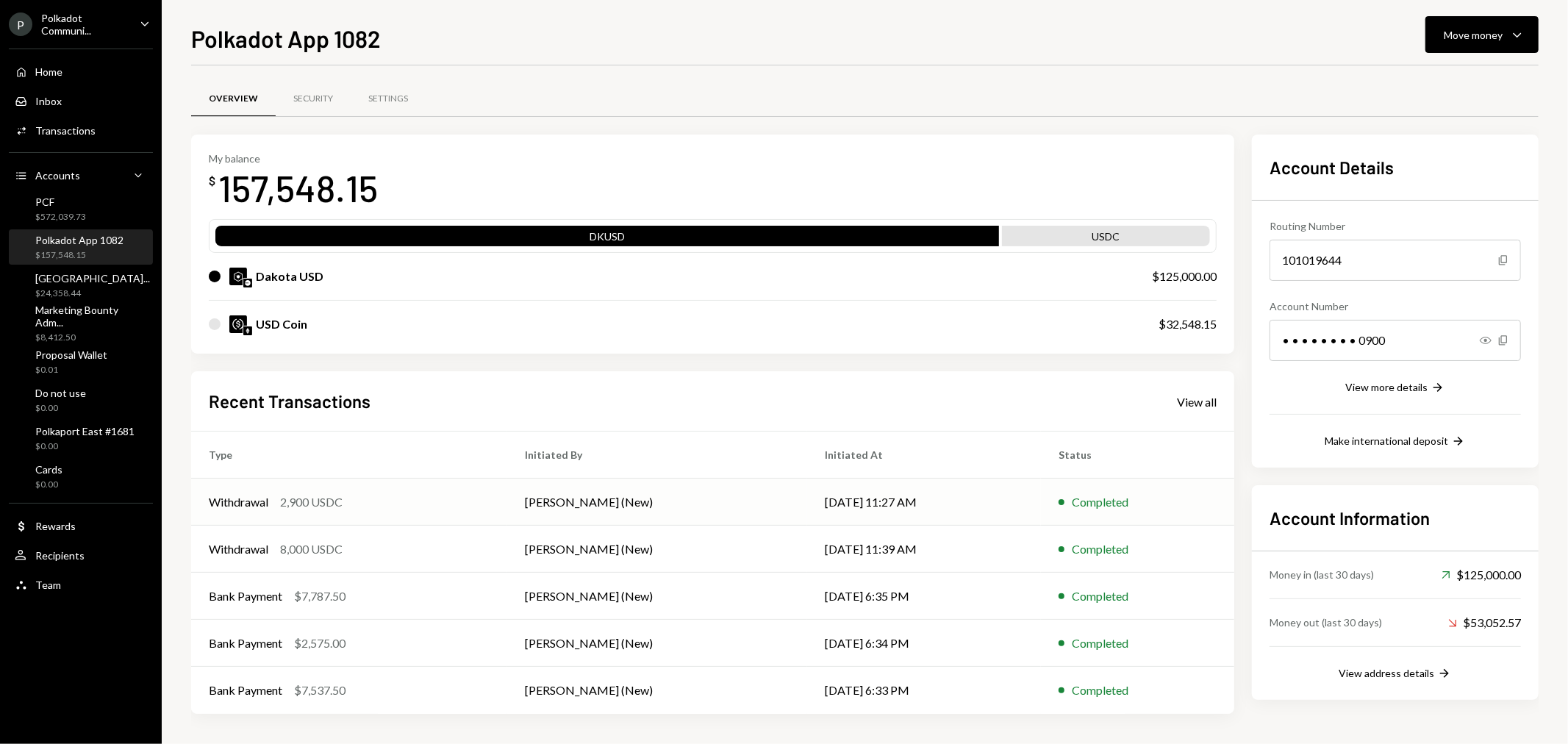
click at [303, 509] on div "2,900 USDC" at bounding box center [311, 502] width 63 height 18
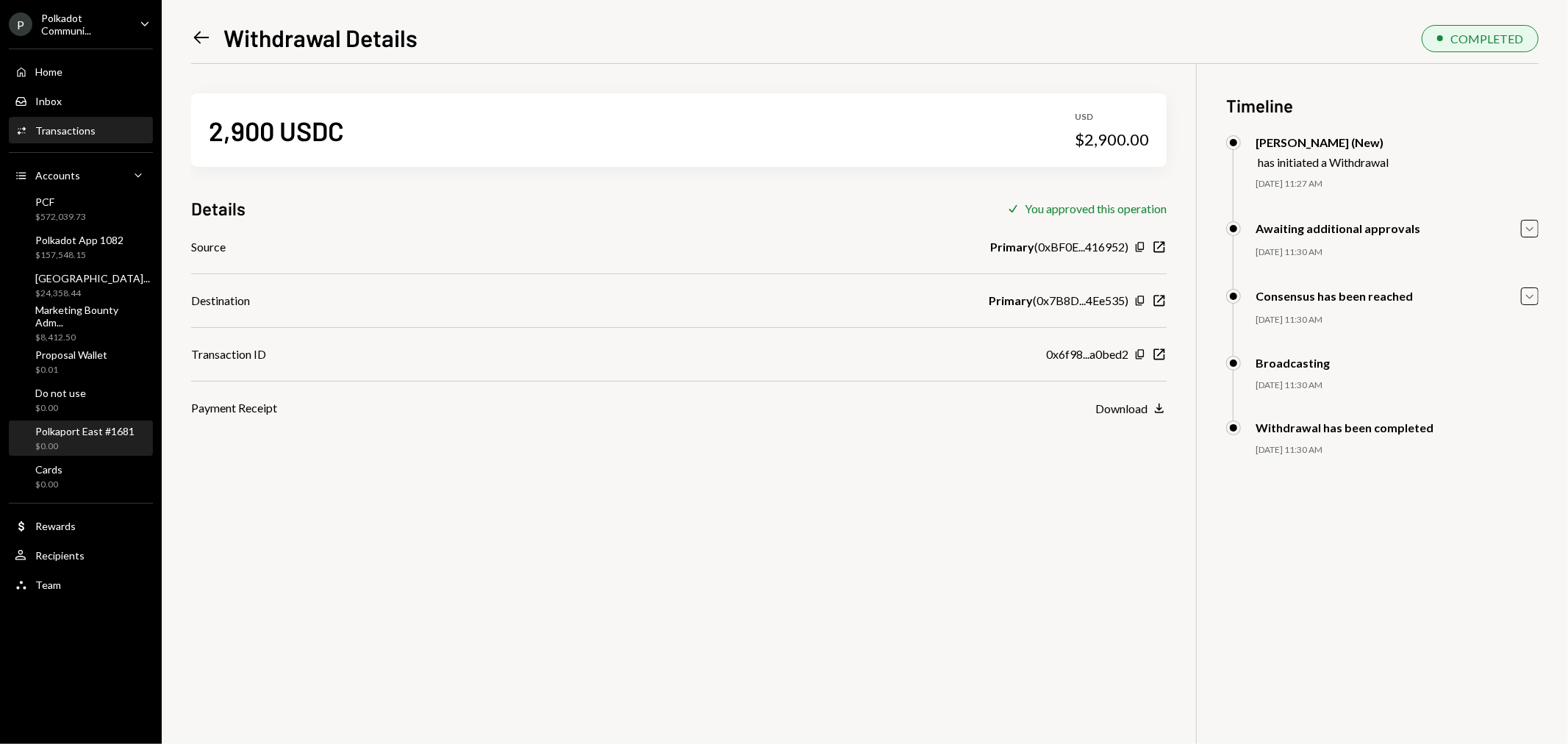
click at [118, 440] on div "$0.00" at bounding box center [85, 445] width 99 height 12
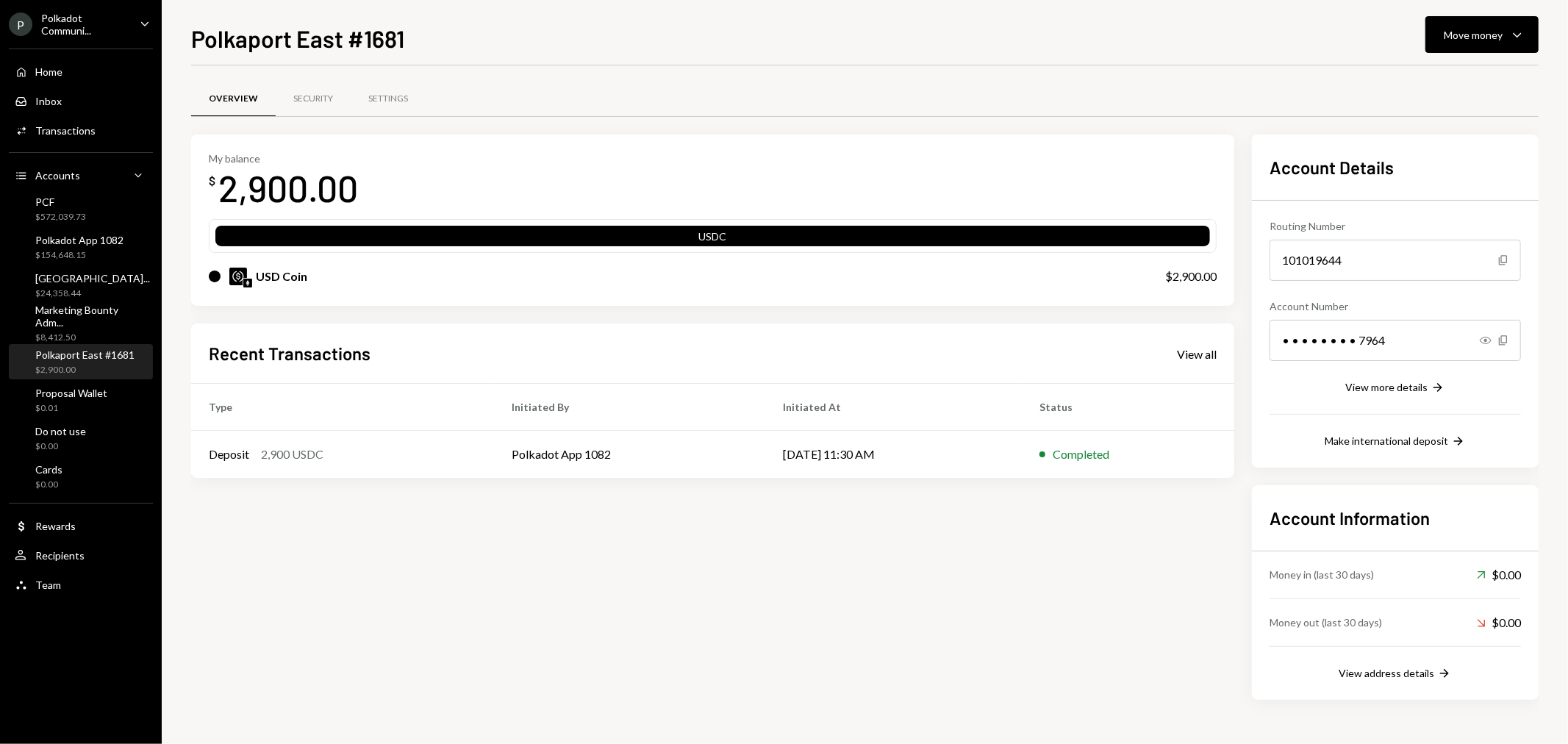
click at [650, 523] on div "My balance $ 2,900.00 USDC USD Coin $2,900.00 Recent Transactions View all Type…" at bounding box center [712, 417] width 1044 height 565
click at [51, 557] on div "Recipients" at bounding box center [60, 555] width 50 height 12
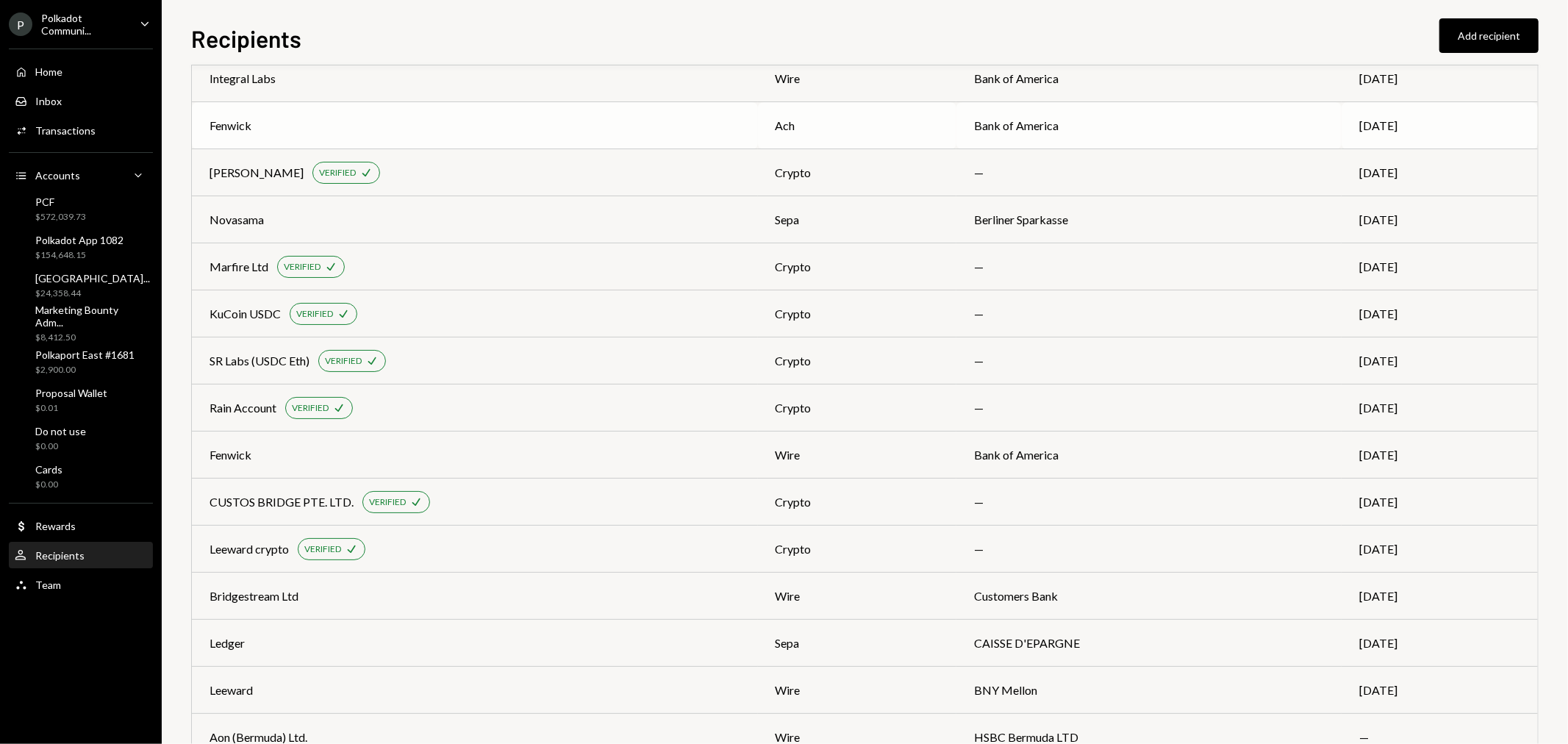
scroll to position [317, 0]
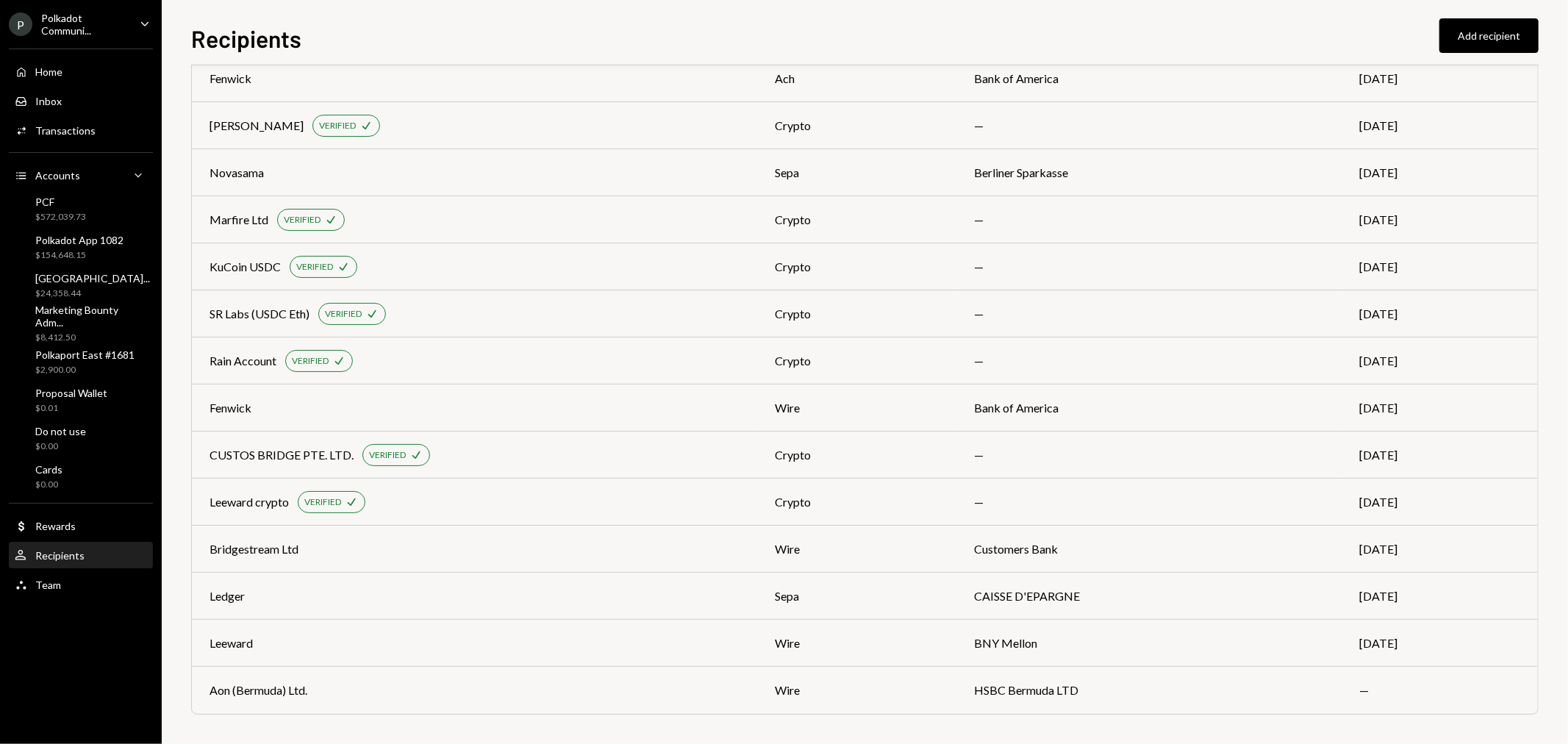
click at [164, 700] on div "Recipients Add recipient Name Payment type Bank name Last payment Autonomous - …" at bounding box center [865, 372] width 1407 height 744
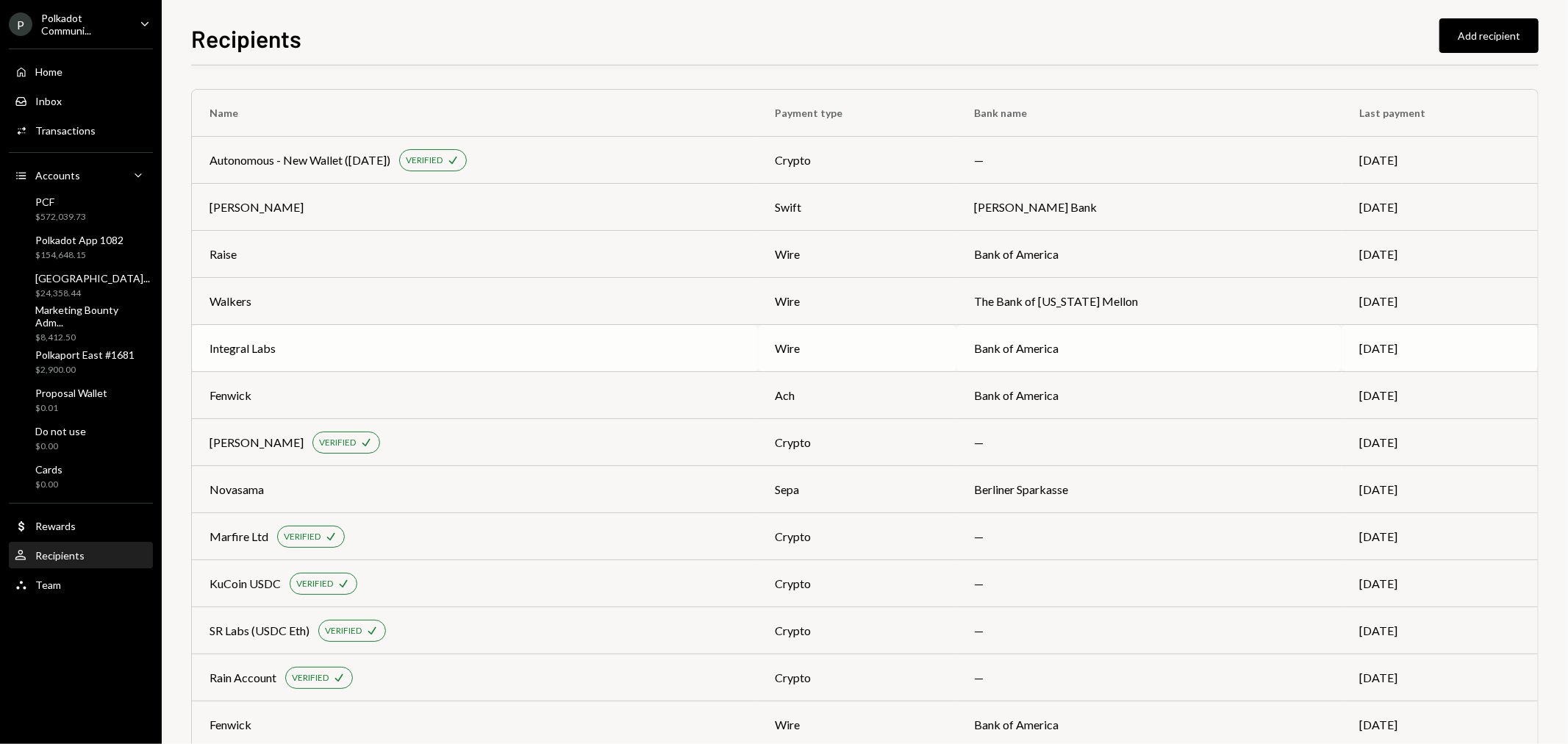
scroll to position [363, 0]
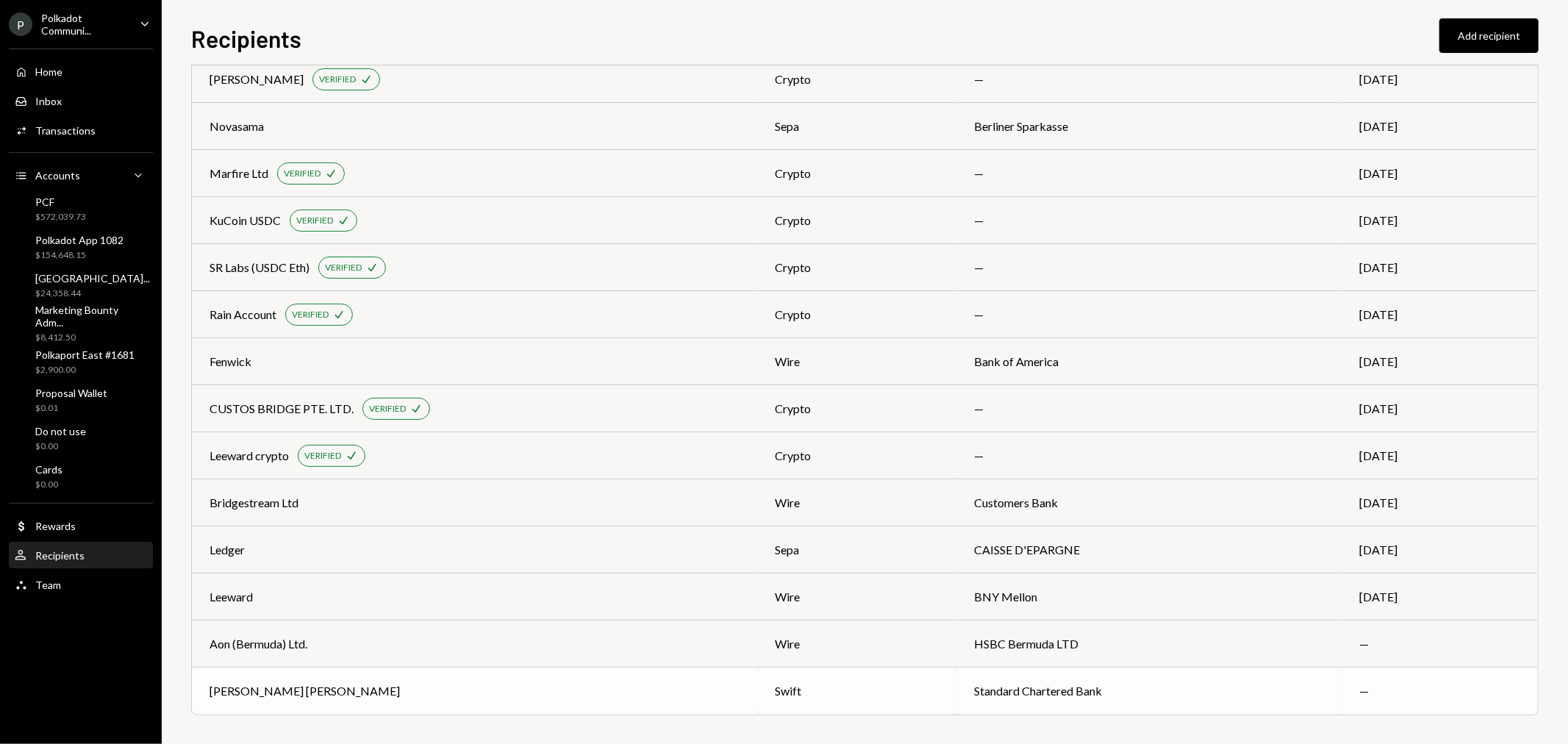
click at [283, 694] on div "Stephenson Harwood HK" at bounding box center [304, 691] width 190 height 18
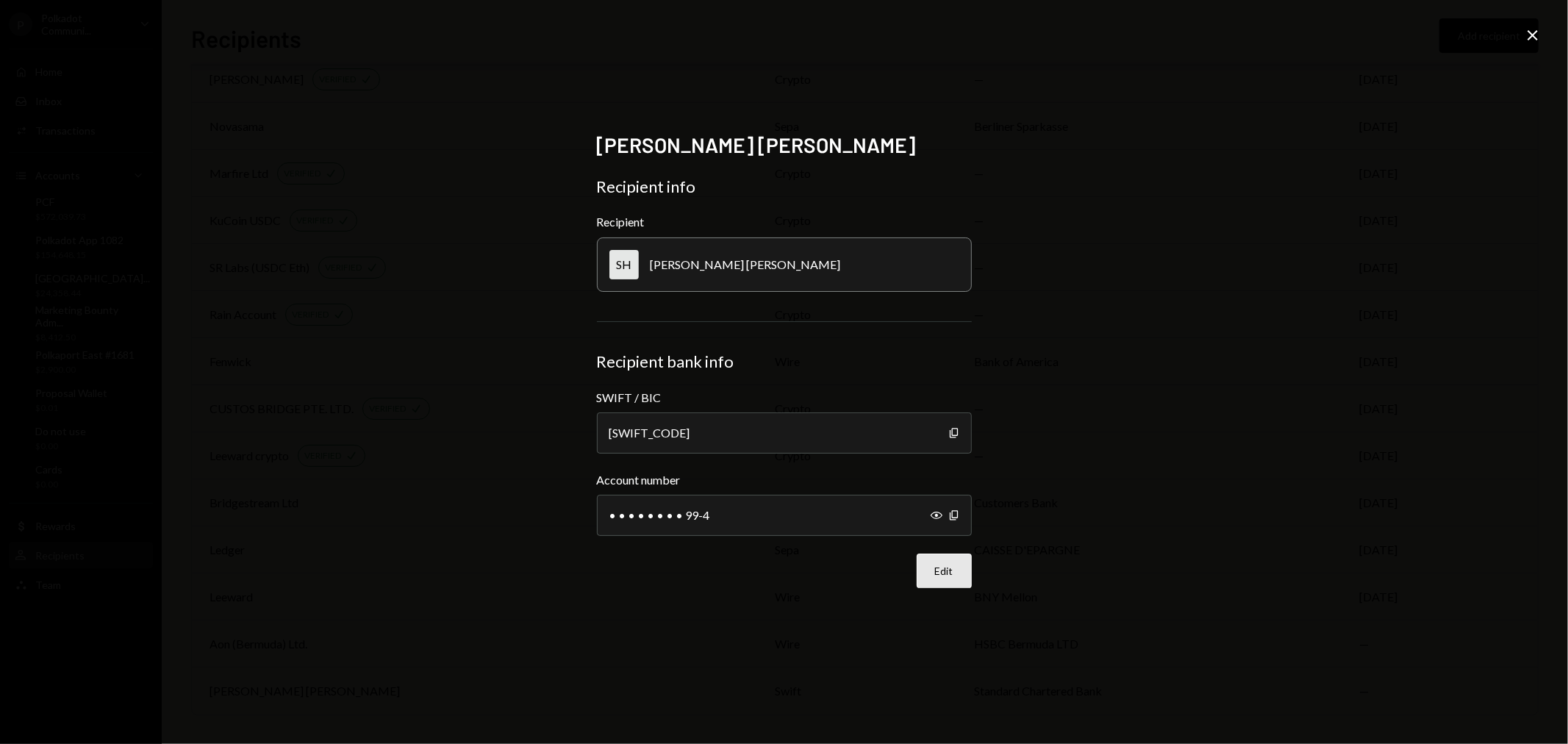
click at [944, 575] on button "Edit" at bounding box center [944, 570] width 55 height 35
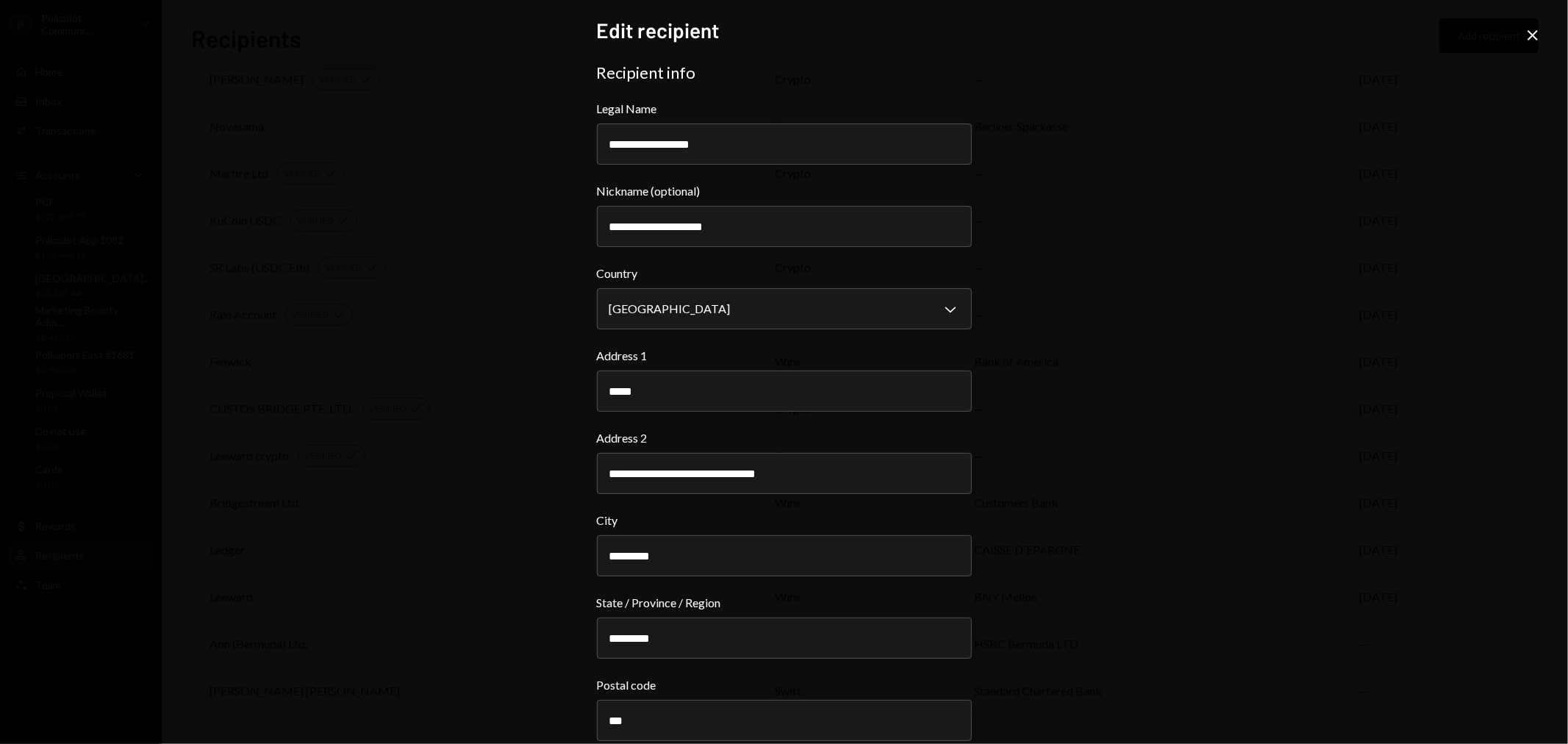
click at [1204, 231] on div "**********" at bounding box center [784, 372] width 1568 height 744
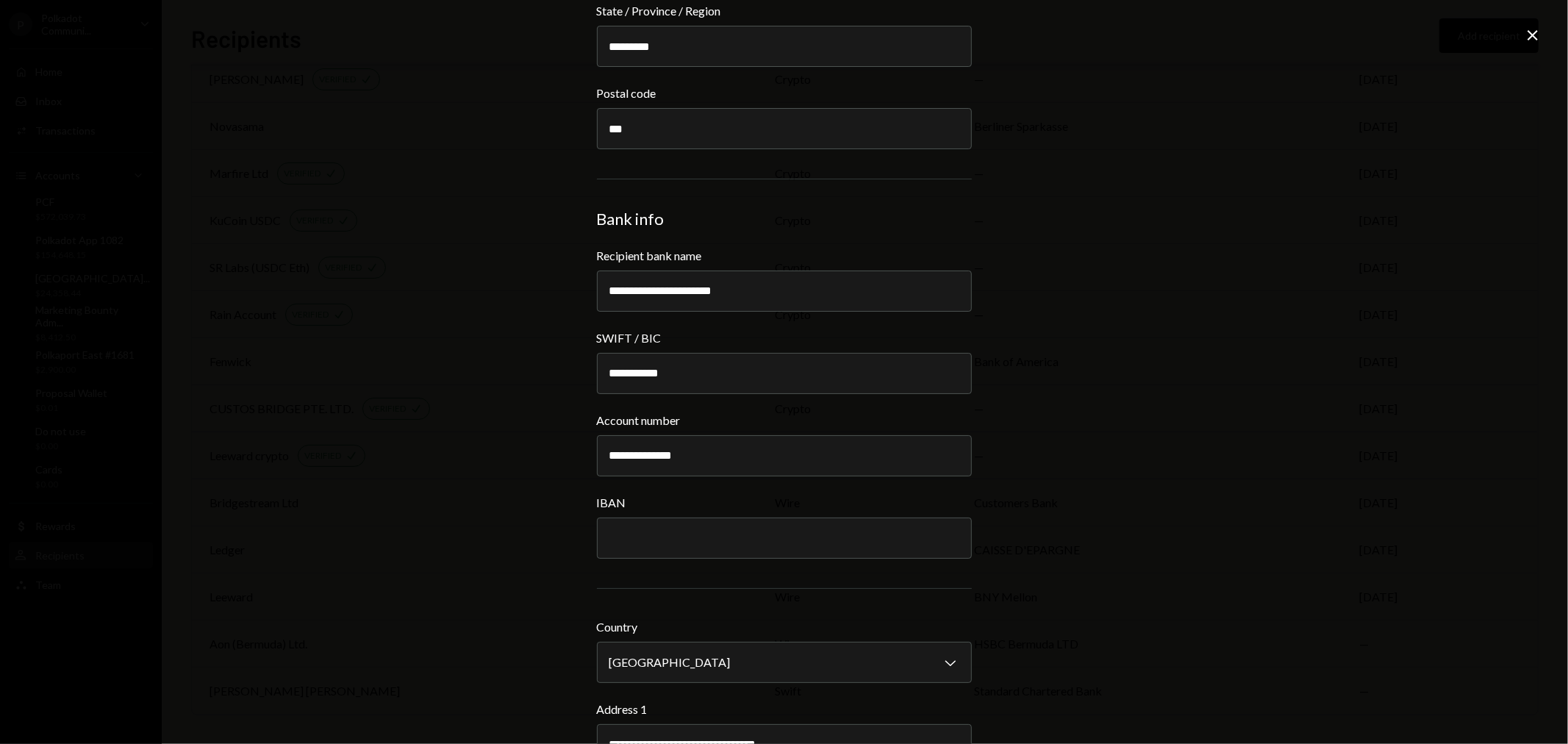
drag, startPoint x: 1259, startPoint y: 182, endPoint x: 1253, endPoint y: 187, distance: 7.8
click at [1253, 186] on div "**********" at bounding box center [784, 372] width 1568 height 744
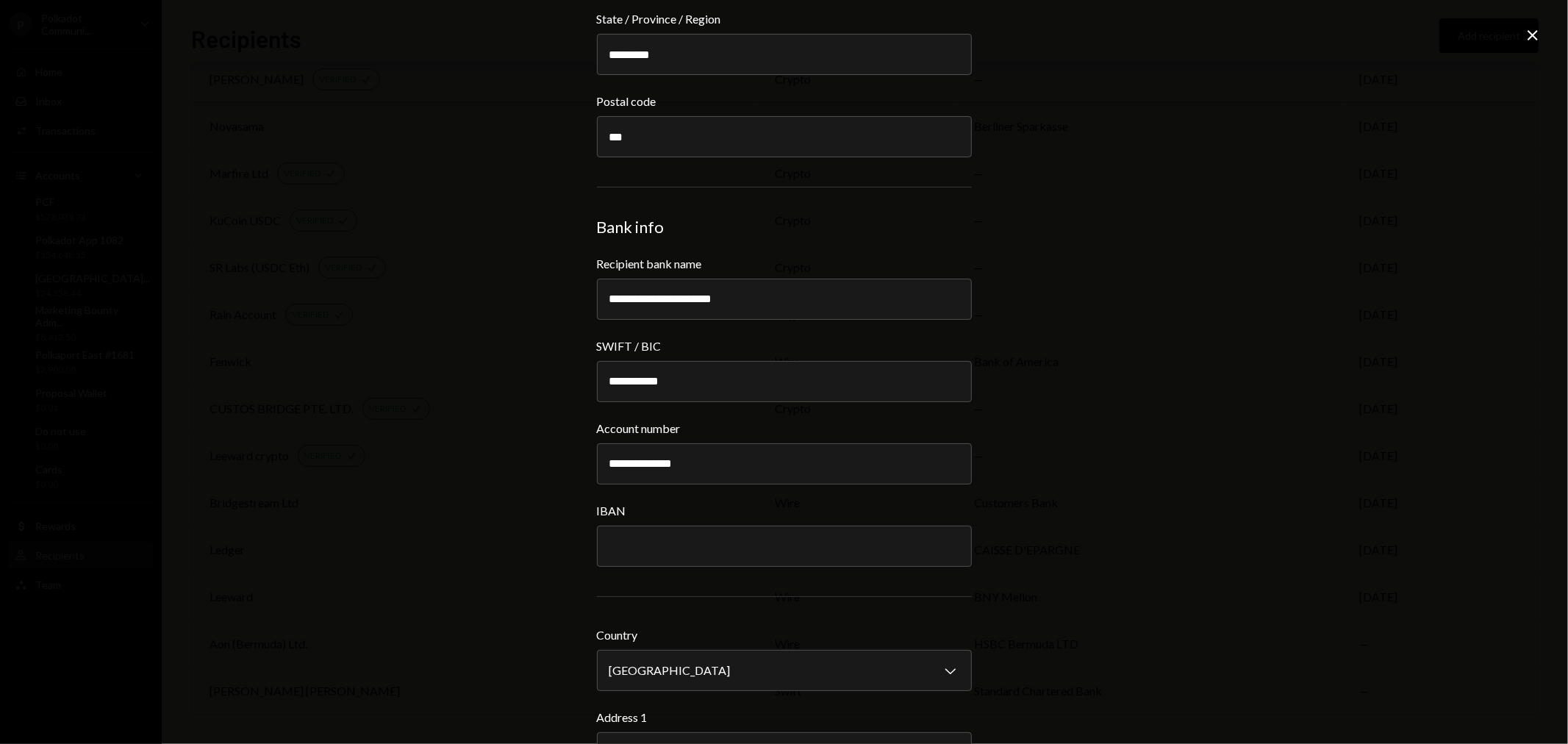
scroll to position [570, 0]
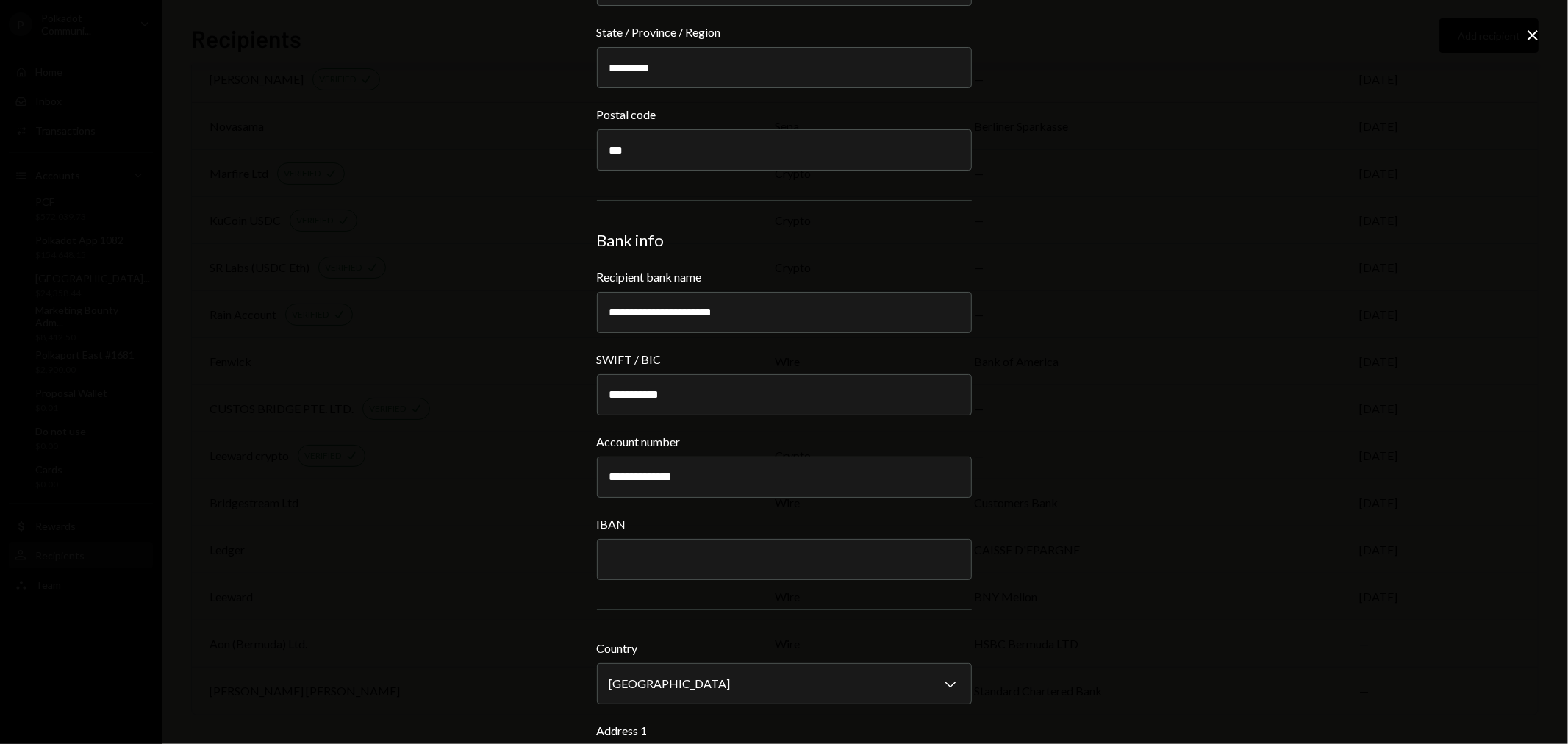
click at [440, 458] on div "**********" at bounding box center [784, 372] width 1568 height 744
click at [1530, 33] on icon "Close" at bounding box center [1532, 35] width 18 height 18
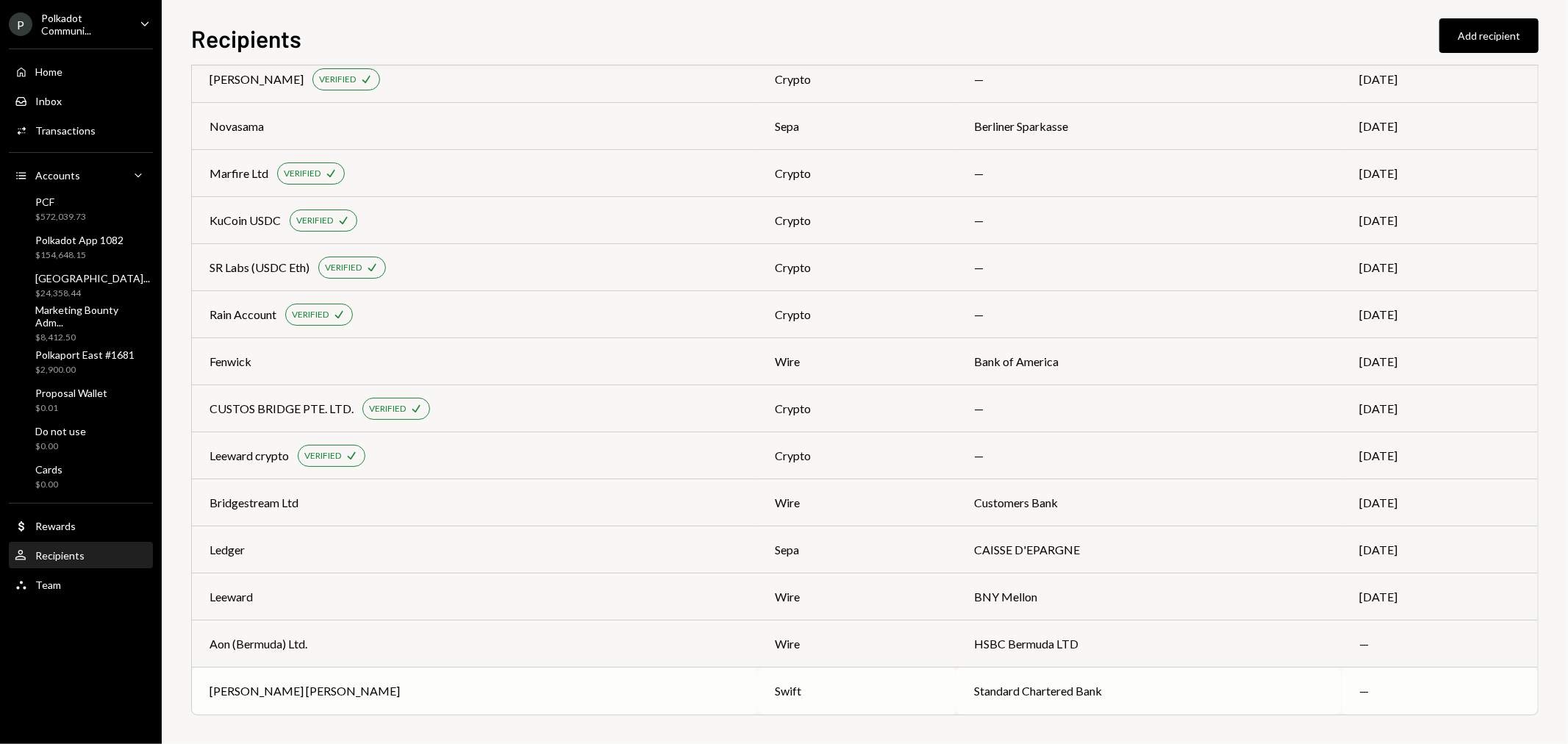
click at [371, 687] on div "Stephenson Harwood HK" at bounding box center [475, 691] width 531 height 18
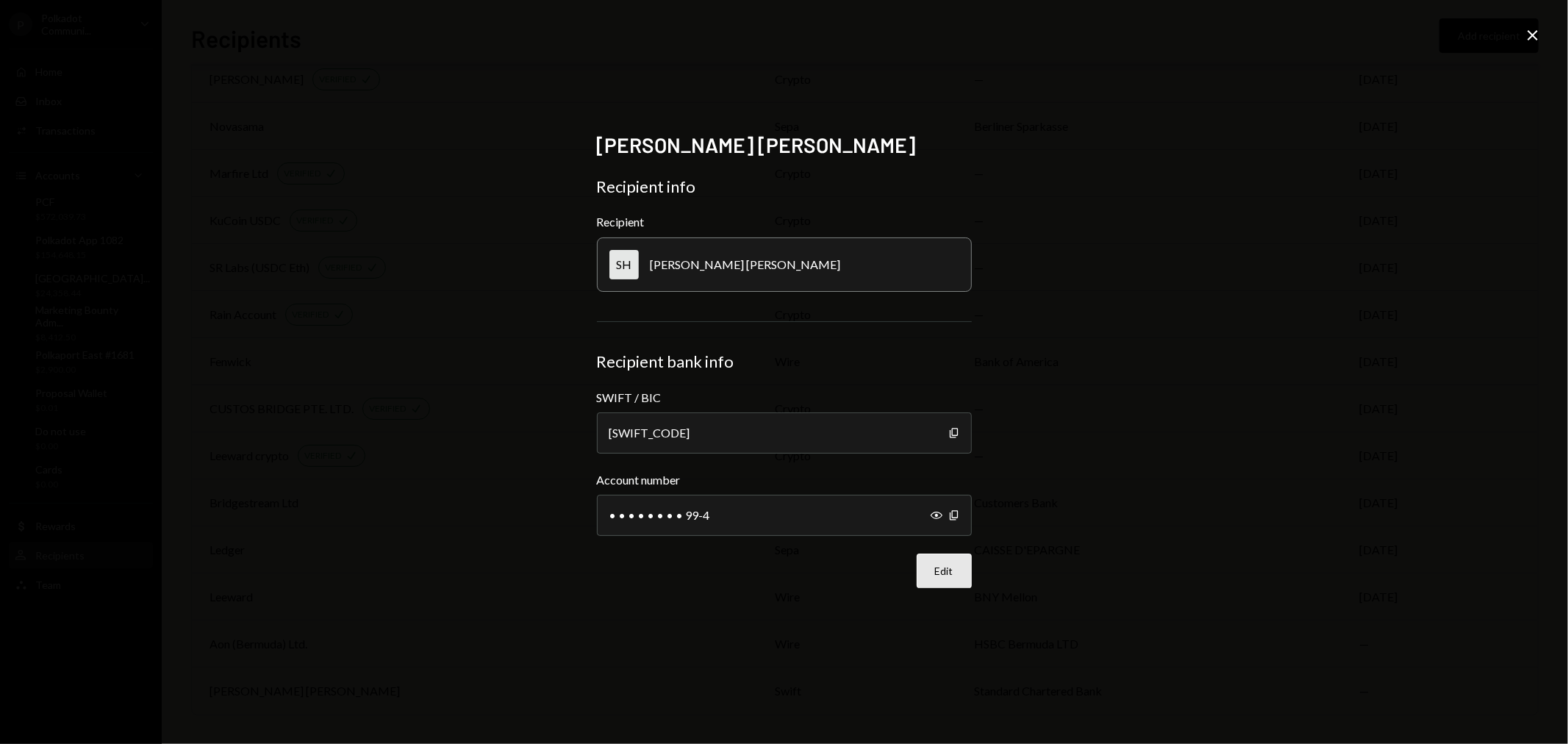
click at [954, 570] on button "Edit" at bounding box center [944, 570] width 55 height 35
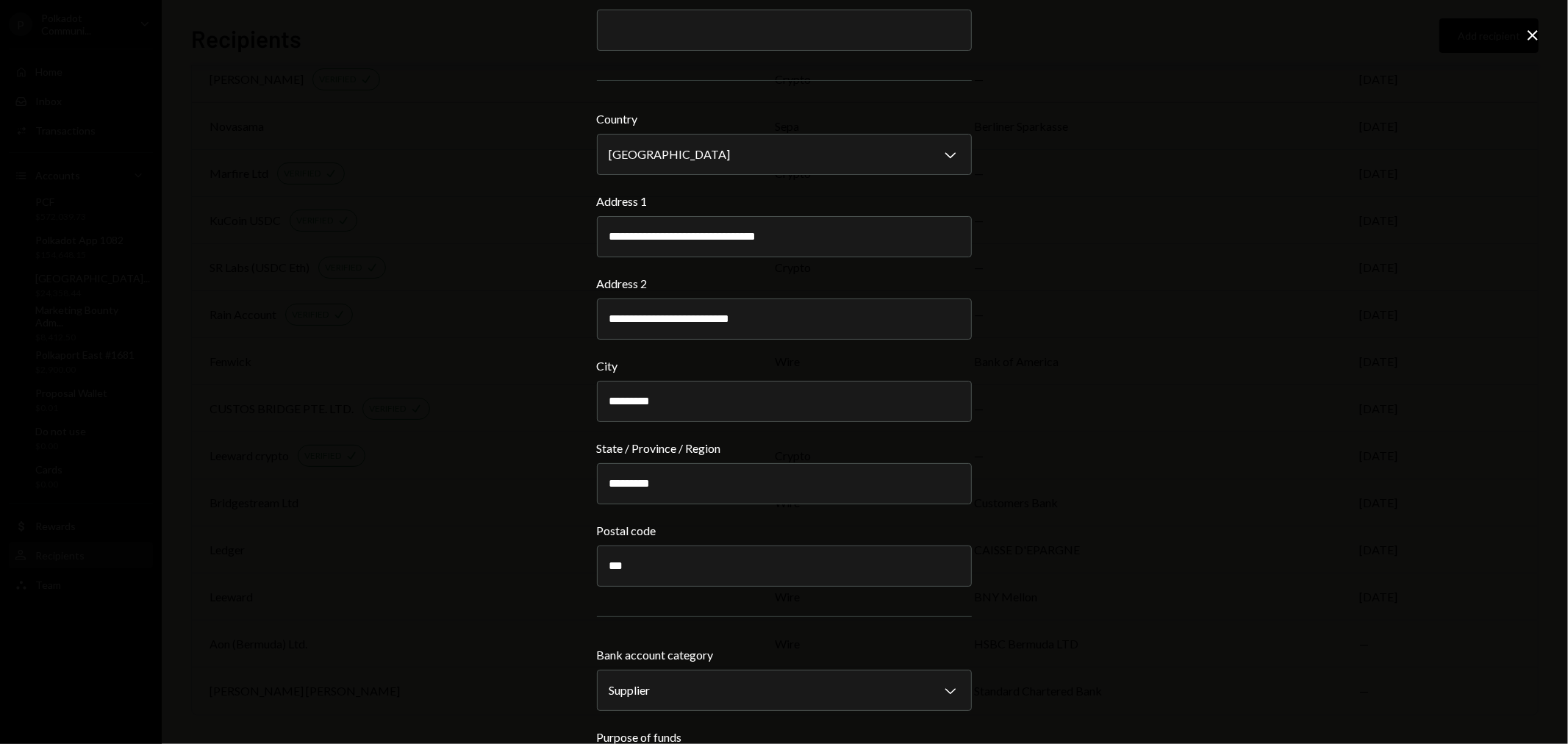
scroll to position [1306, 0]
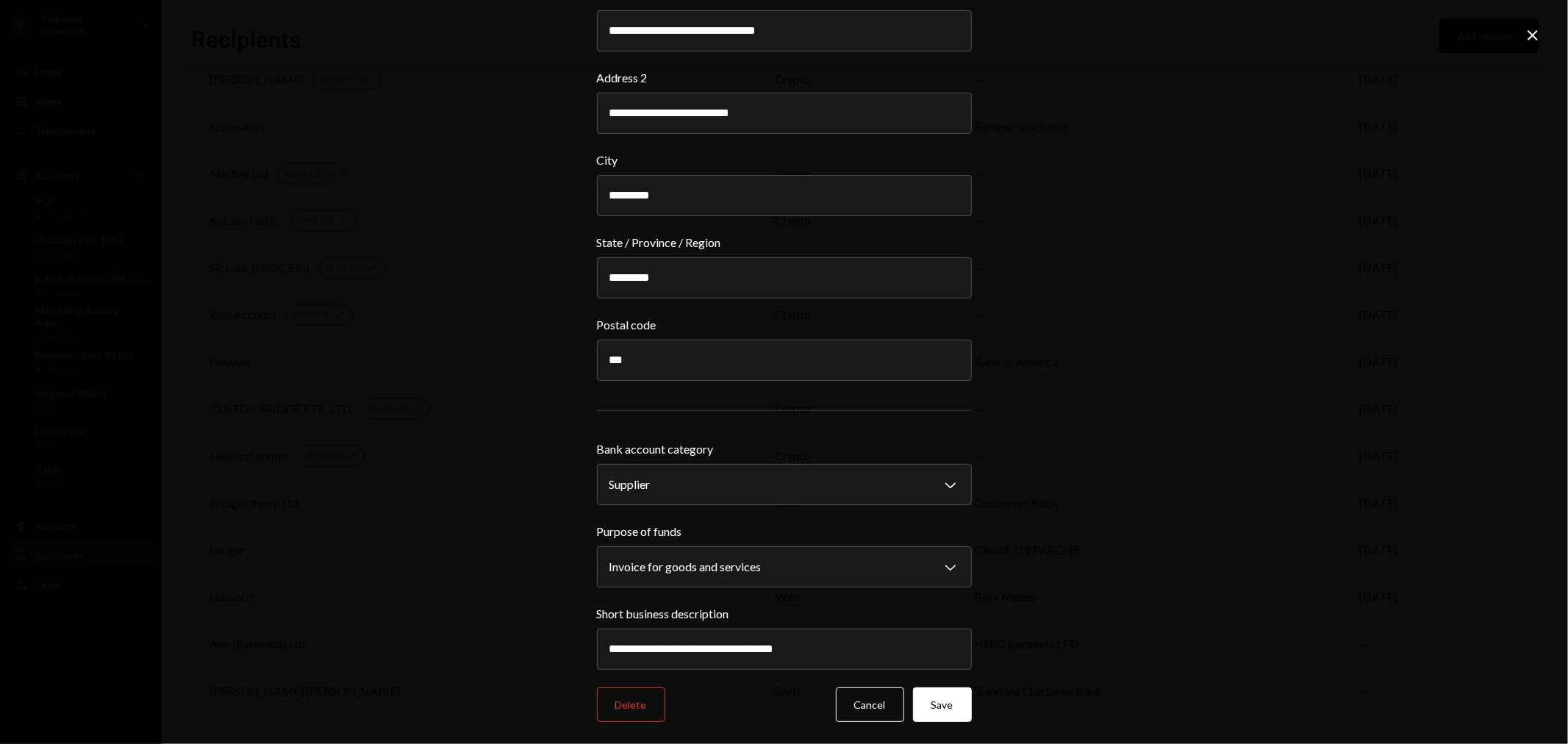
click at [1232, 304] on div "**********" at bounding box center [784, 372] width 1568 height 744
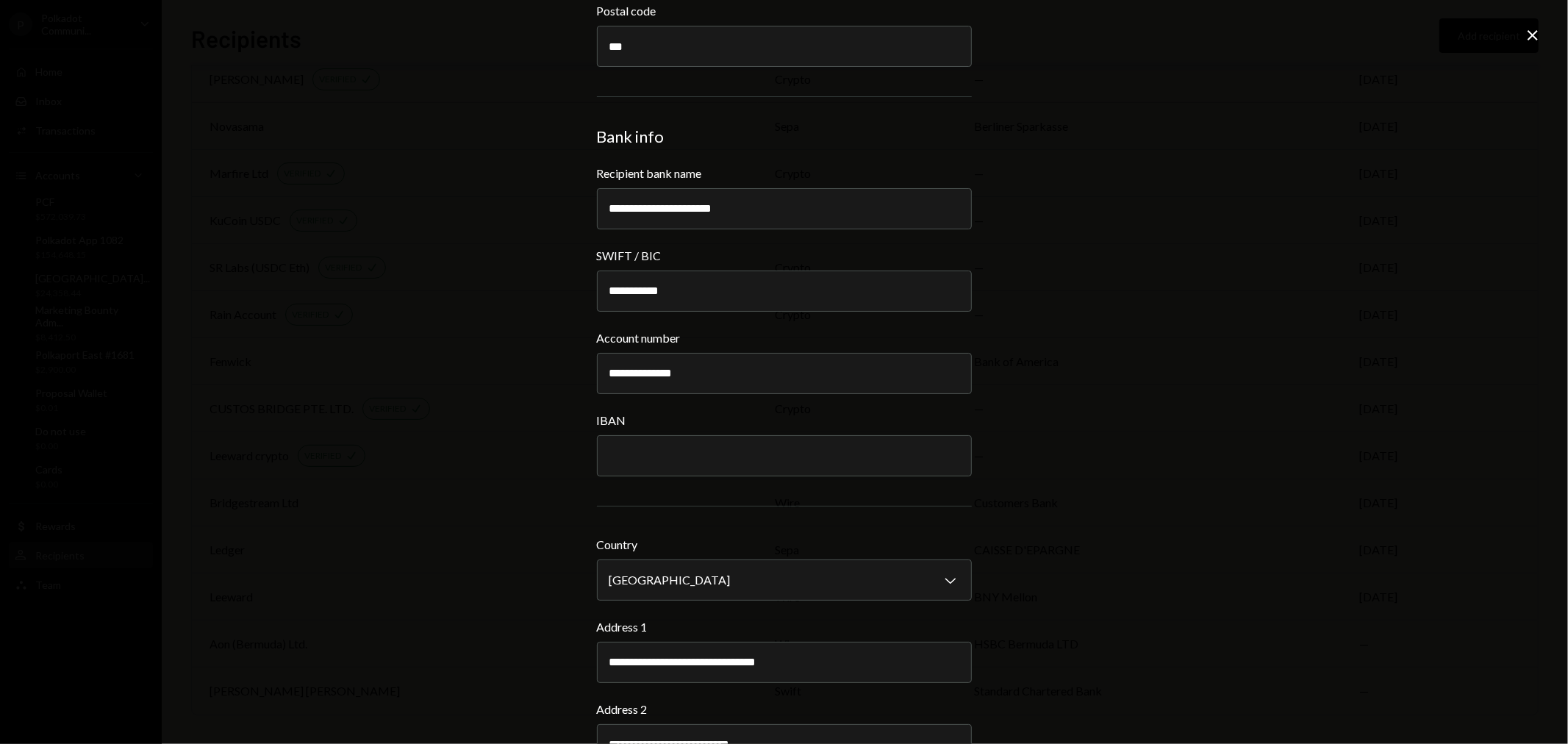
click at [1272, 223] on div "**********" at bounding box center [784, 372] width 1568 height 744
click at [1537, 36] on icon "Close" at bounding box center [1532, 35] width 18 height 18
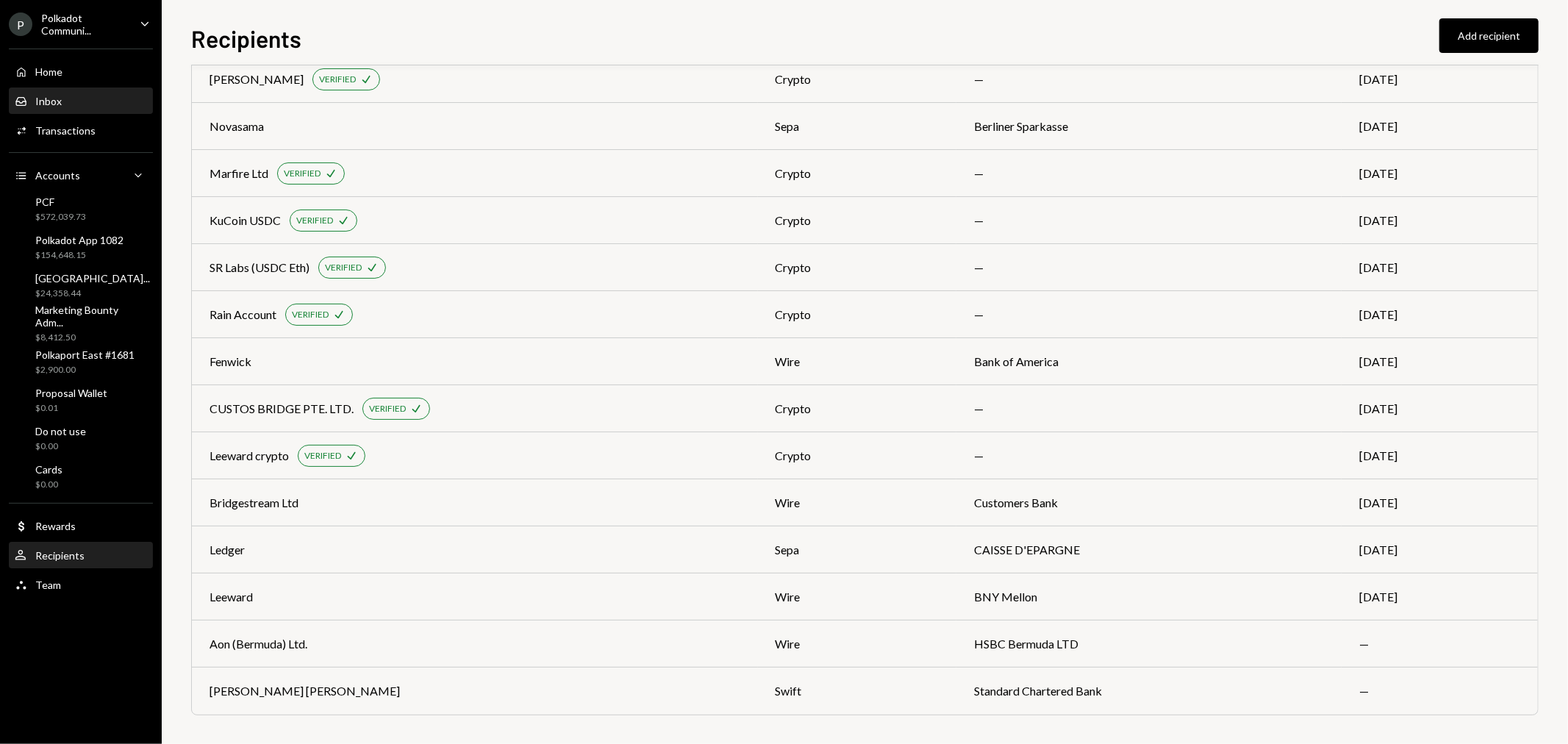
click at [61, 110] on div "Inbox Inbox" at bounding box center [81, 101] width 132 height 25
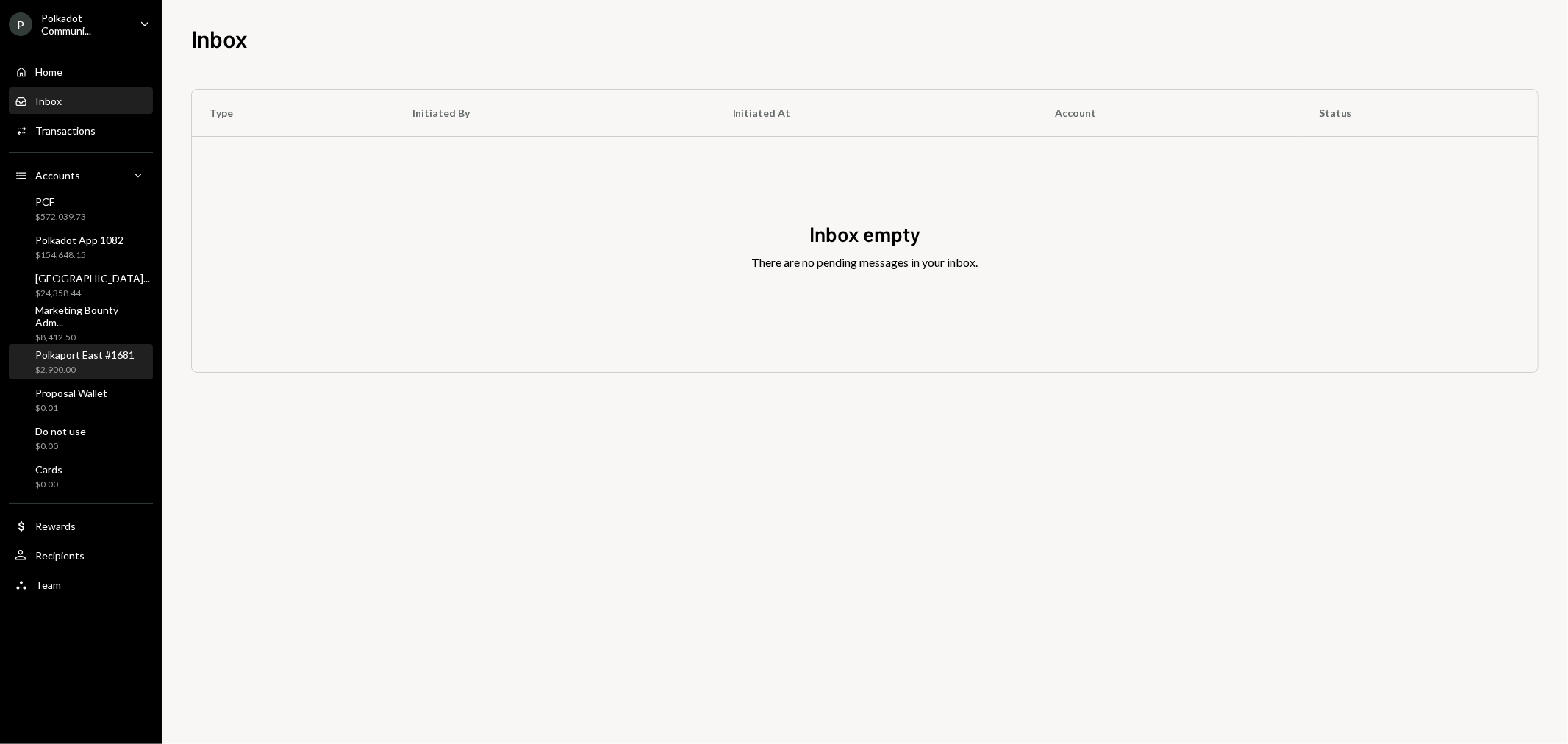
click at [91, 361] on div "Polkaport East #1681 $2,900.00" at bounding box center [85, 362] width 99 height 28
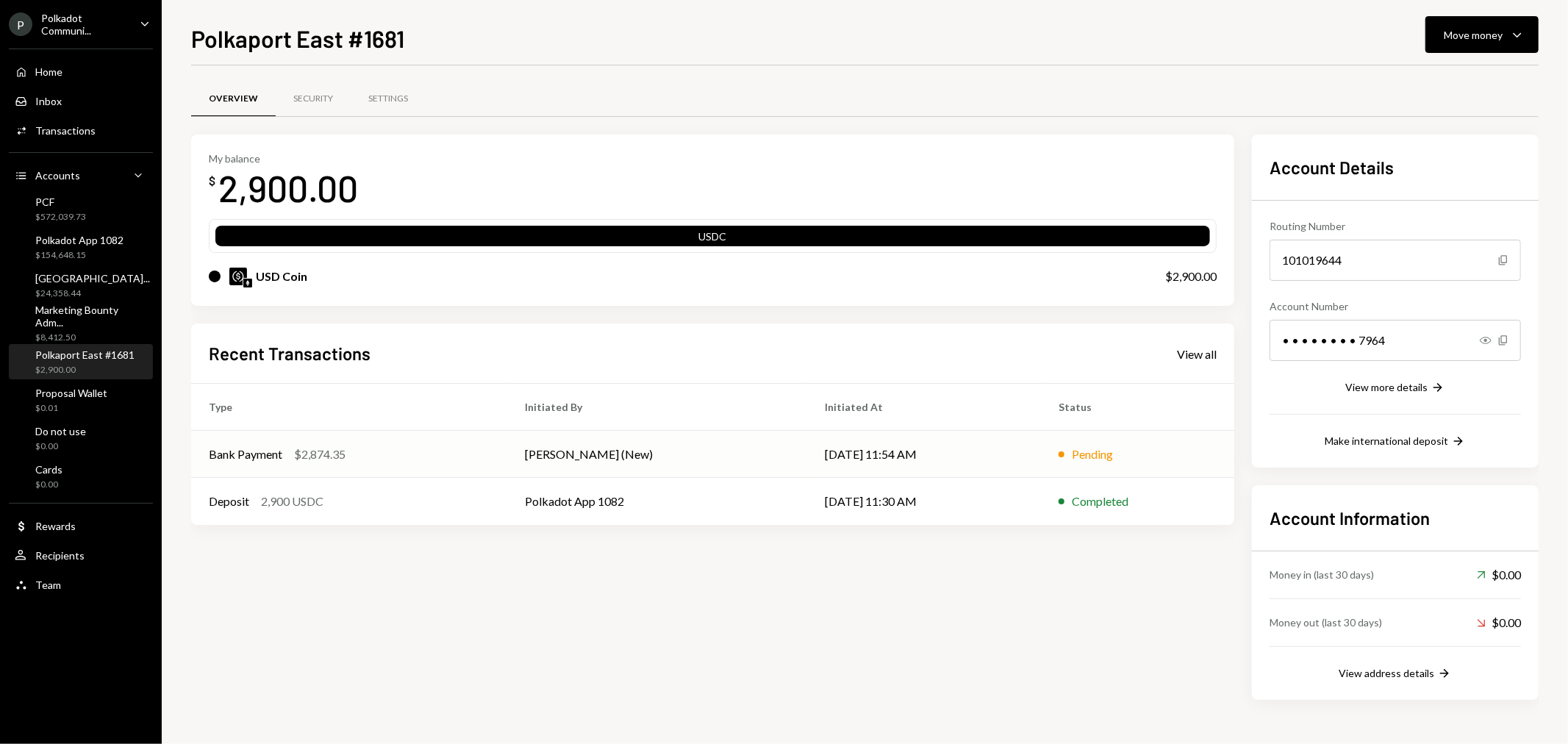
click at [1033, 452] on td "[DATE] 11:54 AM" at bounding box center [924, 454] width 234 height 47
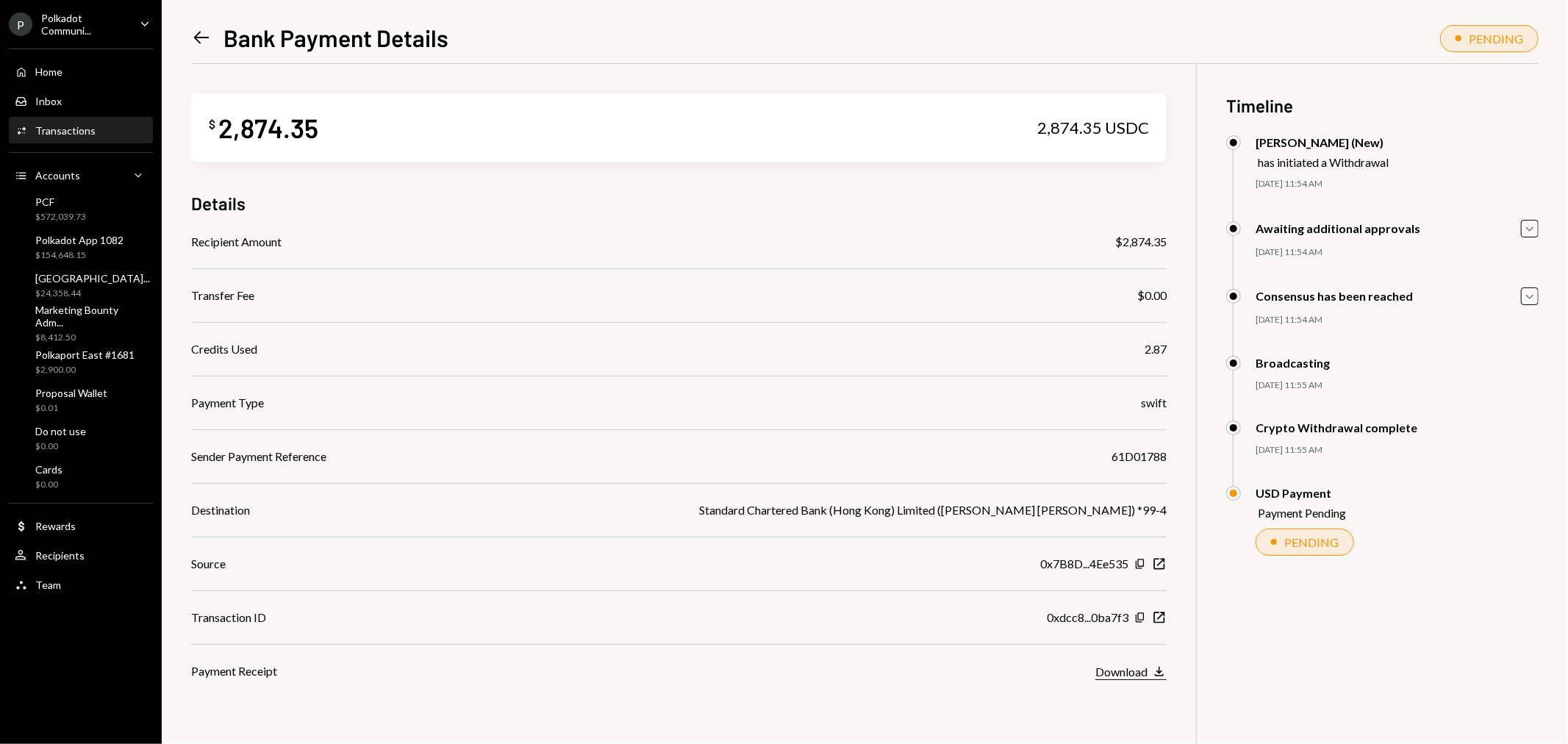
click at [1158, 670] on icon "Download" at bounding box center [1160, 671] width 15 height 15
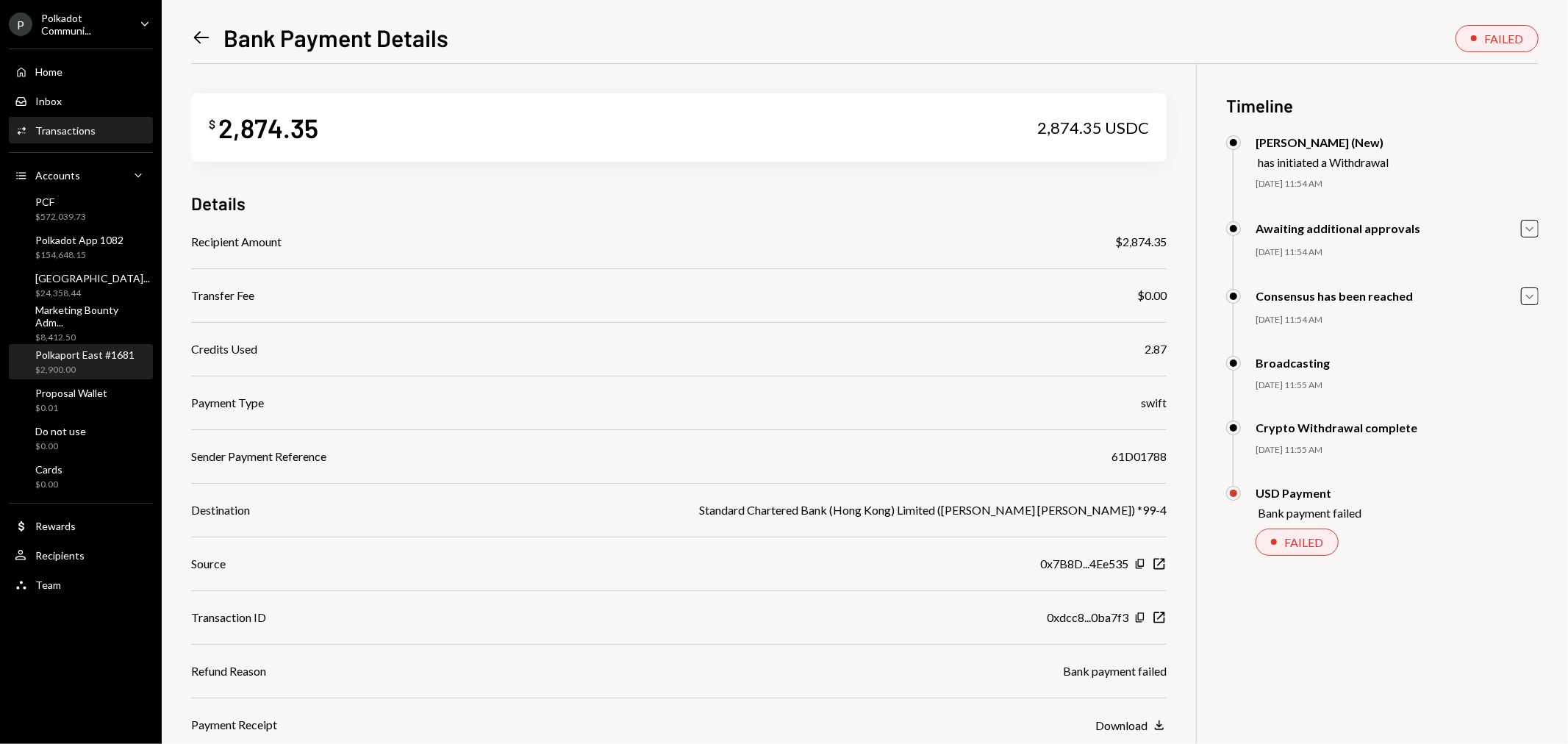
click at [83, 357] on div "Polkaport East #1681" at bounding box center [85, 354] width 99 height 12
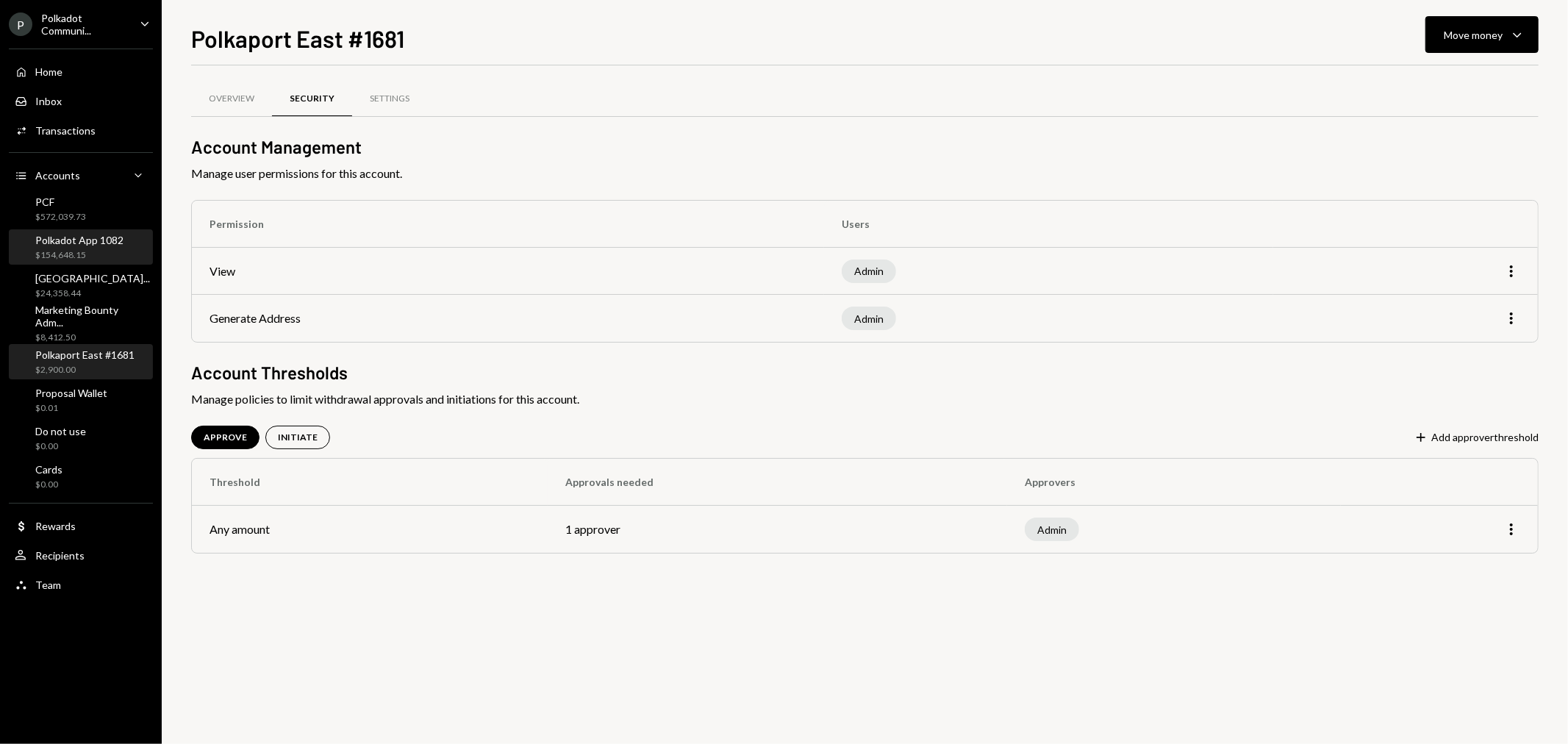
click at [80, 242] on div "Polkadot App 1082" at bounding box center [80, 240] width 88 height 12
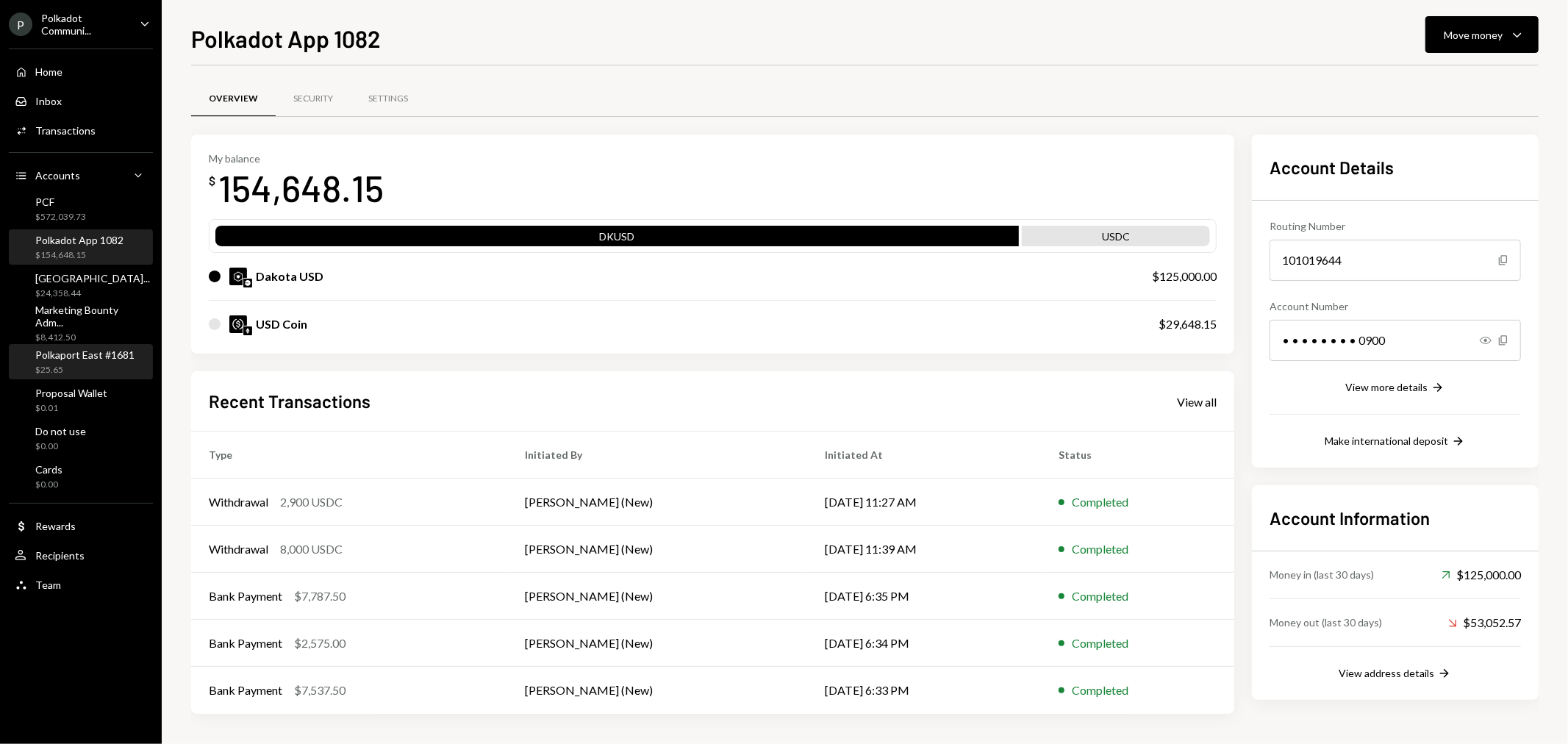
click at [82, 348] on div "Polkaport East #1681" at bounding box center [85, 354] width 99 height 12
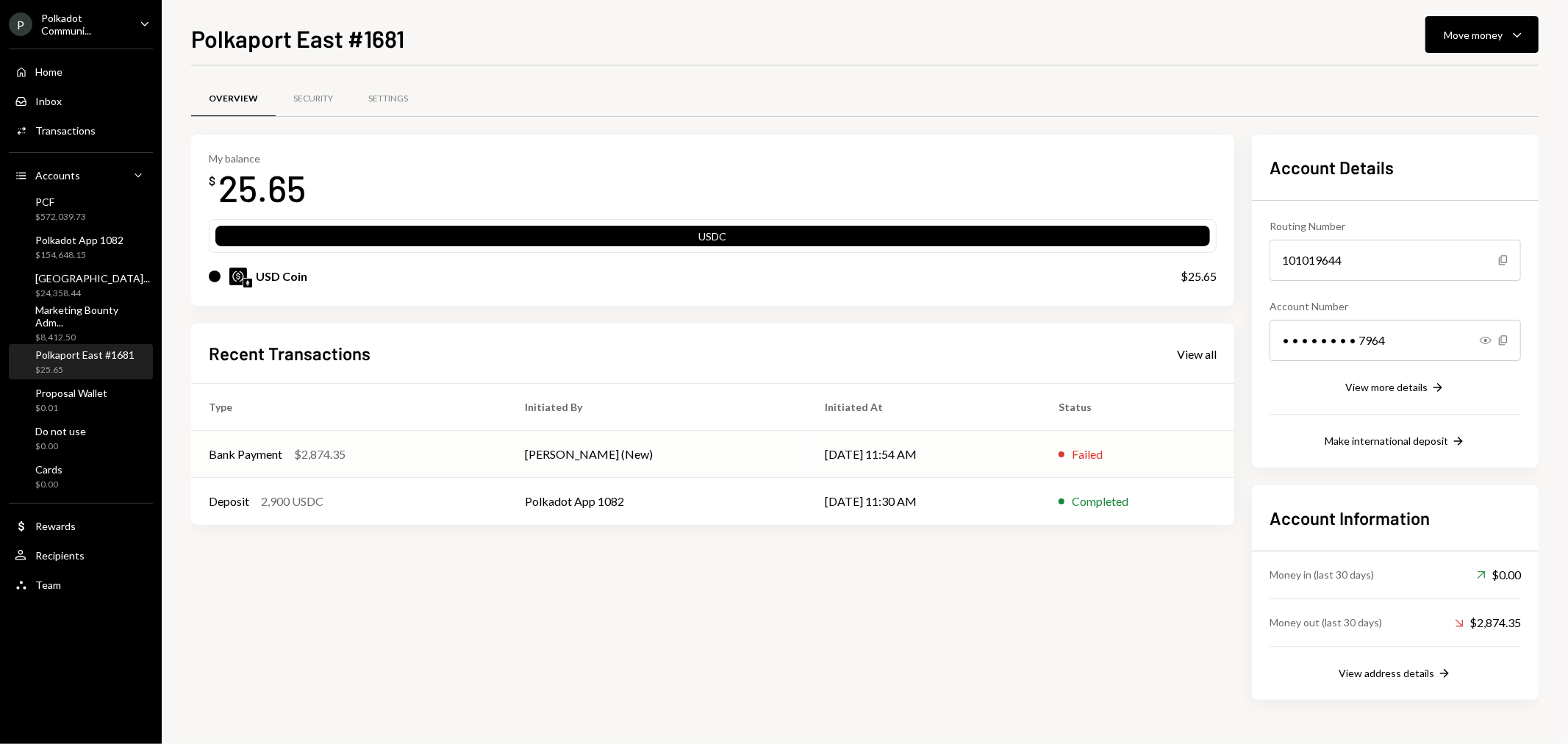
click at [315, 454] on div "$2,874.35" at bounding box center [319, 454] width 51 height 18
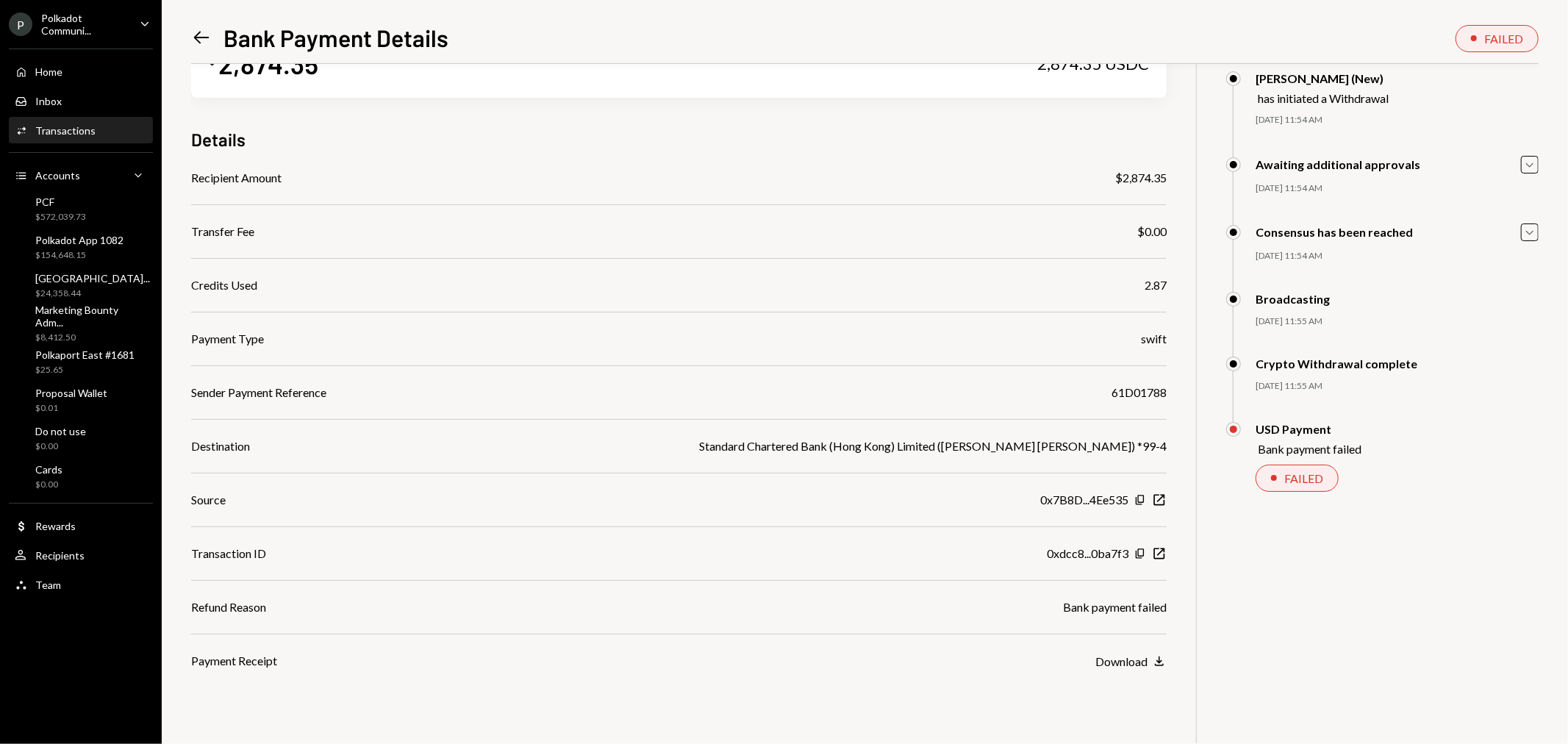
scroll to position [22, 0]
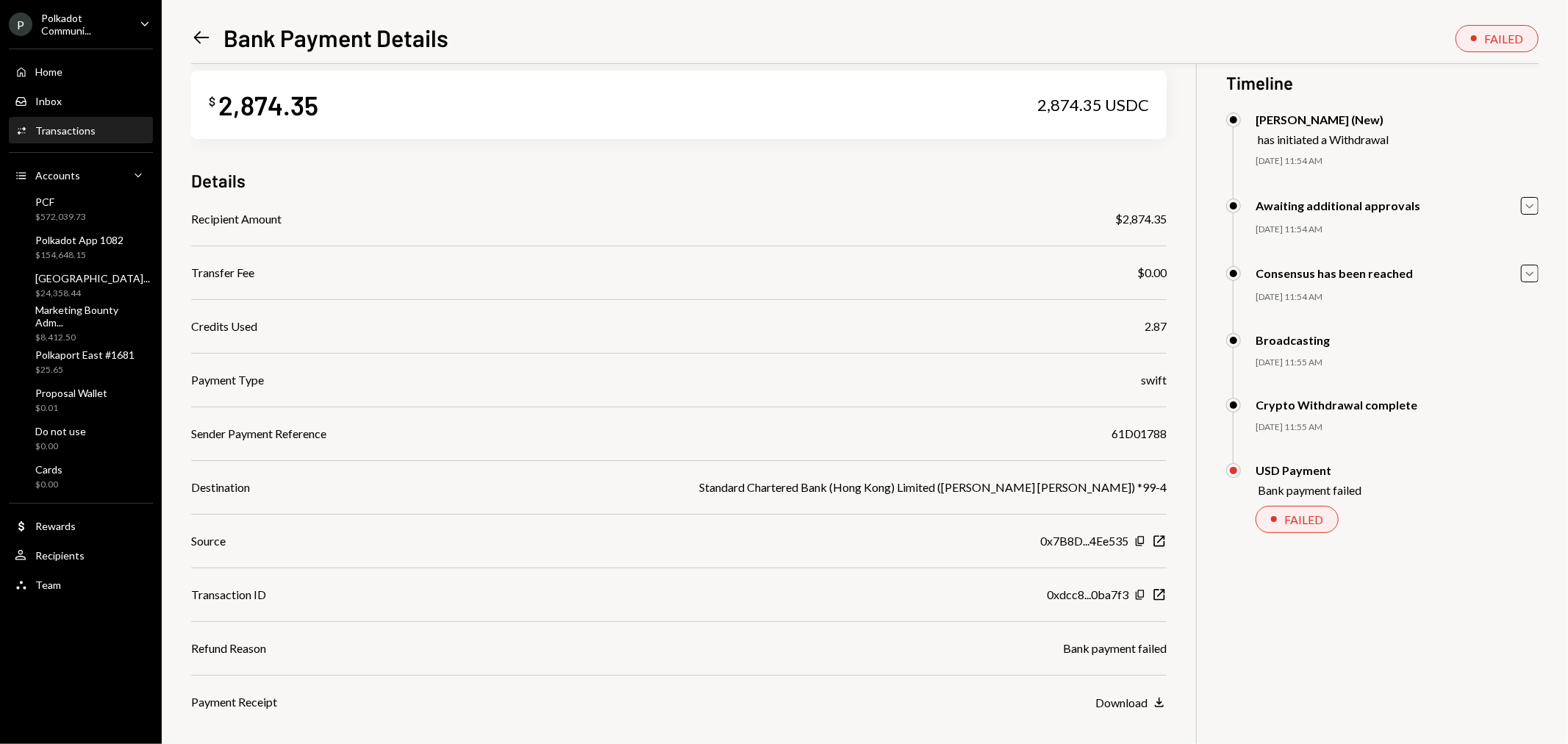
click at [1155, 656] on div "Recipient Amount $2,874.35 Transfer Fee $0.00 Credits Used 2.87 Payment Type sw…" at bounding box center [679, 460] width 975 height 501
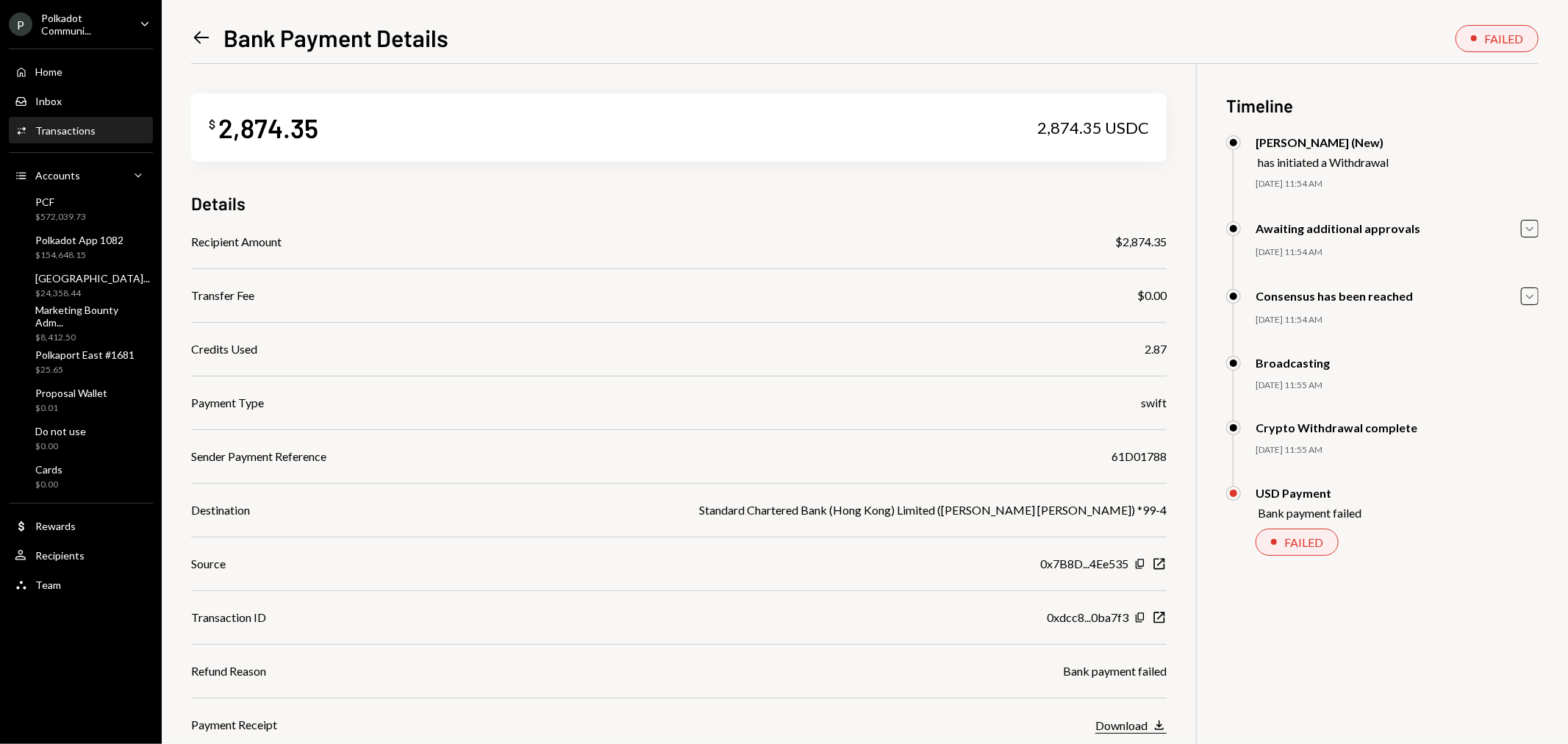
click at [1154, 719] on icon "Download" at bounding box center [1160, 725] width 15 height 15
click at [98, 358] on div "Polkaport East #1681" at bounding box center [85, 354] width 99 height 12
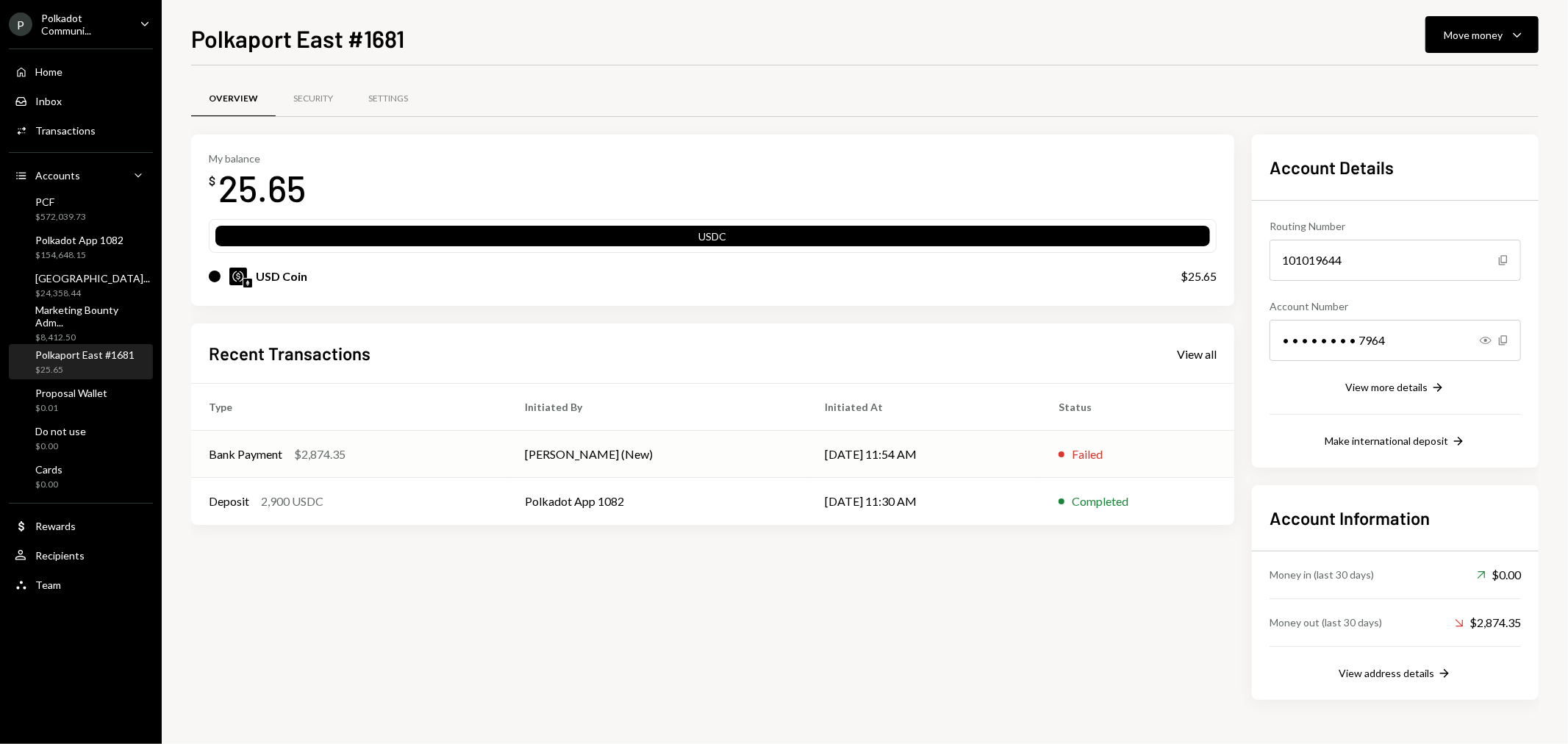
click at [319, 452] on div "$2,874.35" at bounding box center [319, 454] width 51 height 18
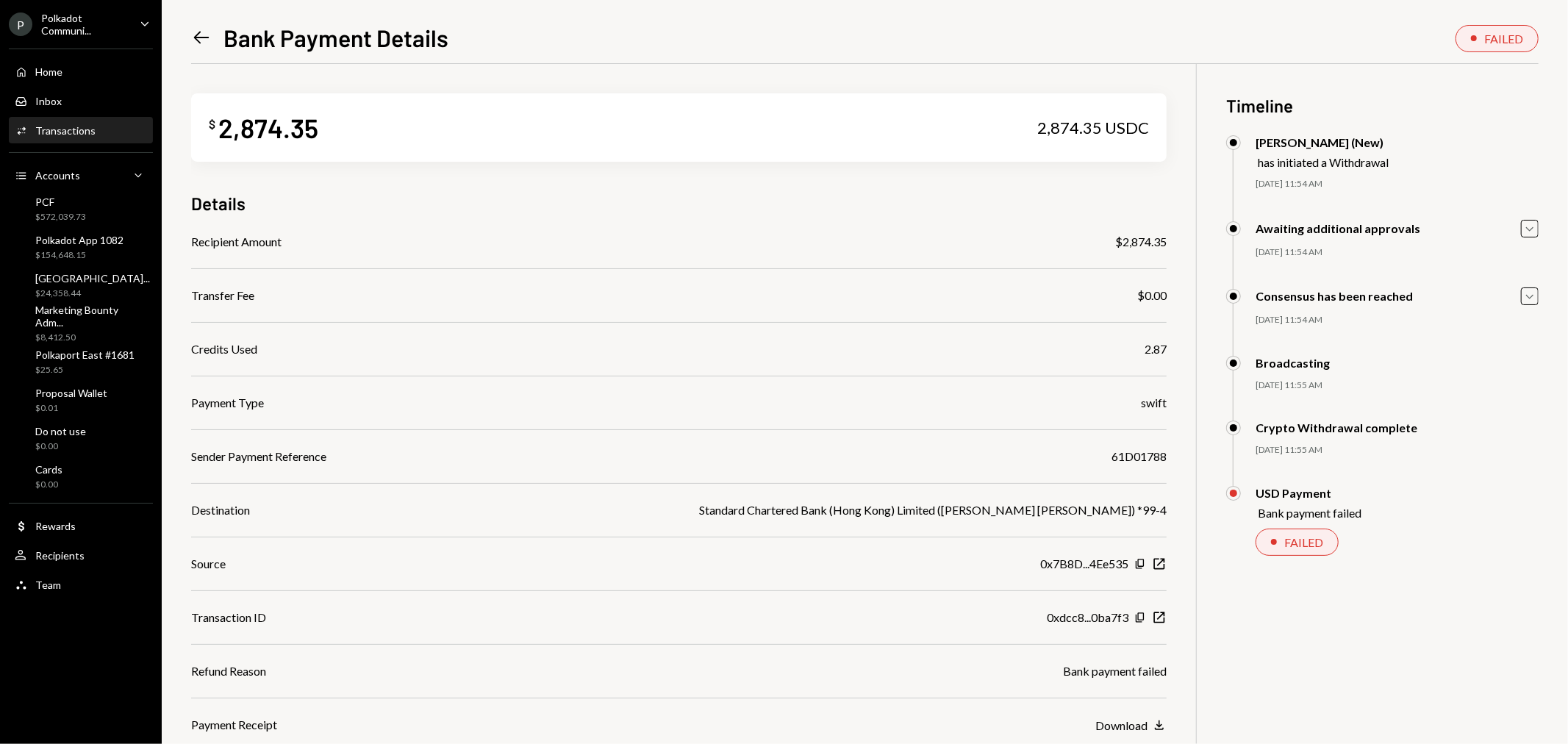
click at [196, 44] on icon "Left Arrow" at bounding box center [201, 37] width 21 height 21
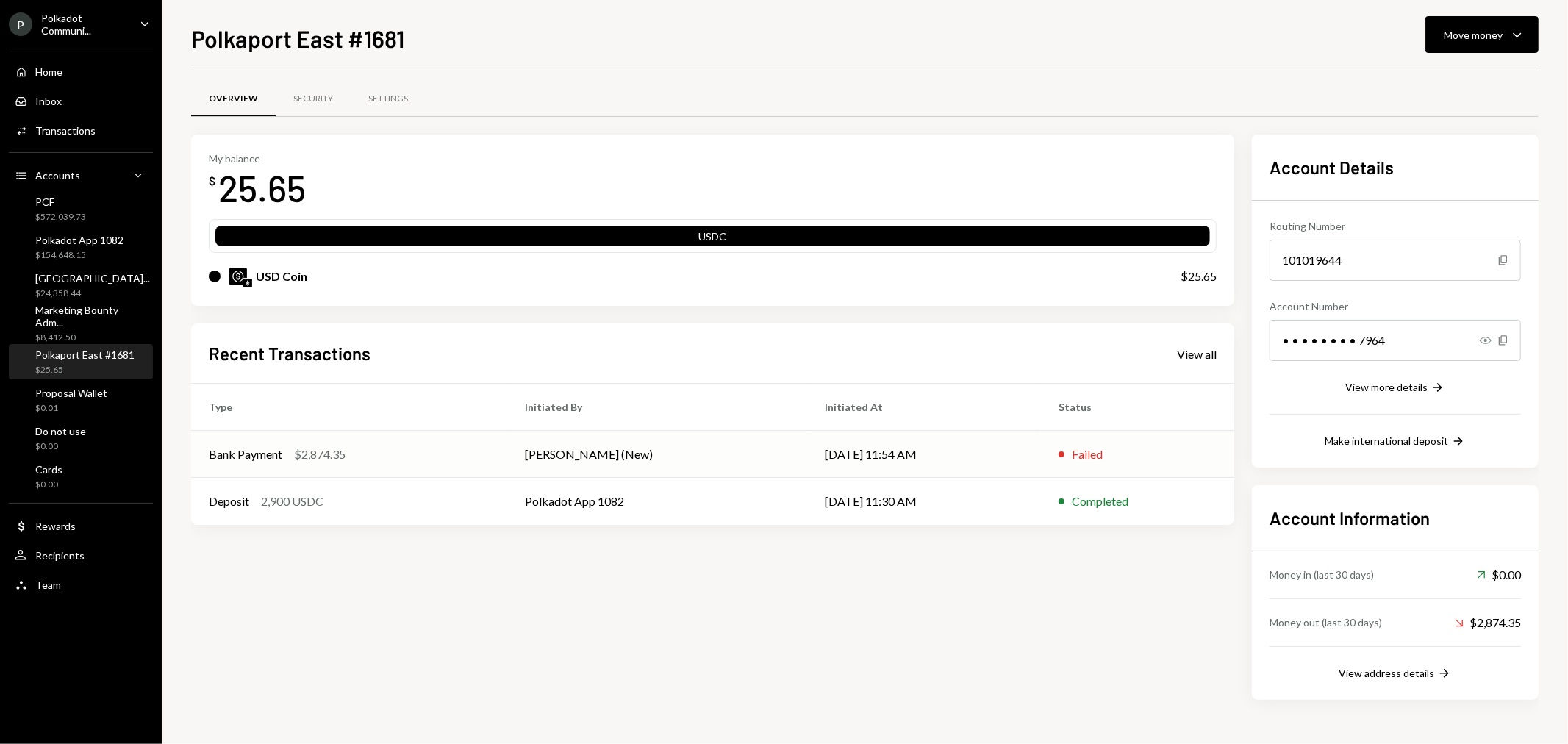
click at [345, 453] on div "$2,874.35" at bounding box center [319, 454] width 51 height 18
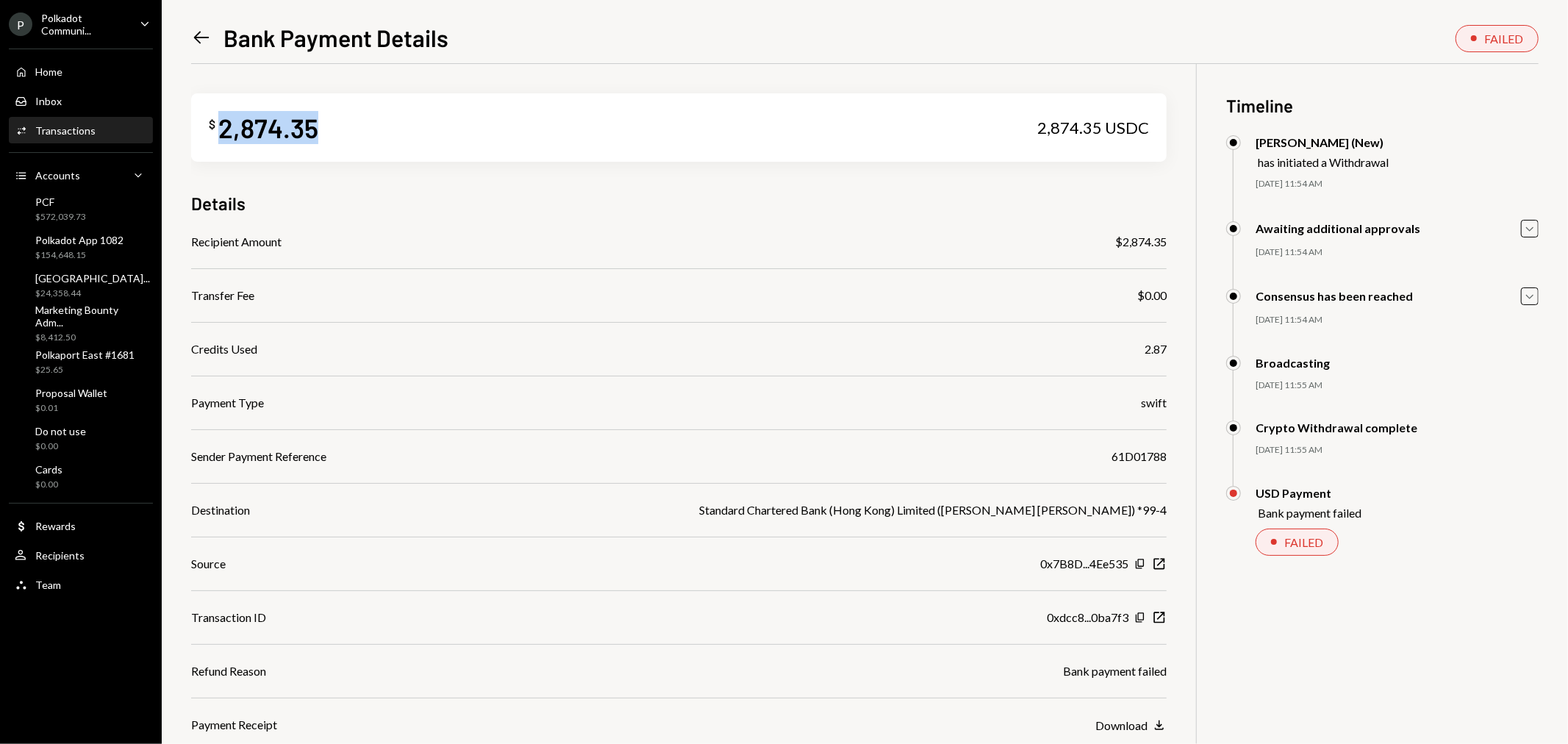
drag, startPoint x: 328, startPoint y: 124, endPoint x: 219, endPoint y: 127, distance: 109.0
click at [219, 127] on div "$ 2,874.35 2,874.35 USDC" at bounding box center [679, 127] width 975 height 68
copy div "2,874.35"
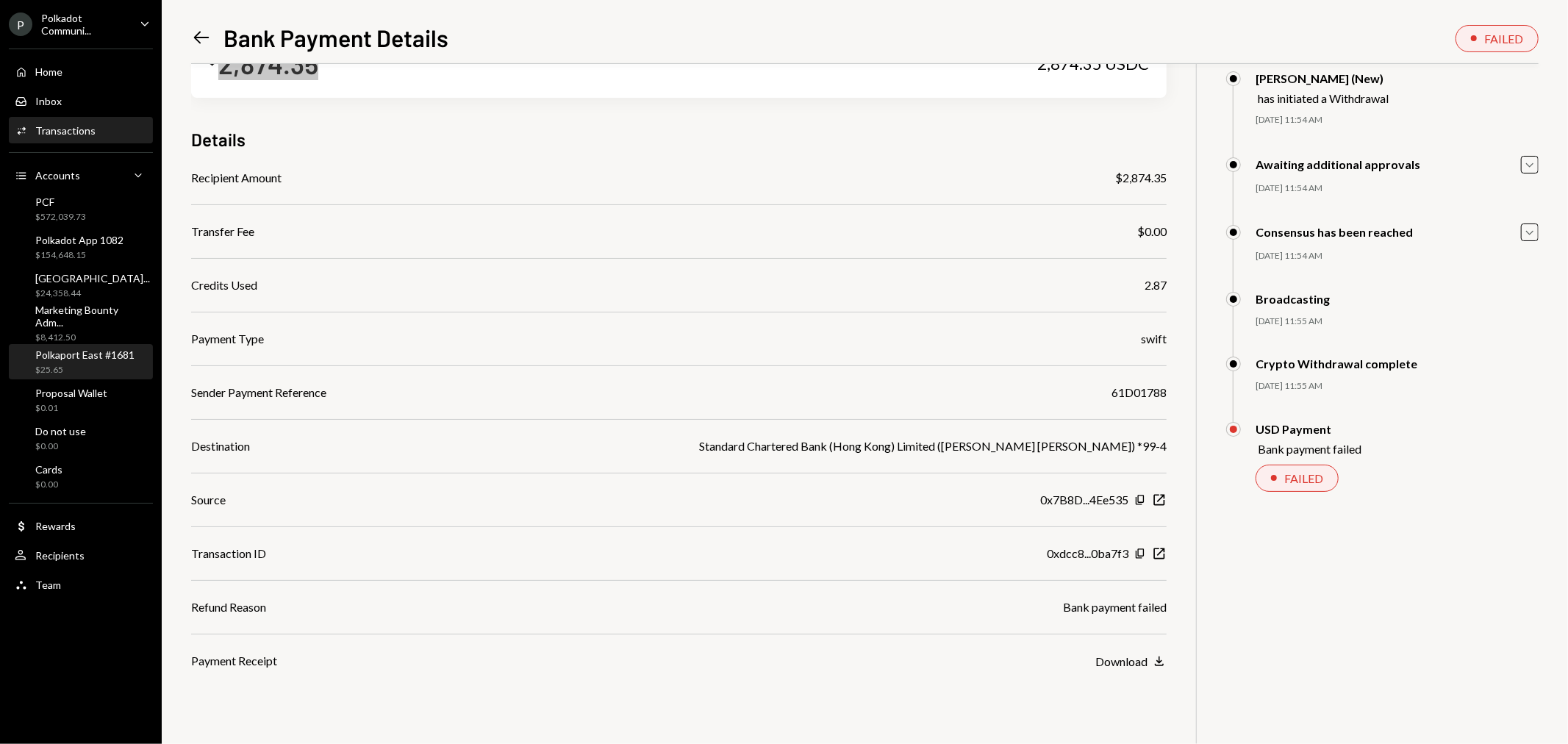
click at [90, 357] on div "Polkaport East #1681" at bounding box center [85, 354] width 99 height 12
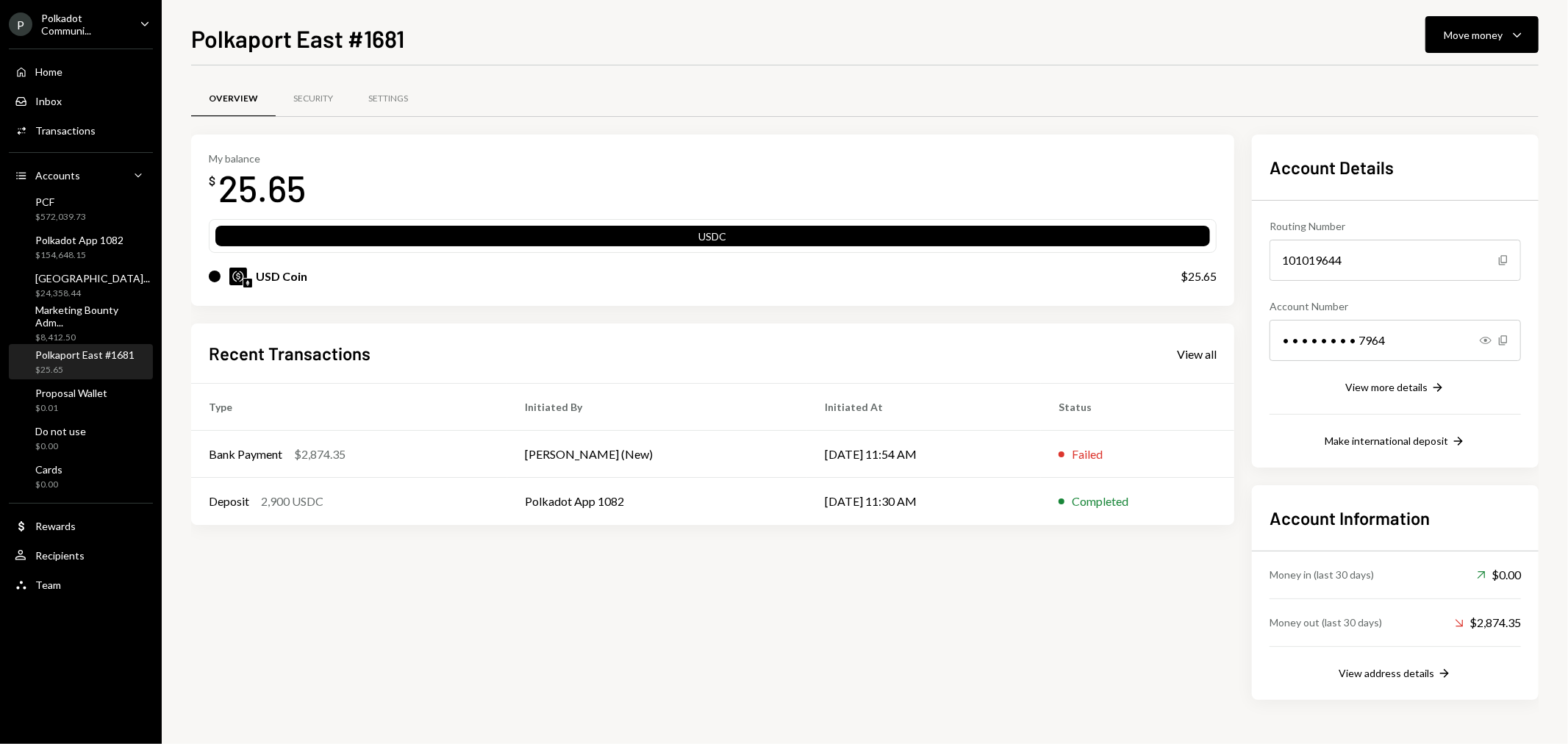
click at [244, 279] on img at bounding box center [247, 283] width 8 height 8
click at [227, 458] on div "Bank Payment" at bounding box center [245, 454] width 74 height 18
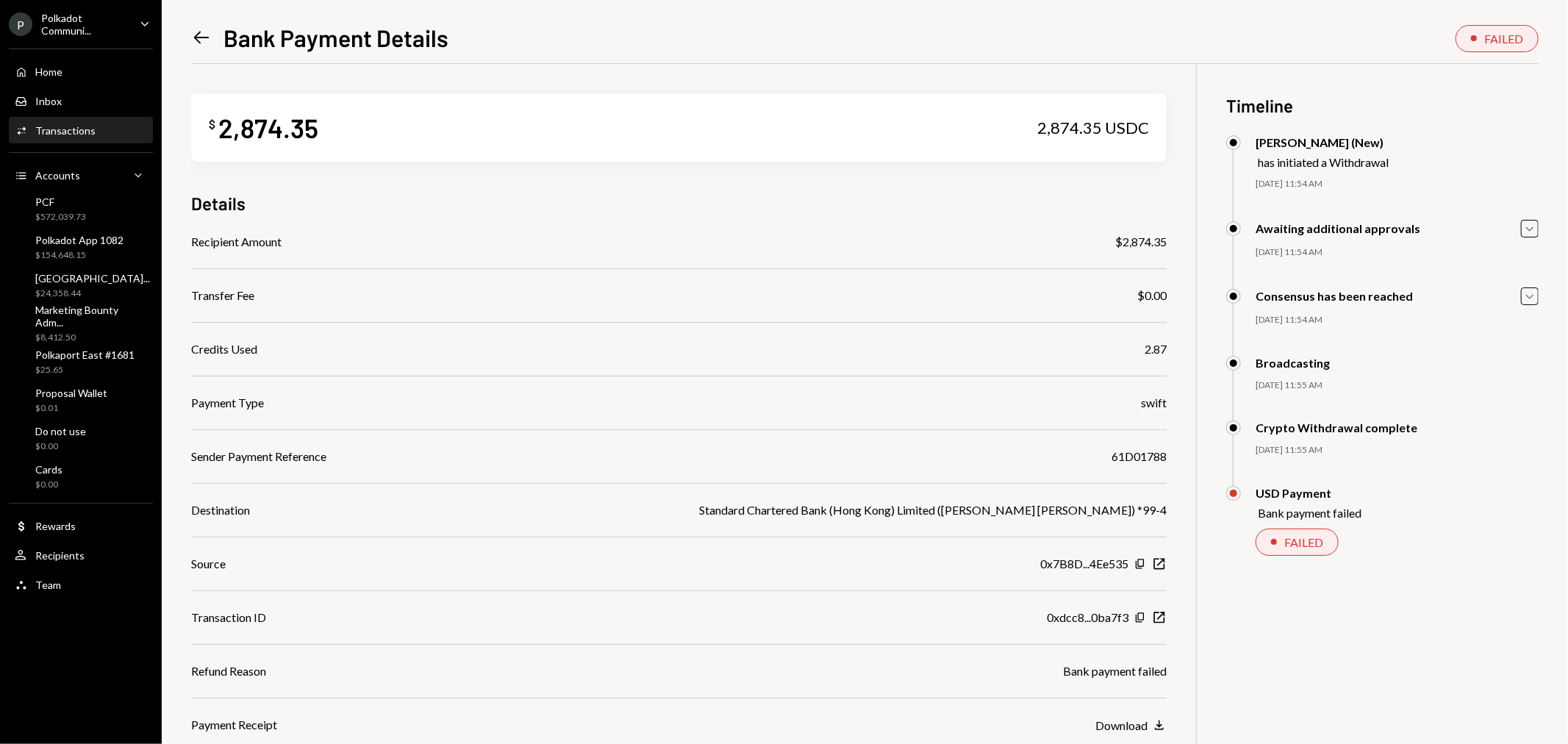
click at [197, 42] on icon "Left Arrow" at bounding box center [201, 37] width 21 height 21
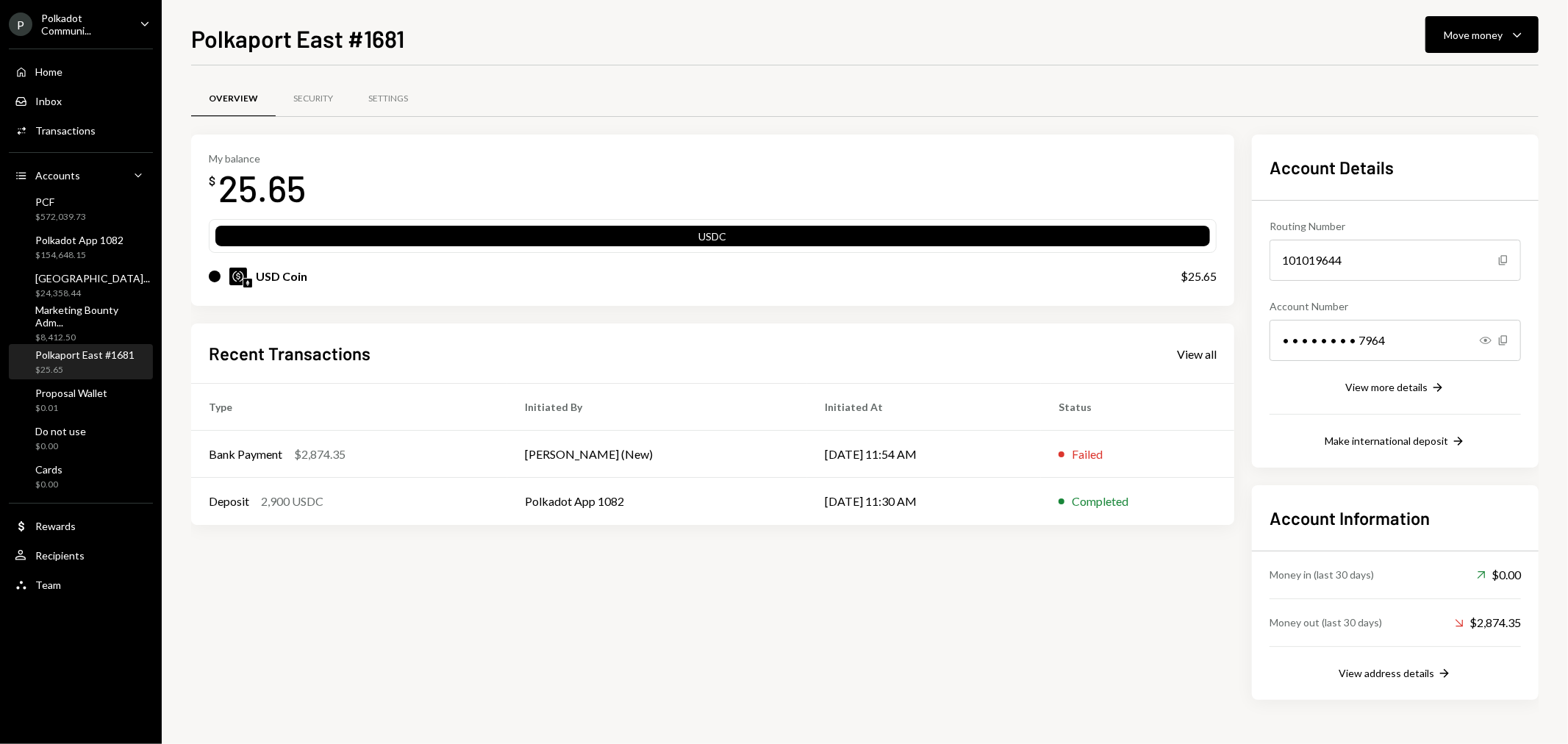
click at [533, 621] on div "My balance $ 25.65 USDC USD Coin $25.65 Recent Transactions View all Type Initi…" at bounding box center [712, 417] width 1044 height 565
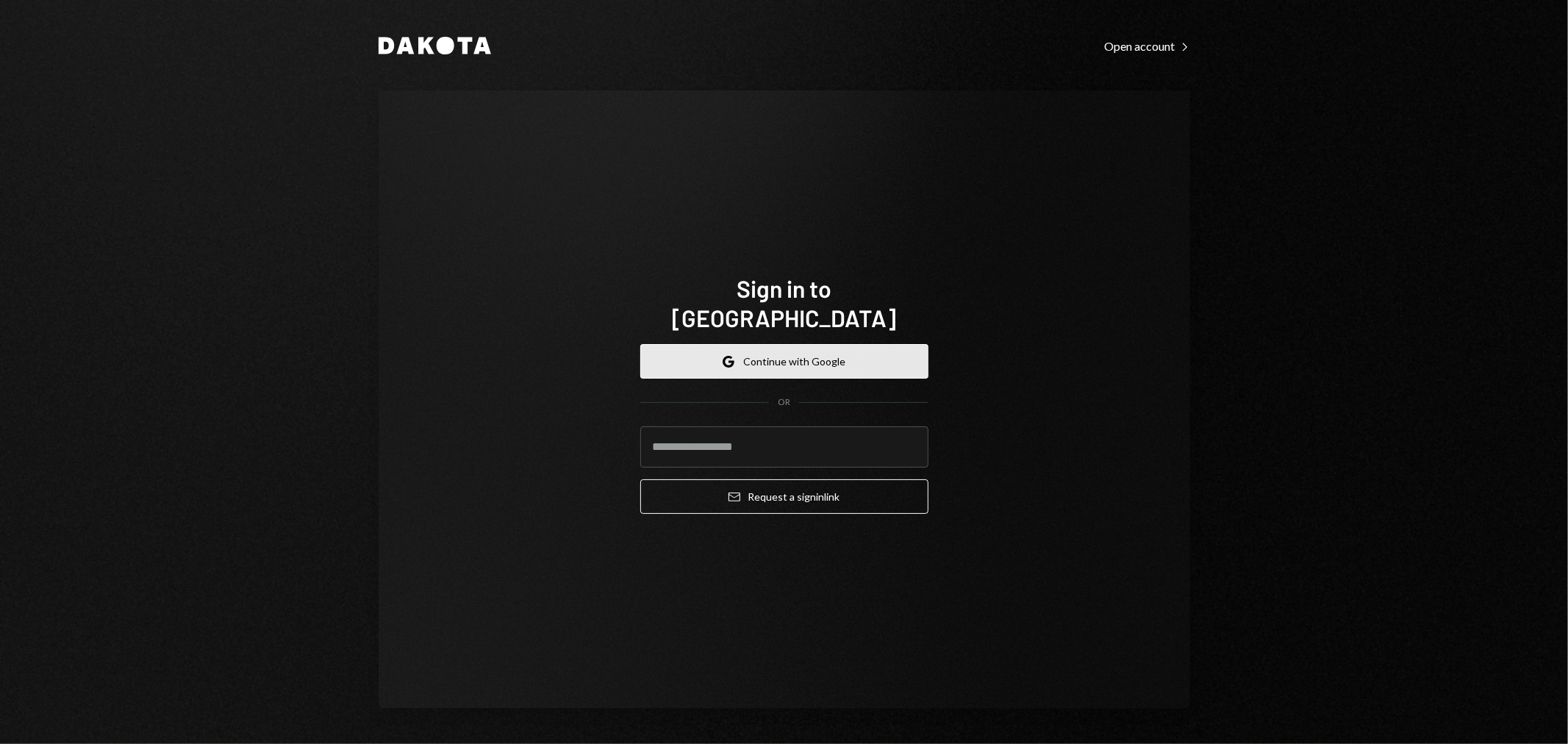
click at [802, 350] on button "Google Continue with Google" at bounding box center [784, 361] width 288 height 35
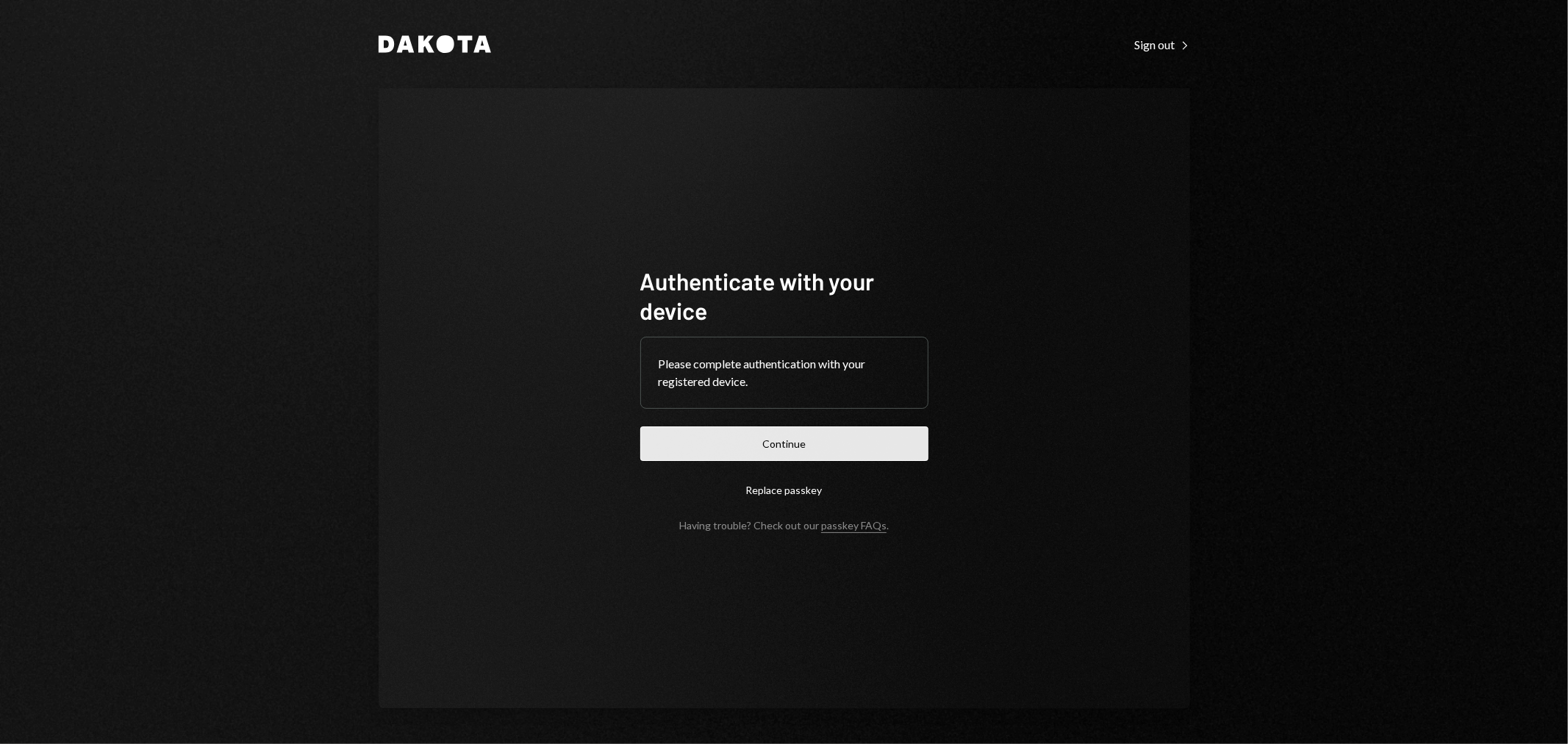
click at [831, 449] on button "Continue" at bounding box center [784, 444] width 288 height 35
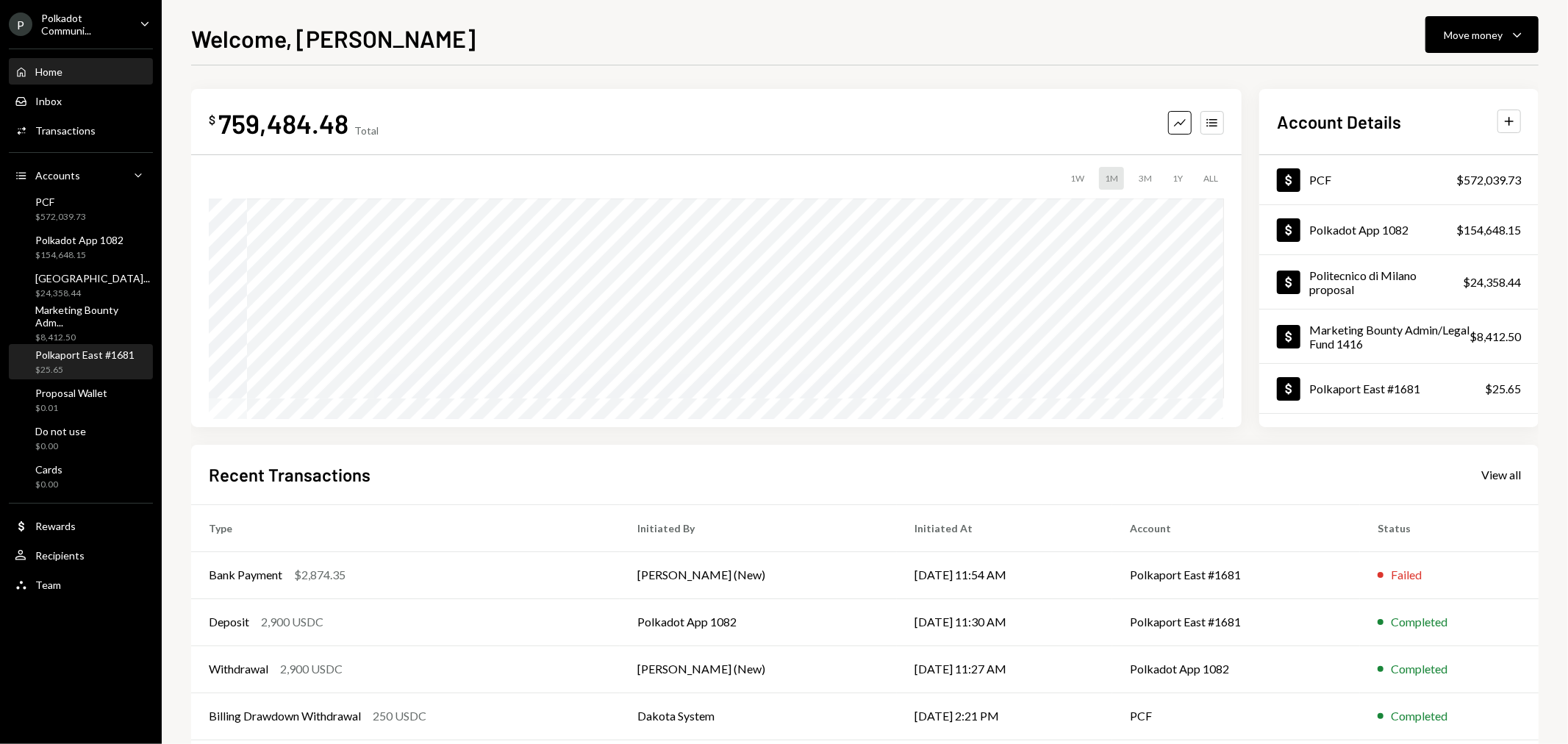
click at [95, 358] on div "Polkaport East #1681" at bounding box center [85, 354] width 99 height 12
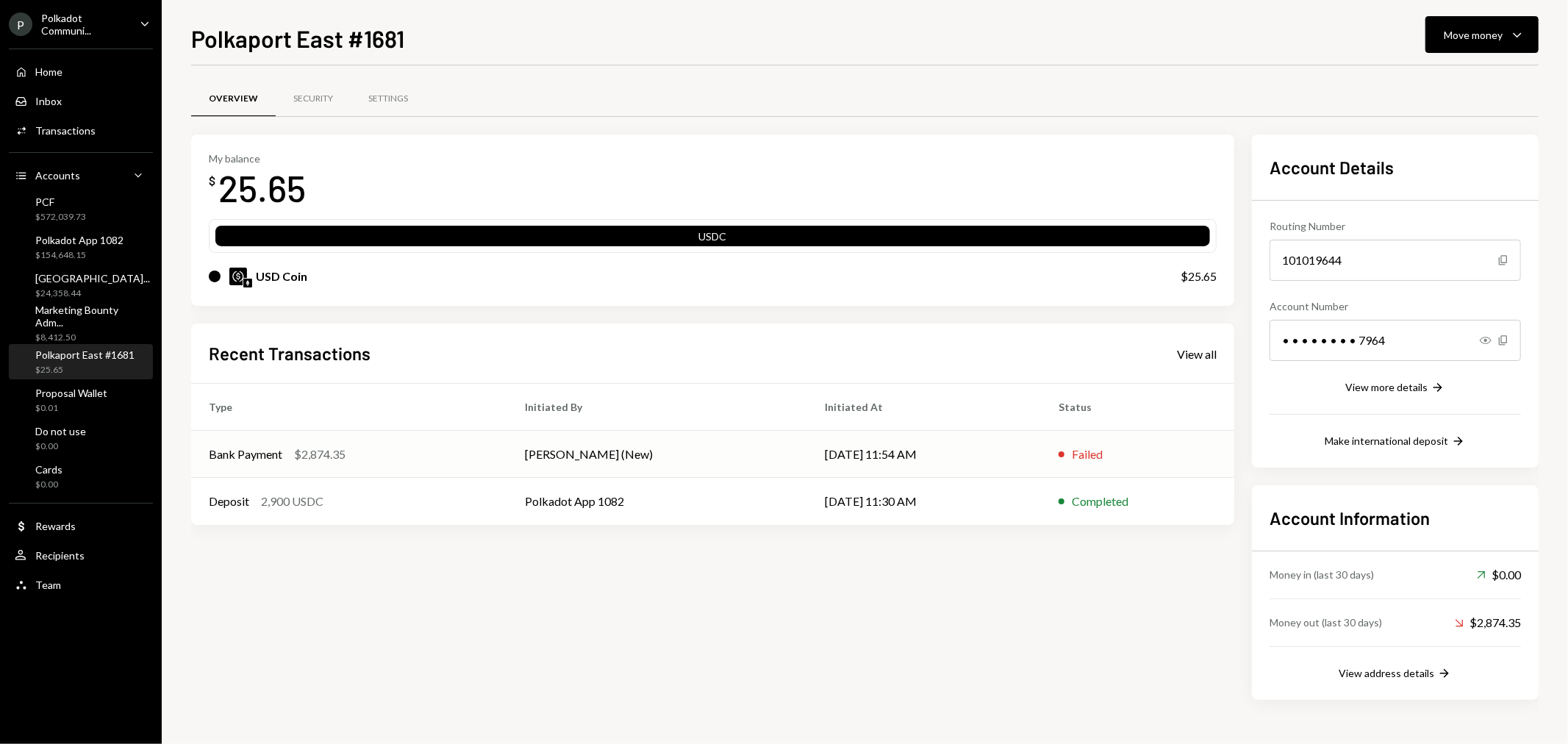
click at [336, 453] on div "$2,874.35" at bounding box center [319, 454] width 51 height 18
